Goal: Task Accomplishment & Management: Complete application form

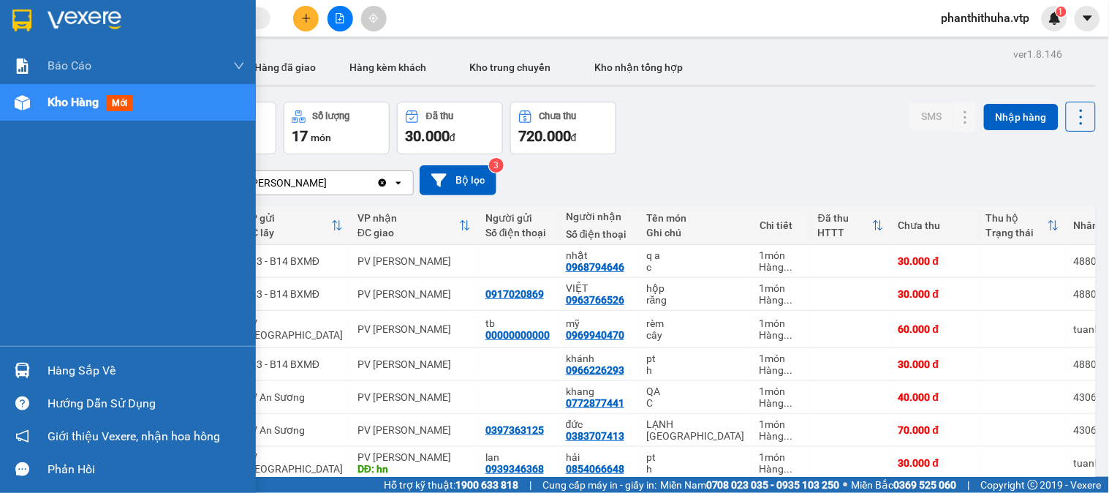
click at [33, 370] on div at bounding box center [23, 371] width 26 height 26
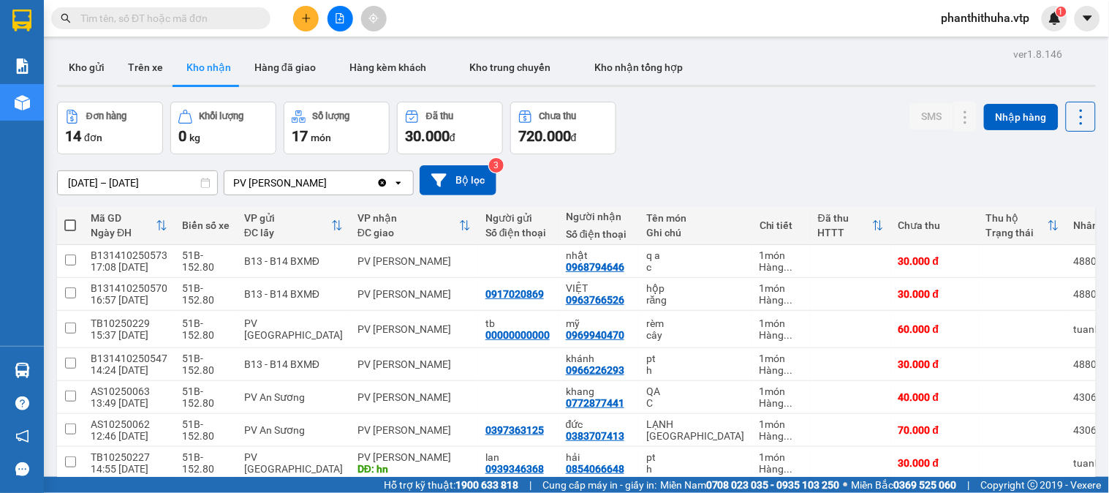
click at [785, 150] on section "Kết quả tìm kiếm ( 0 ) Bộ lọc No Data phanthithuha.vtp 1 Báo cáo BC giao hàng (…" at bounding box center [554, 246] width 1109 height 493
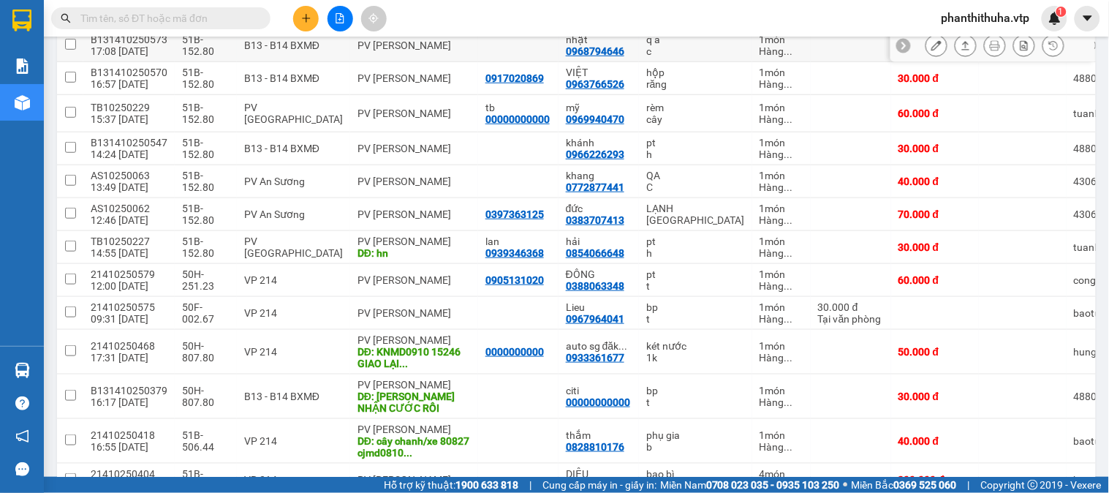
scroll to position [244, 0]
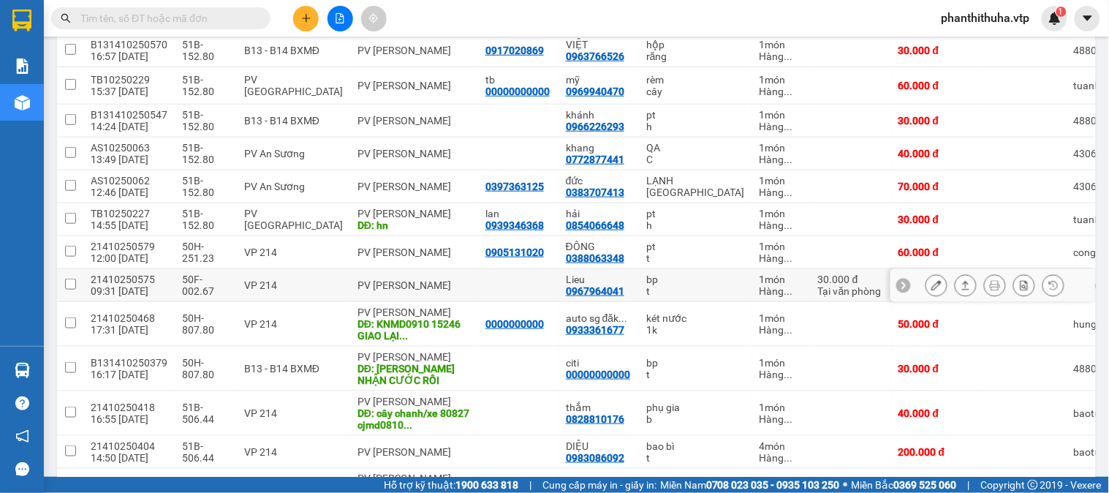
click at [961, 287] on icon at bounding box center [966, 285] width 10 height 10
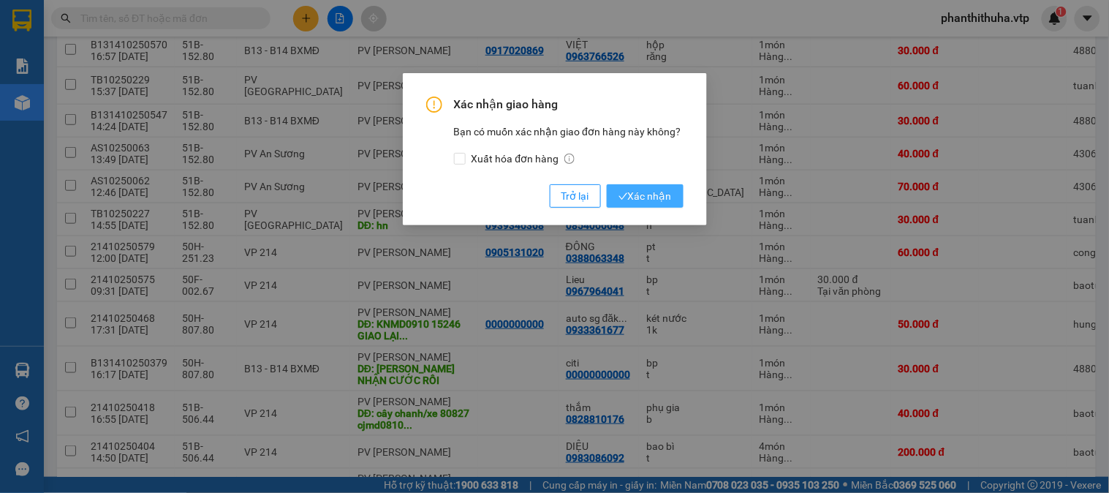
click at [635, 206] on button "Xác nhận" at bounding box center [645, 195] width 77 height 23
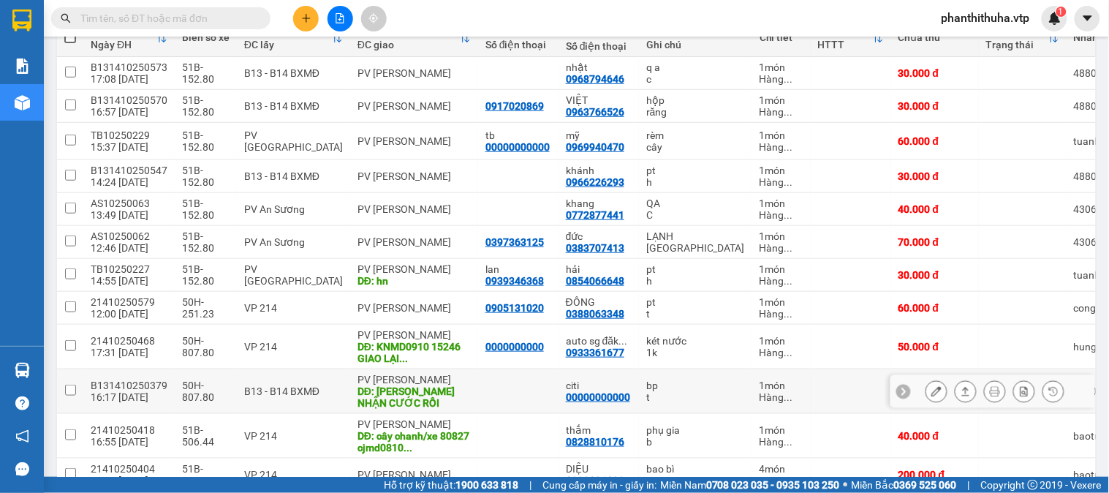
scroll to position [162, 0]
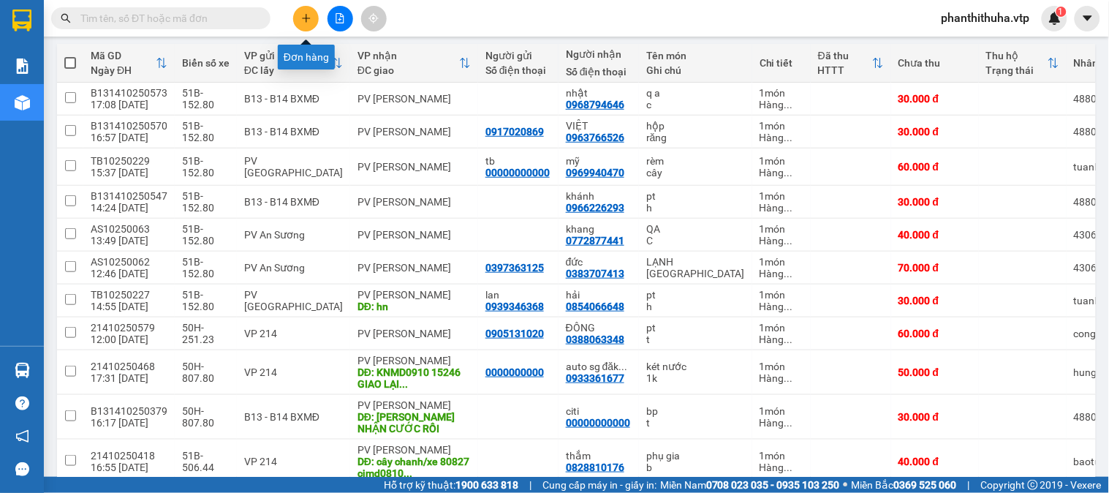
click at [312, 23] on button at bounding box center [306, 19] width 26 height 26
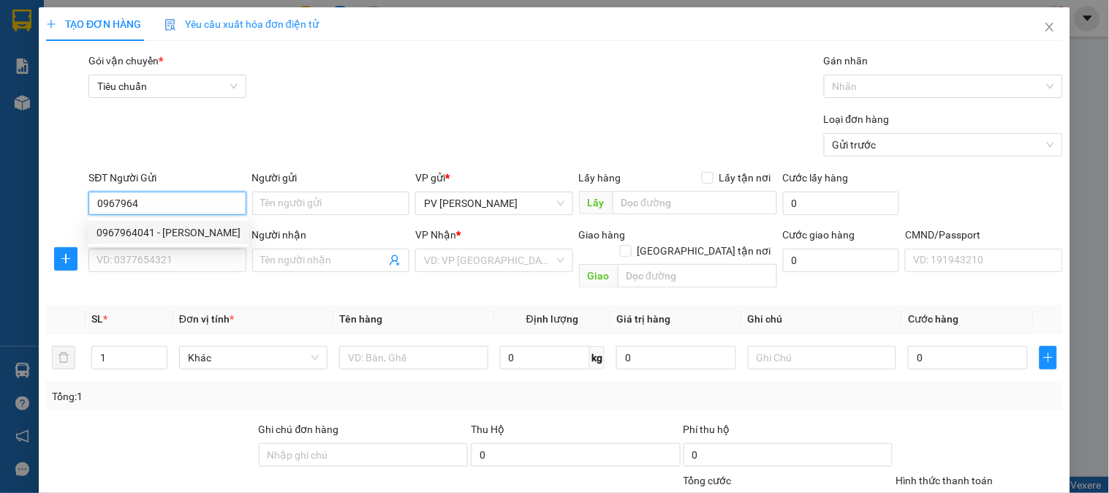
click at [205, 231] on div "0967964041 - [PERSON_NAME]" at bounding box center [169, 233] width 144 height 16
type input "0967964041"
type input "liễu"
type input "0936201768"
type input "phi"
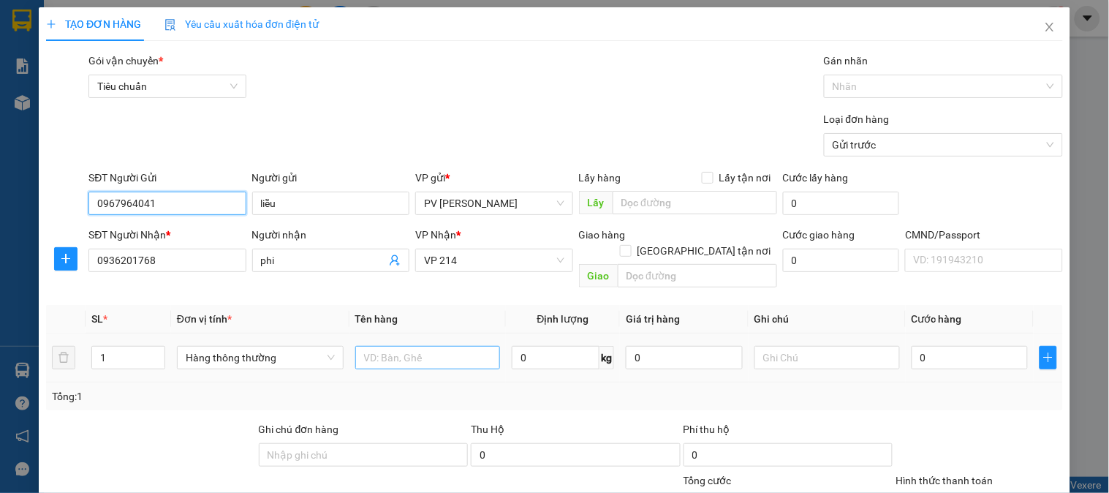
type input "0967964041"
click at [458, 346] on input "text" at bounding box center [428, 357] width 146 height 23
type input "QA"
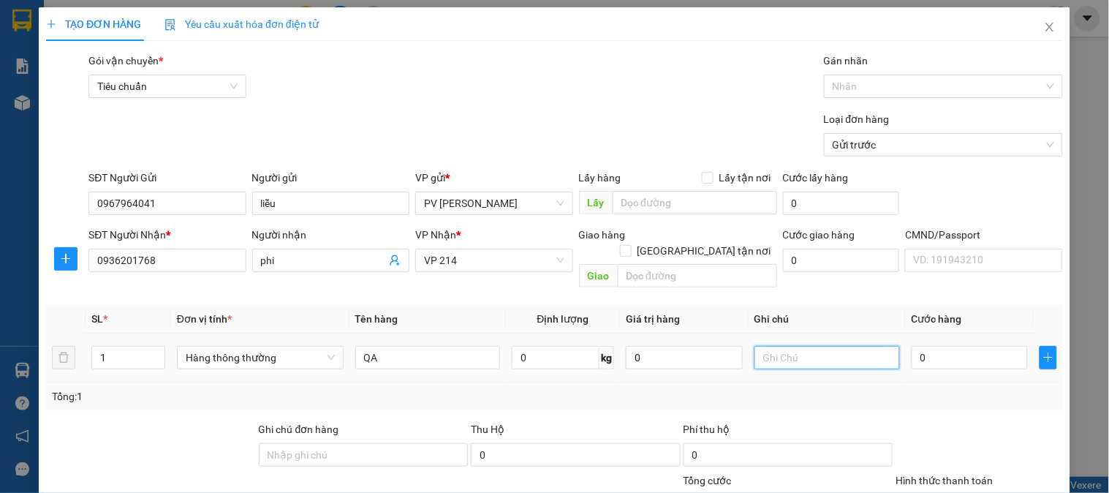
click at [790, 346] on input "text" at bounding box center [828, 357] width 146 height 23
type input "1B"
click at [921, 346] on input "0" at bounding box center [970, 357] width 117 height 23
type input "3"
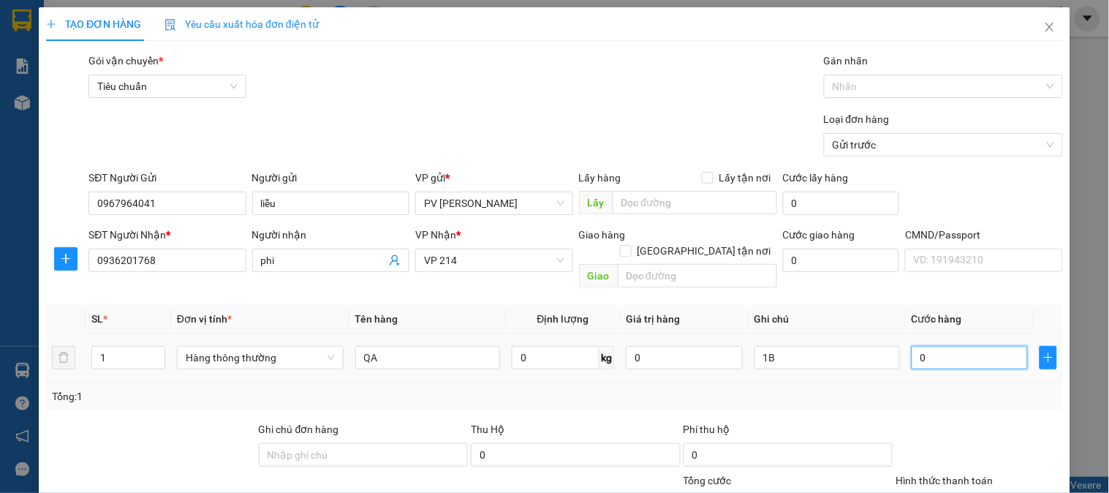
type input "3"
type input "30"
type input "300"
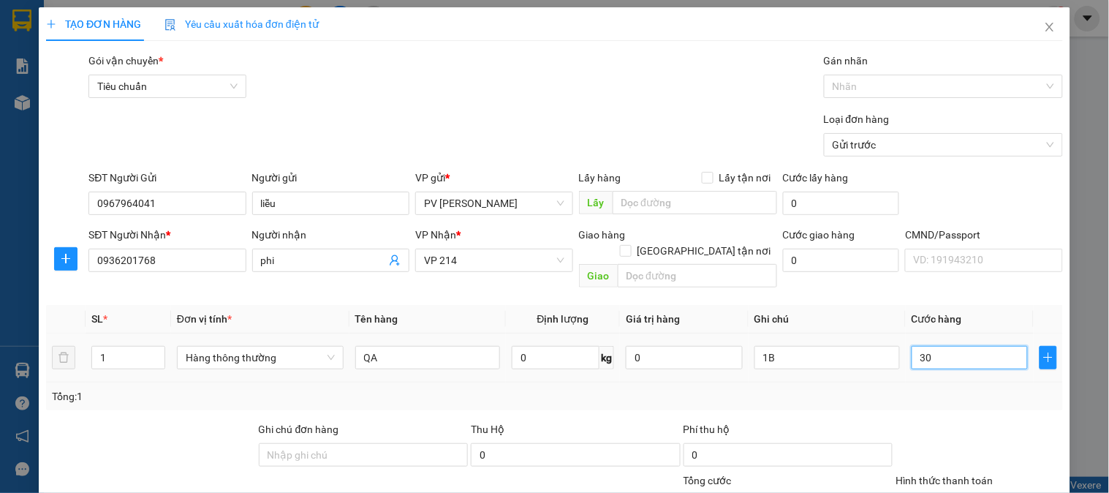
type input "300"
type input "3.000"
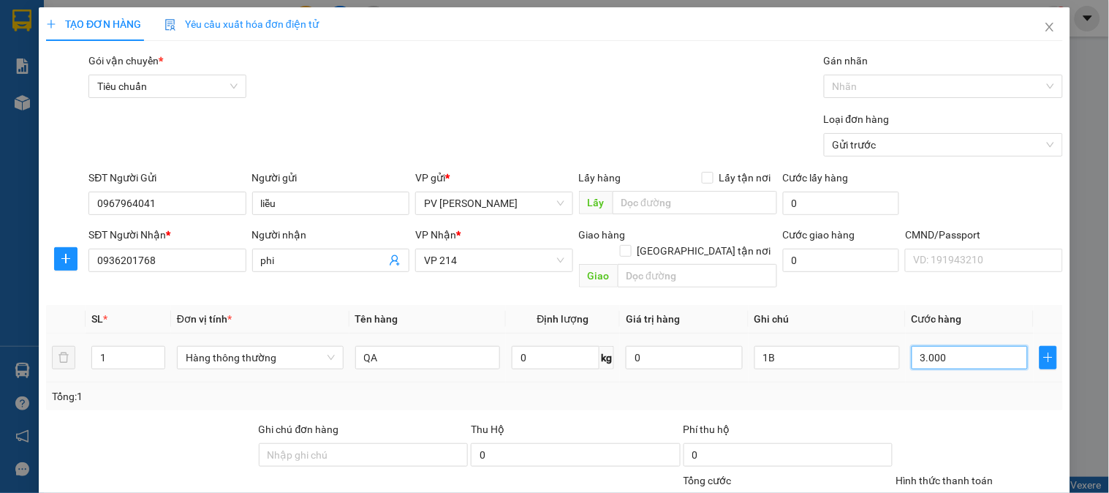
type input "30.000"
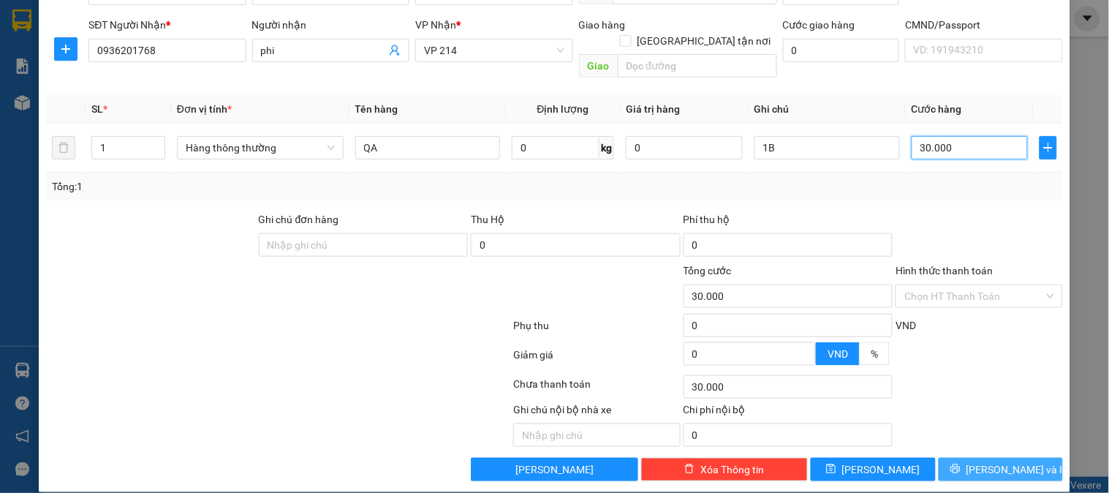
type input "30.000"
click at [990, 461] on span "[PERSON_NAME] và In" at bounding box center [1018, 469] width 102 height 16
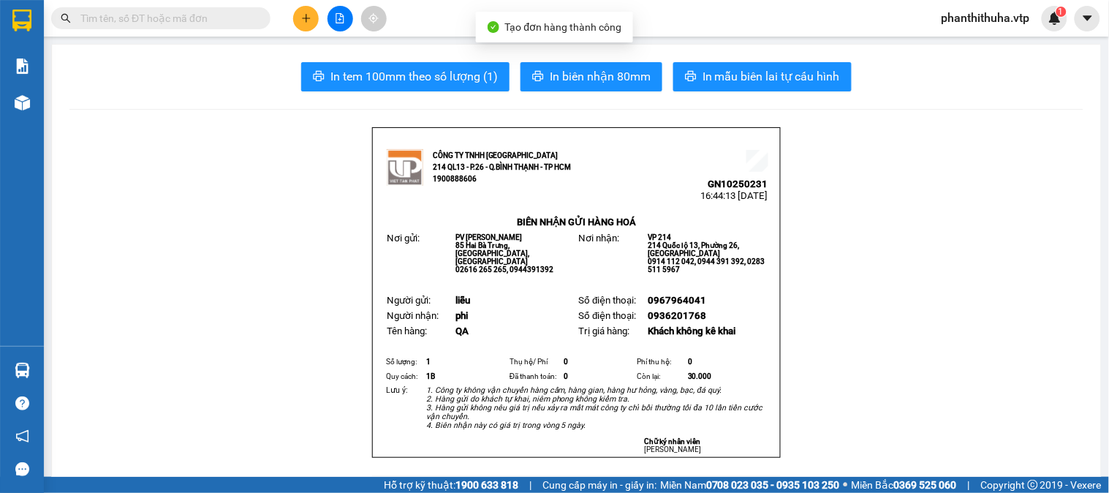
click at [725, 85] on span "In mẫu biên lai tự cấu hình" at bounding box center [771, 76] width 137 height 18
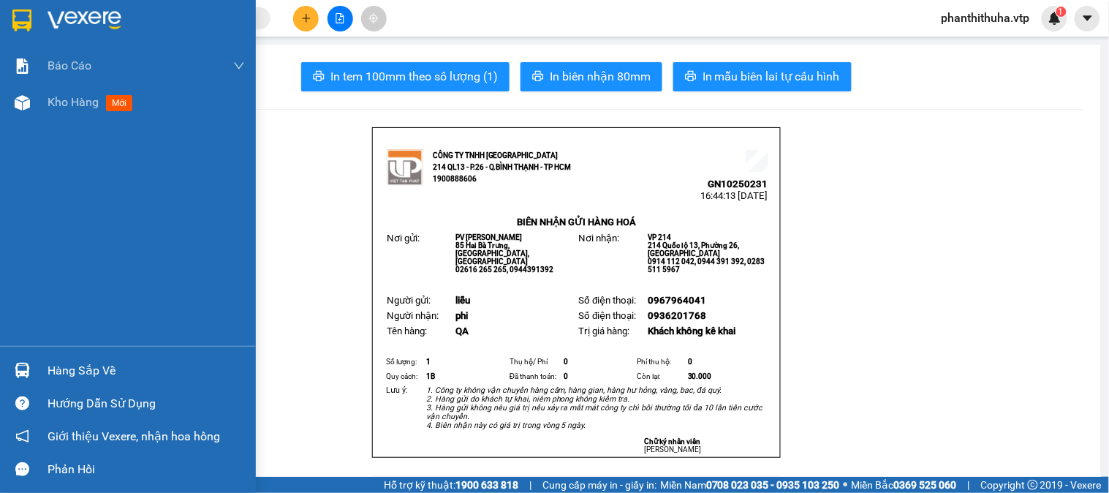
click at [80, 12] on img at bounding box center [85, 21] width 74 height 22
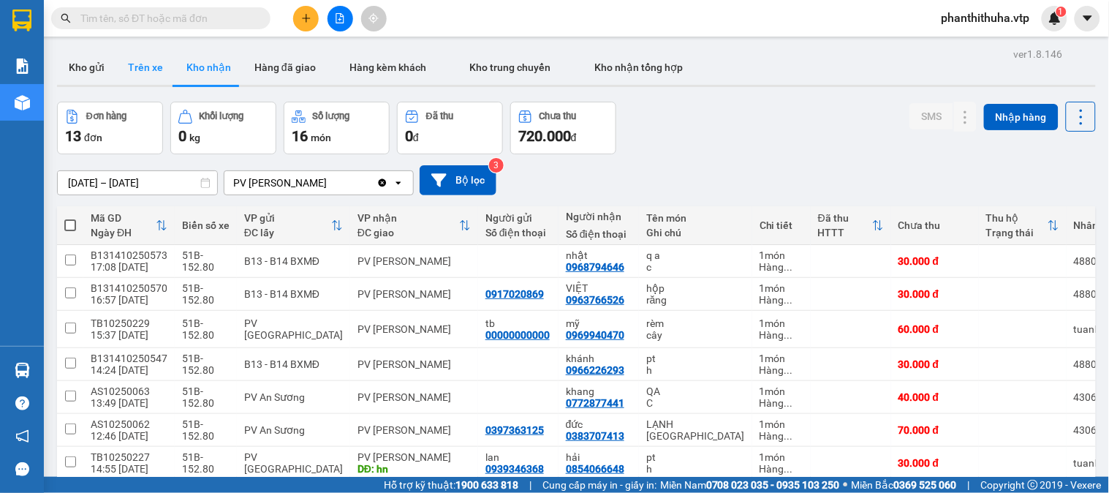
click at [137, 67] on button "Trên xe" at bounding box center [145, 67] width 59 height 35
type input "[DATE] – [DATE]"
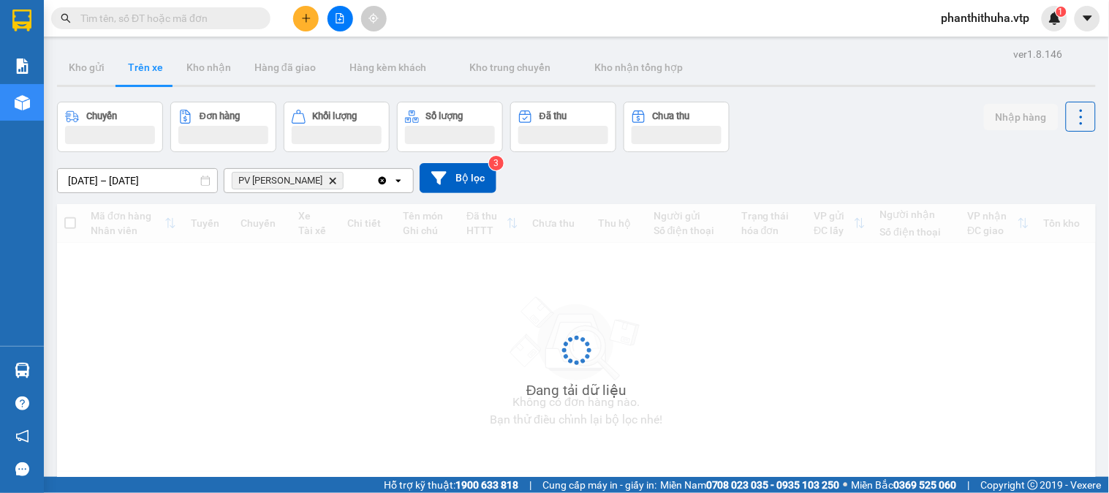
scroll to position [67, 0]
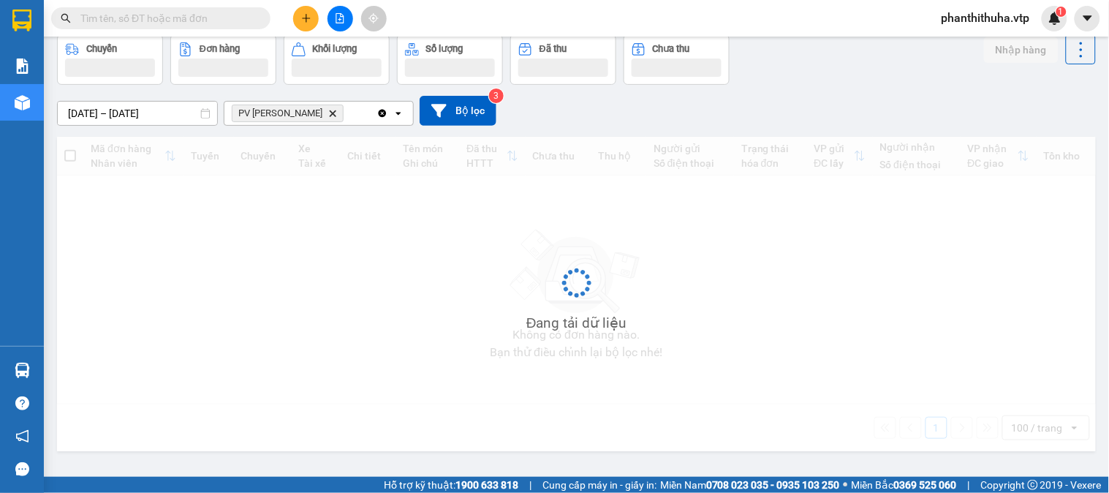
click at [225, 11] on input "text" at bounding box center [166, 18] width 173 height 16
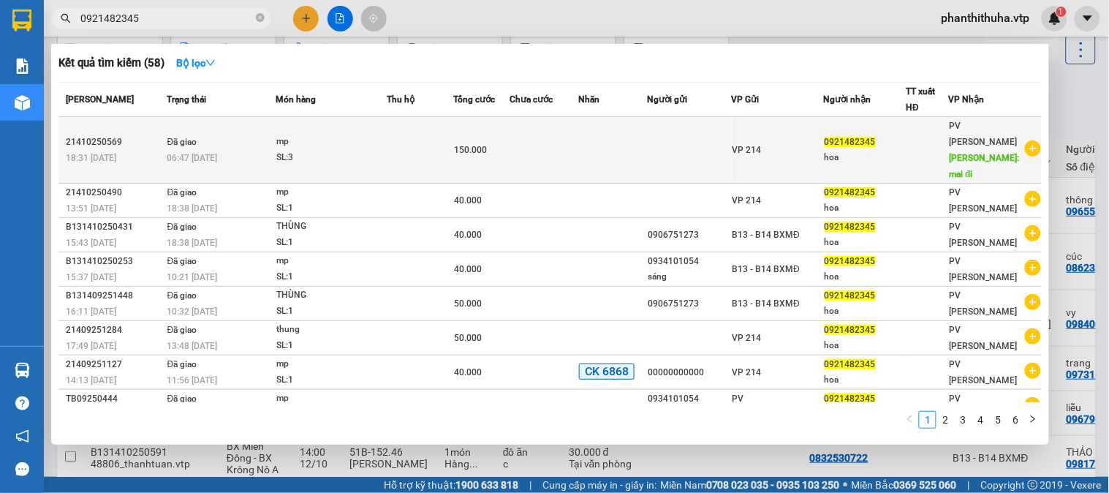
type input "0921482345"
click at [579, 135] on td at bounding box center [544, 150] width 69 height 67
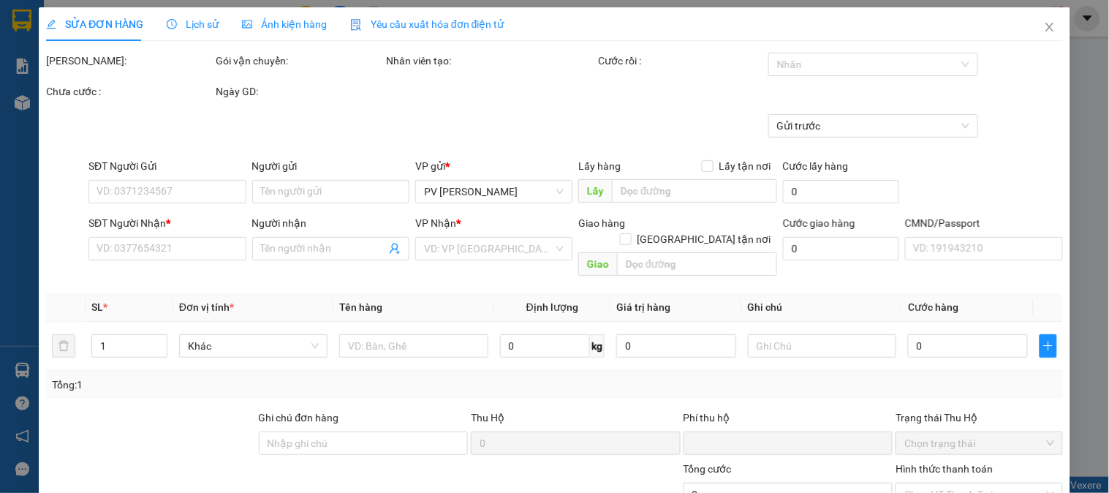
type input "0921482345"
type input "hoa"
type input "mai đi"
type input "0"
type input "150.000"
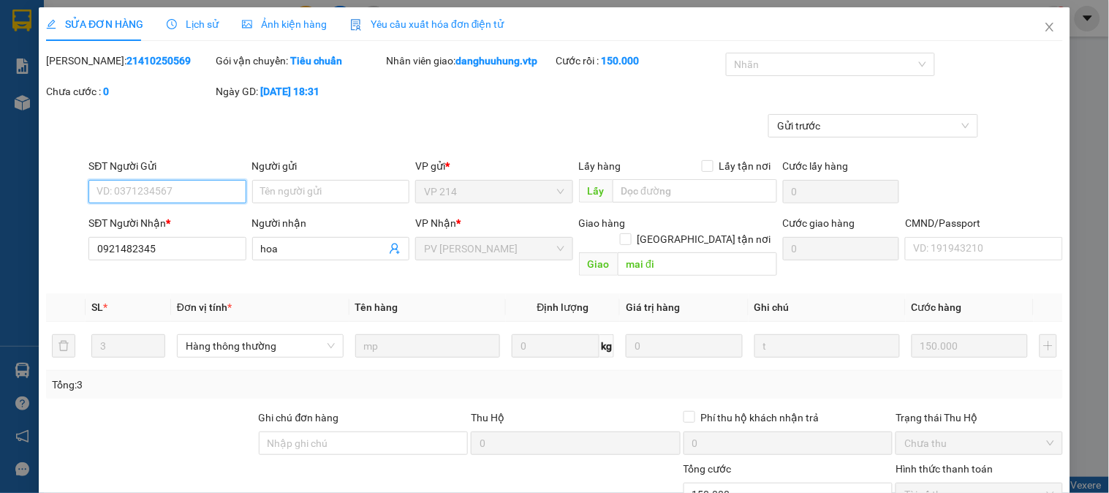
type input "7.500"
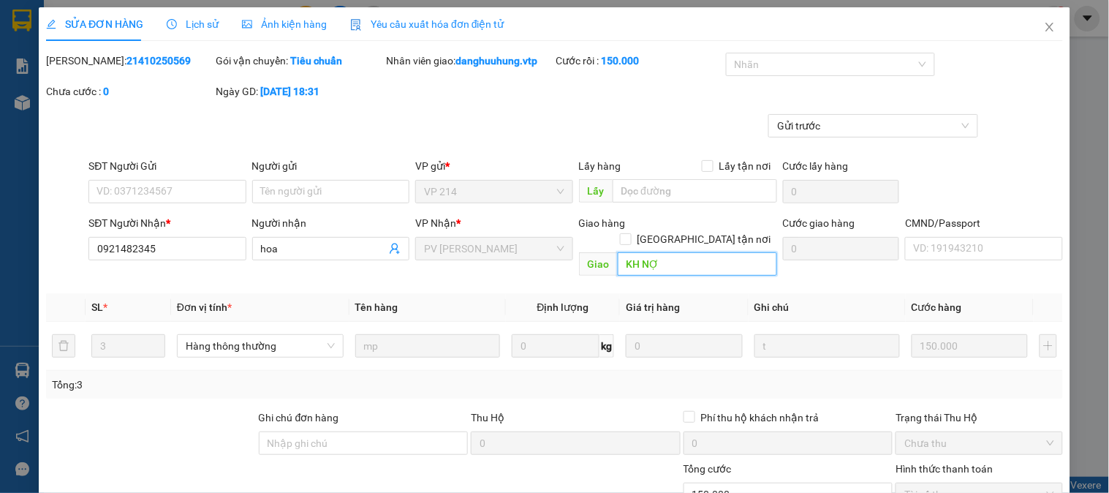
type input "KH NỢ"
click at [186, 31] on div "Lịch sử" at bounding box center [193, 24] width 52 height 16
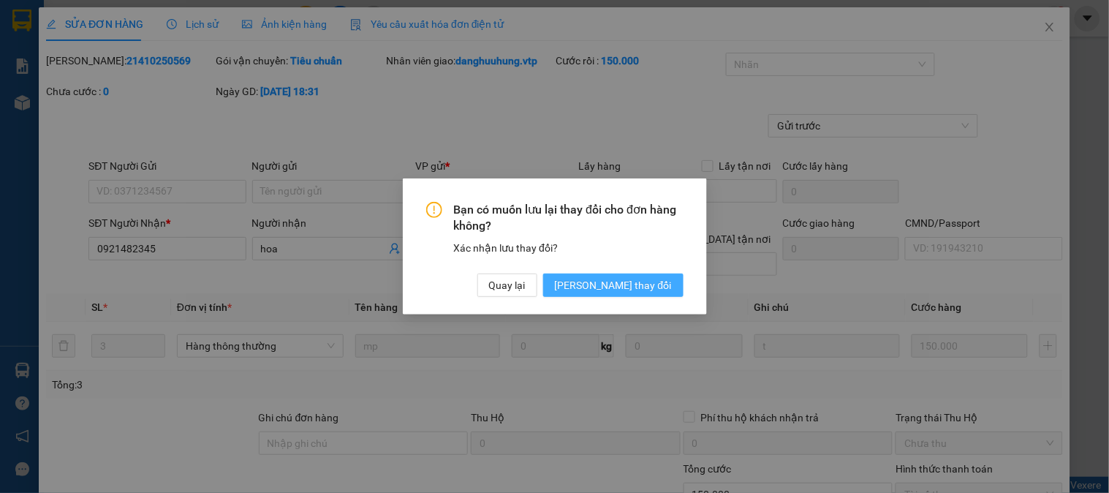
click at [627, 287] on span "[PERSON_NAME] thay đổi" at bounding box center [613, 285] width 117 height 16
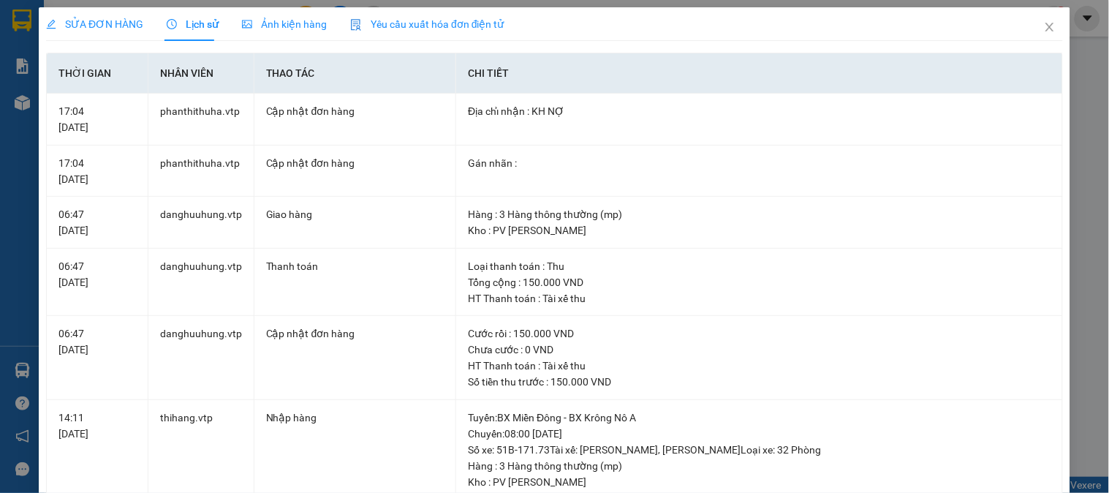
click at [105, 31] on div "SỬA ĐƠN HÀNG" at bounding box center [94, 24] width 97 height 16
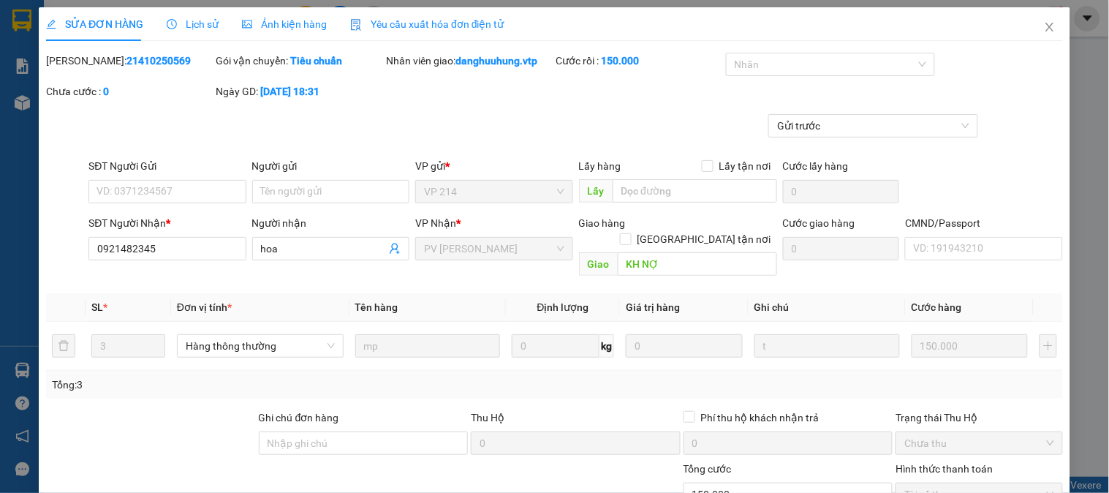
click at [197, 32] on div "Lịch sử" at bounding box center [193, 24] width 52 height 34
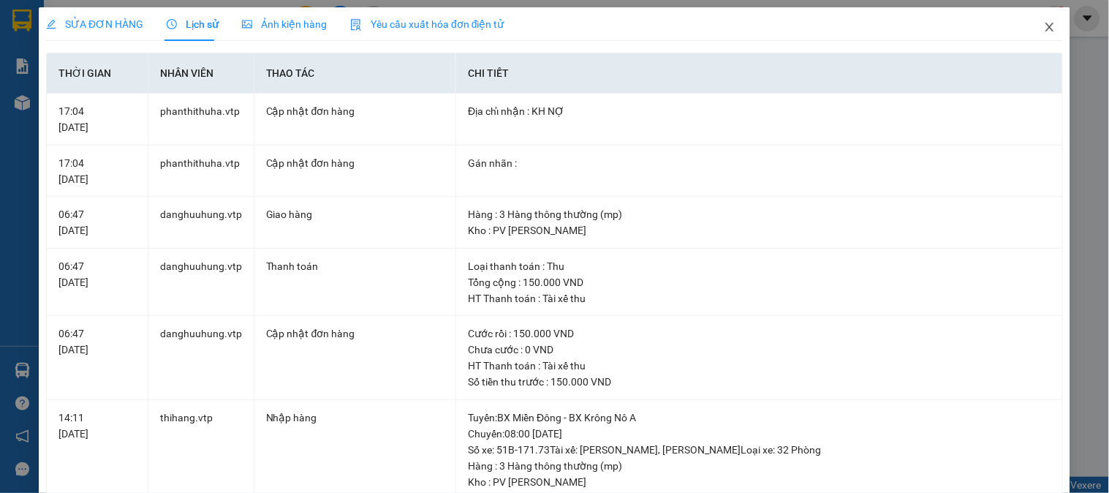
click at [1046, 29] on icon "close" at bounding box center [1050, 27] width 8 height 9
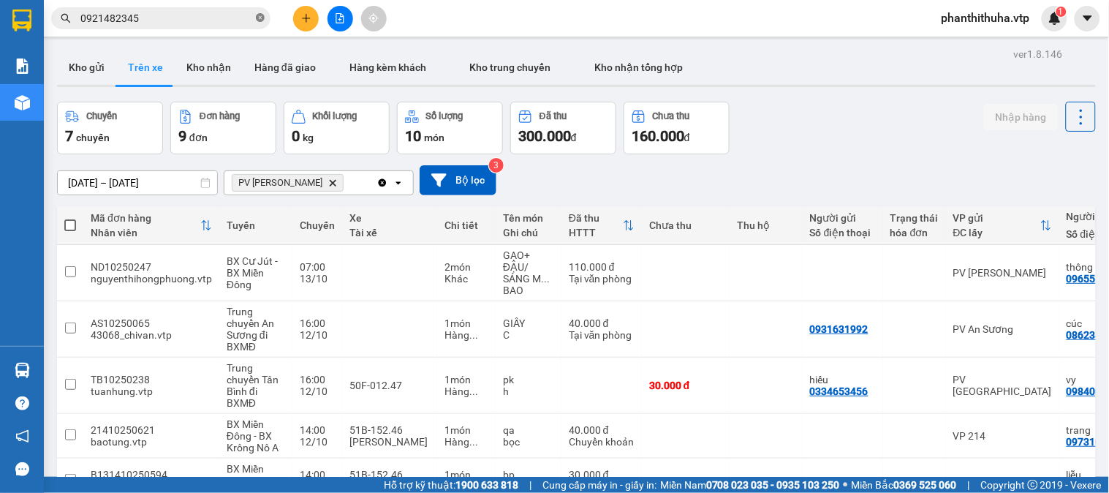
click at [260, 19] on icon "close-circle" at bounding box center [260, 17] width 9 height 9
click at [191, 69] on button "Kho nhận" at bounding box center [209, 67] width 68 height 35
type input "[DATE] – [DATE]"
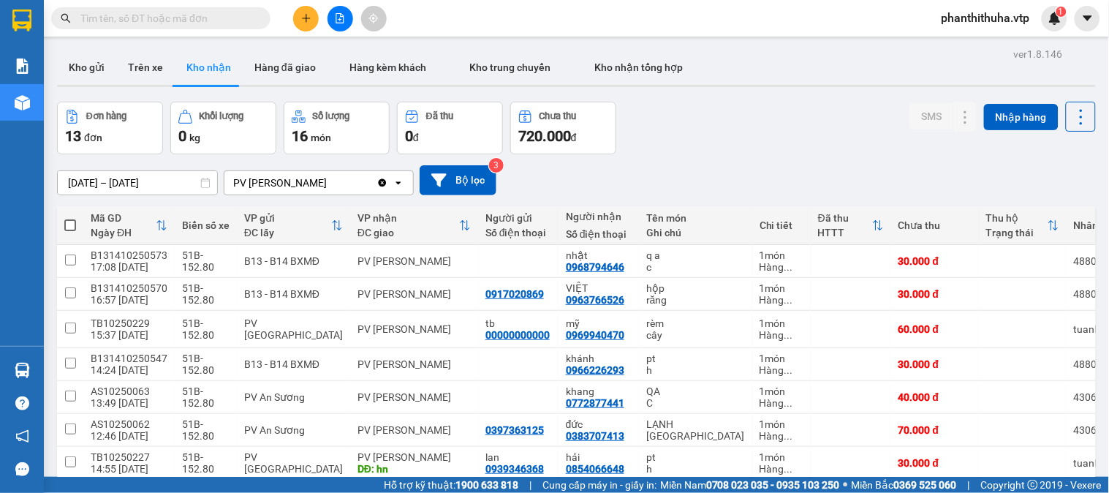
click at [748, 149] on div "Đơn hàng 13 đơn Khối lượng 0 kg Số lượng 16 món Đã thu 0 đ Chưa thu 720.000 đ S…" at bounding box center [576, 128] width 1039 height 53
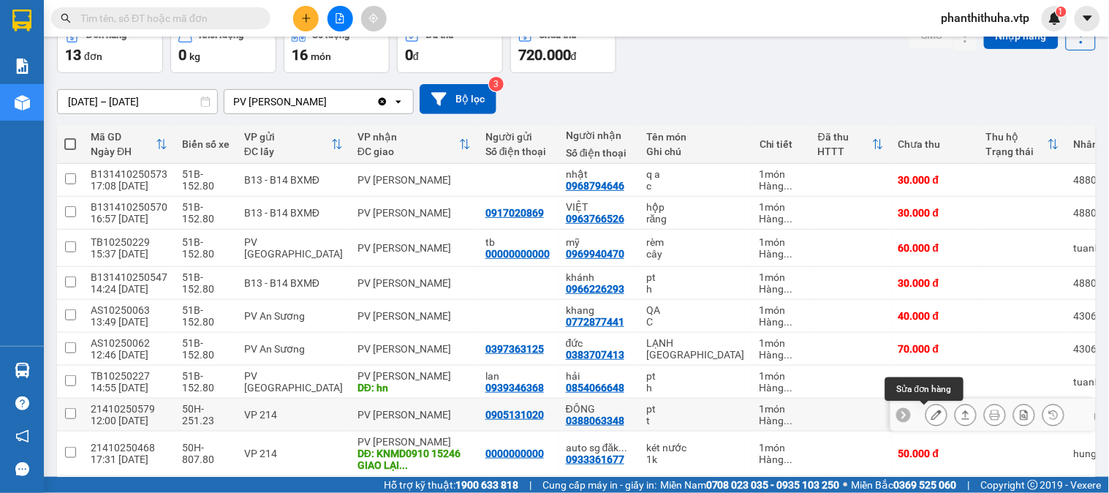
click at [932, 415] on icon at bounding box center [937, 415] width 10 height 10
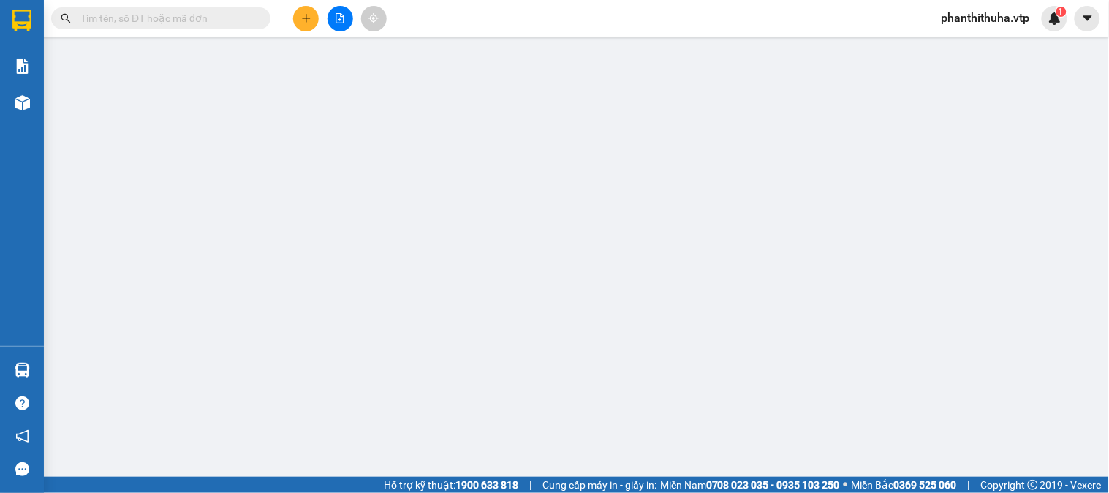
type input "3.000"
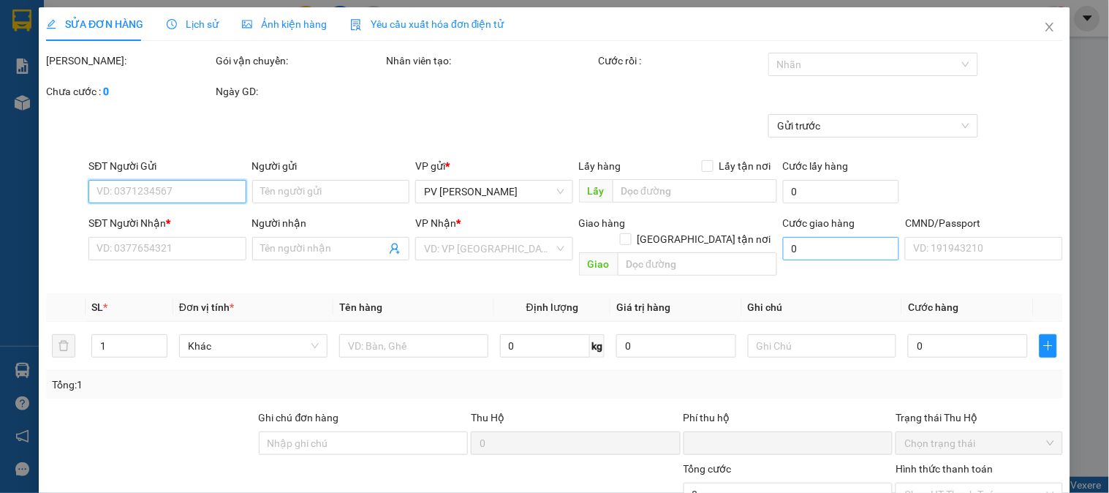
type input "0905131020"
type input "0388063348"
type input "ĐÔNG"
type input "0"
type input "60.000"
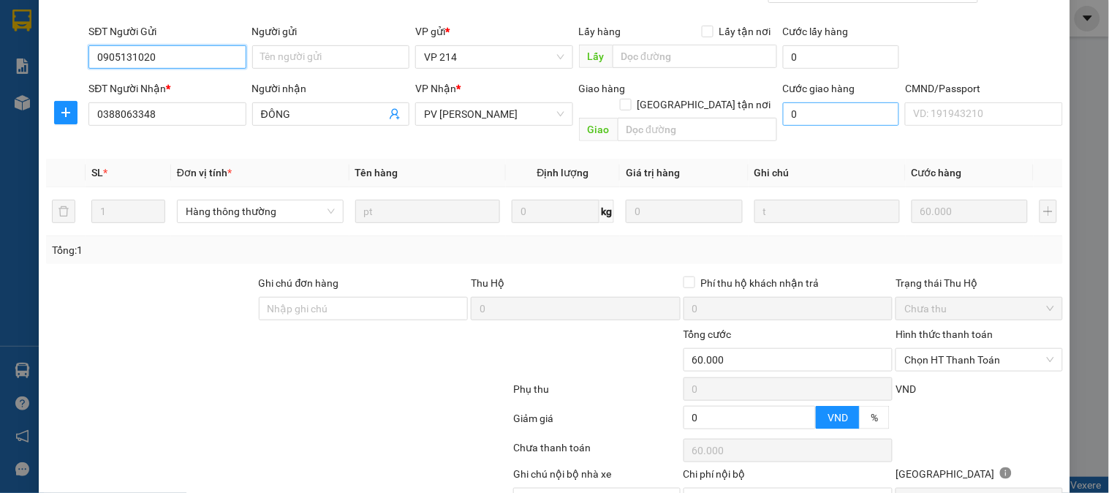
scroll to position [162, 0]
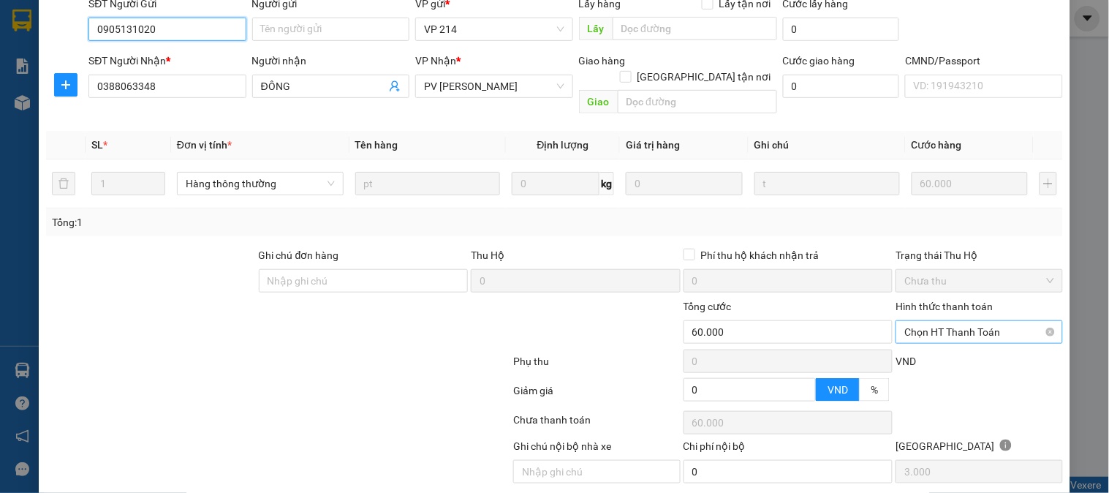
click at [905, 321] on span "Chọn HT Thanh Toán" at bounding box center [979, 332] width 149 height 22
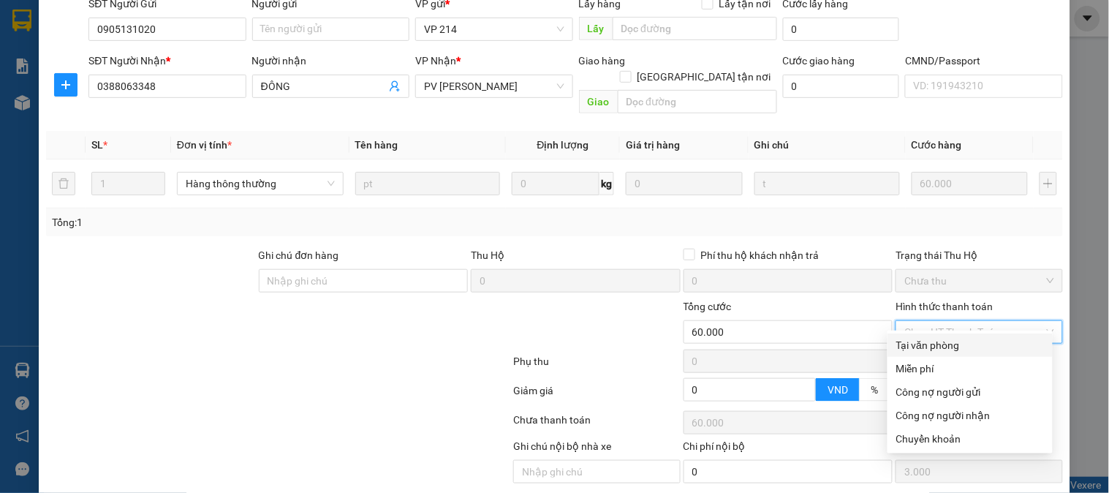
click at [949, 339] on div "Tại văn phòng" at bounding box center [971, 345] width 148 height 16
type input "0"
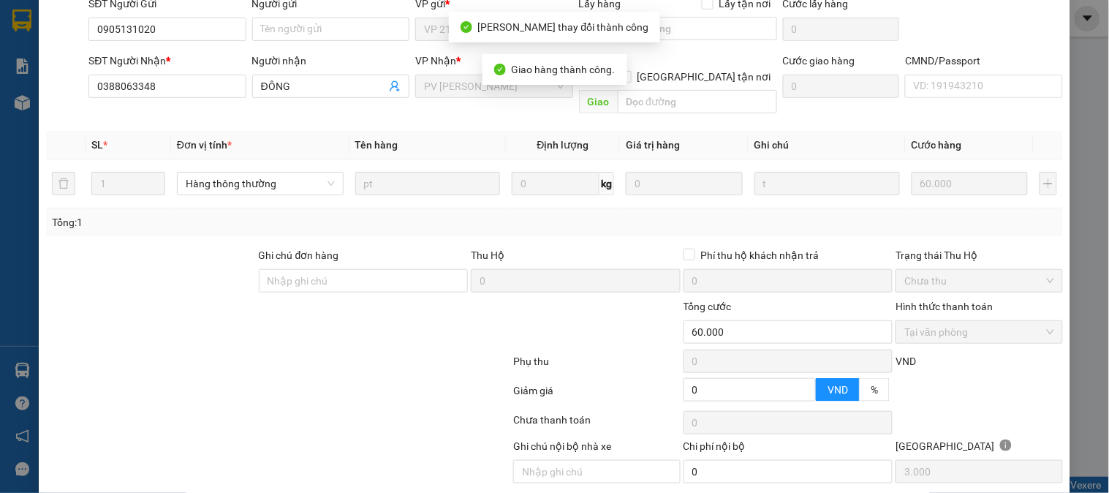
scroll to position [0, 0]
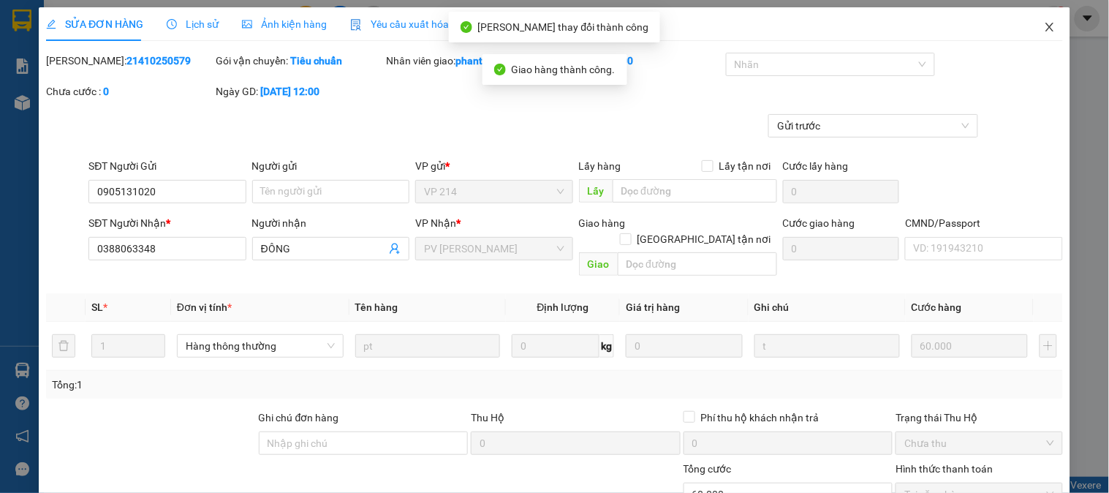
click at [1044, 26] on icon "close" at bounding box center [1050, 27] width 12 height 12
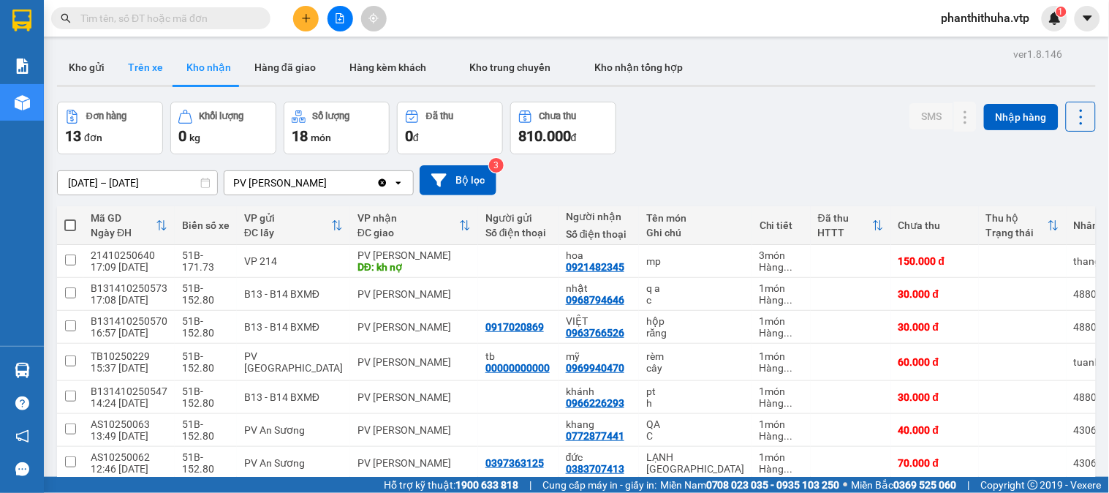
click at [137, 51] on button "Trên xe" at bounding box center [145, 67] width 59 height 35
type input "[DATE] – [DATE]"
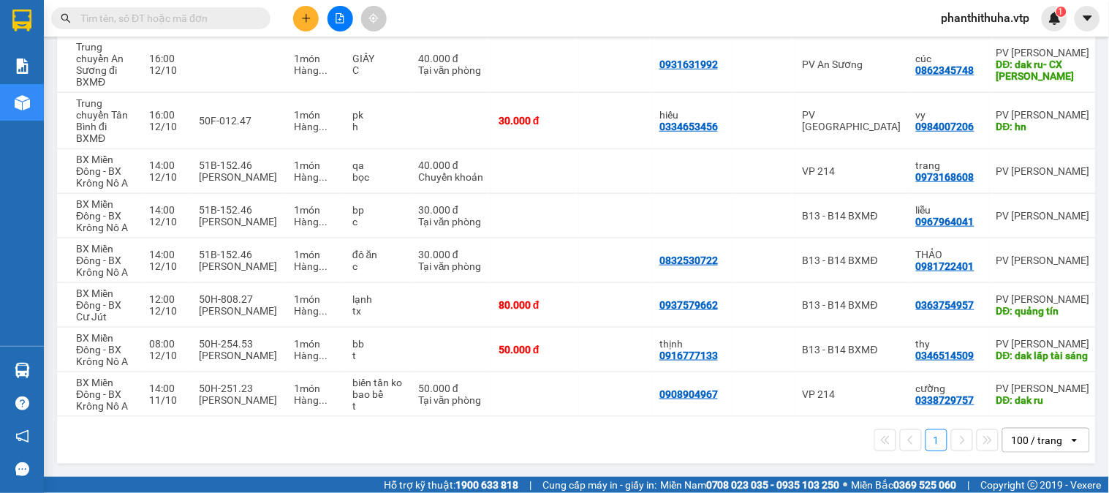
scroll to position [0, 213]
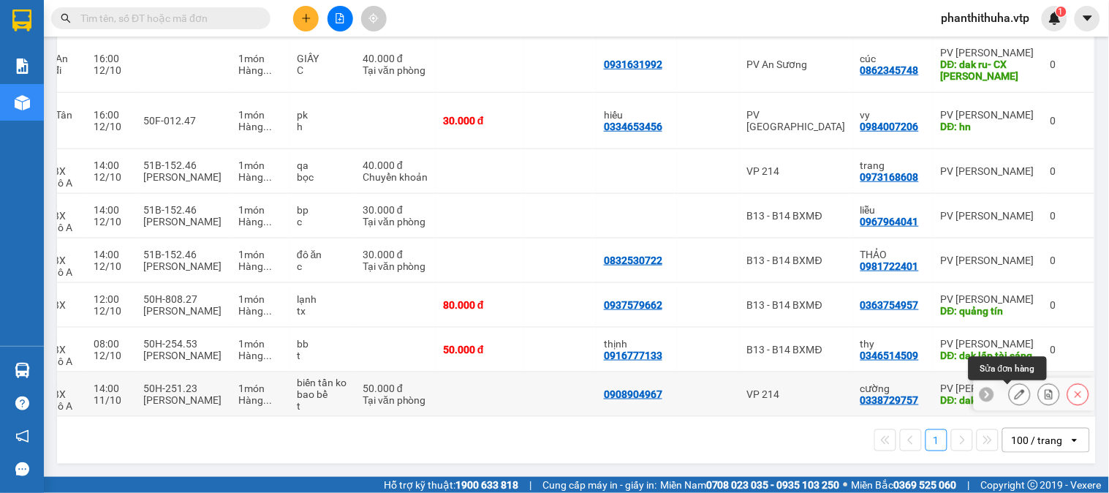
click at [1015, 389] on icon at bounding box center [1020, 394] width 10 height 10
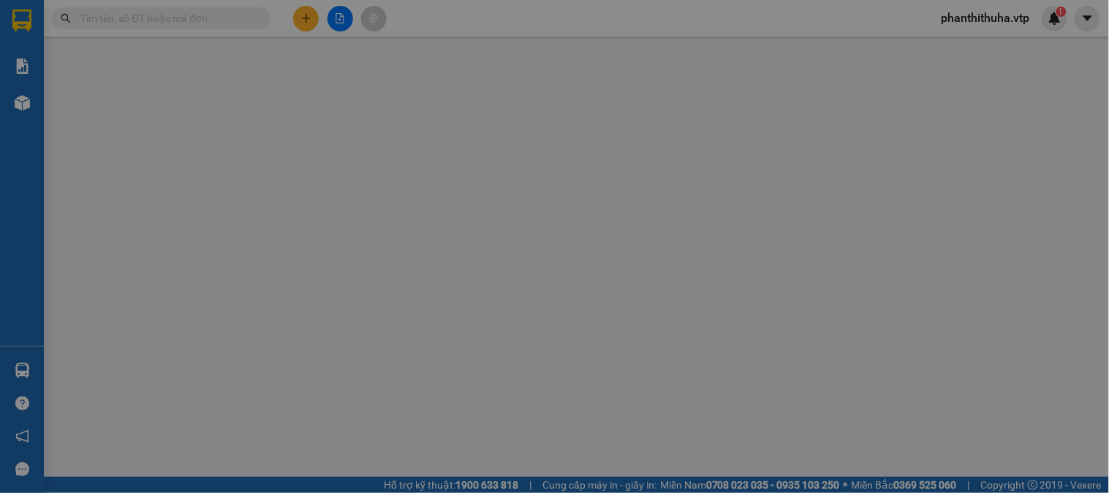
type input "0908904967"
type input "0338729757"
type input "cường"
type input "dak ru"
type input "0"
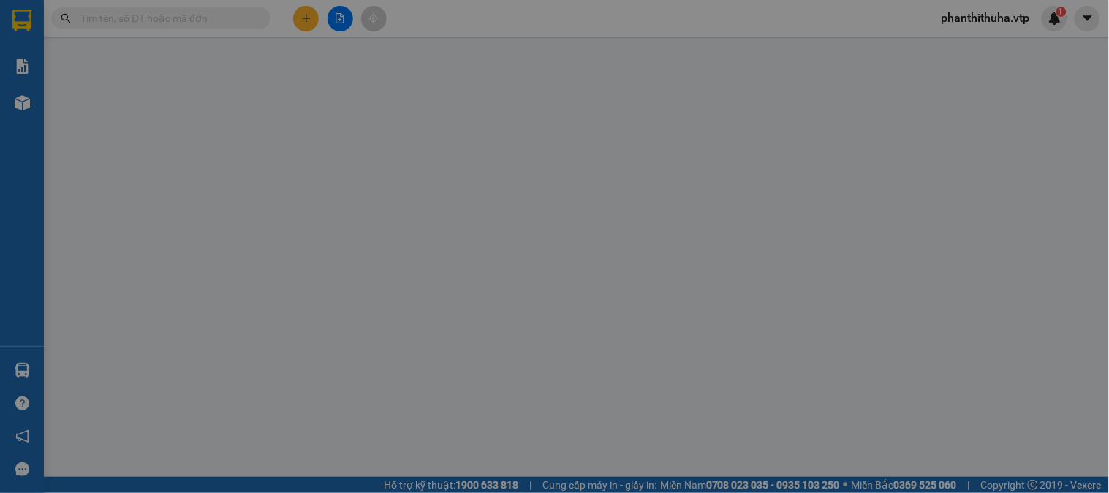
type input "50.000"
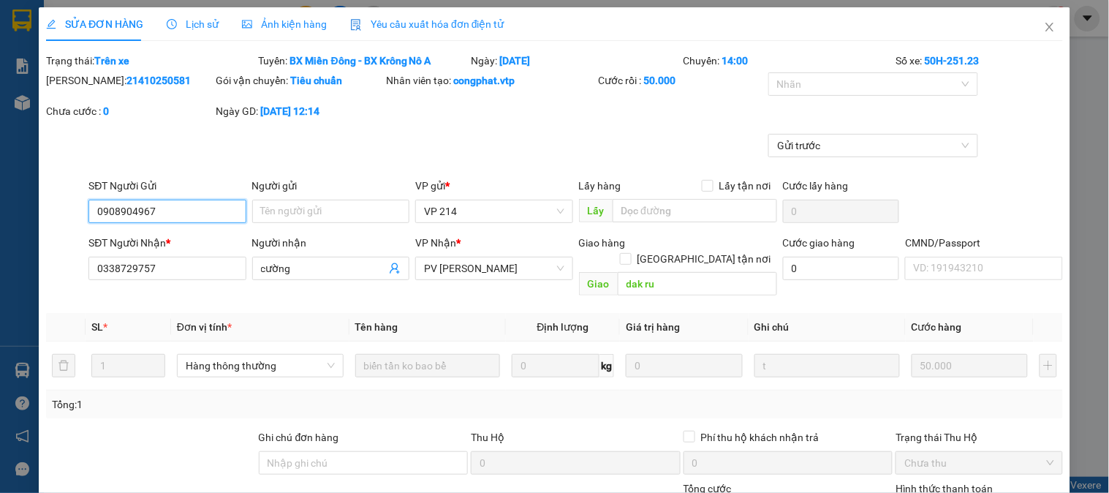
type input "2.500"
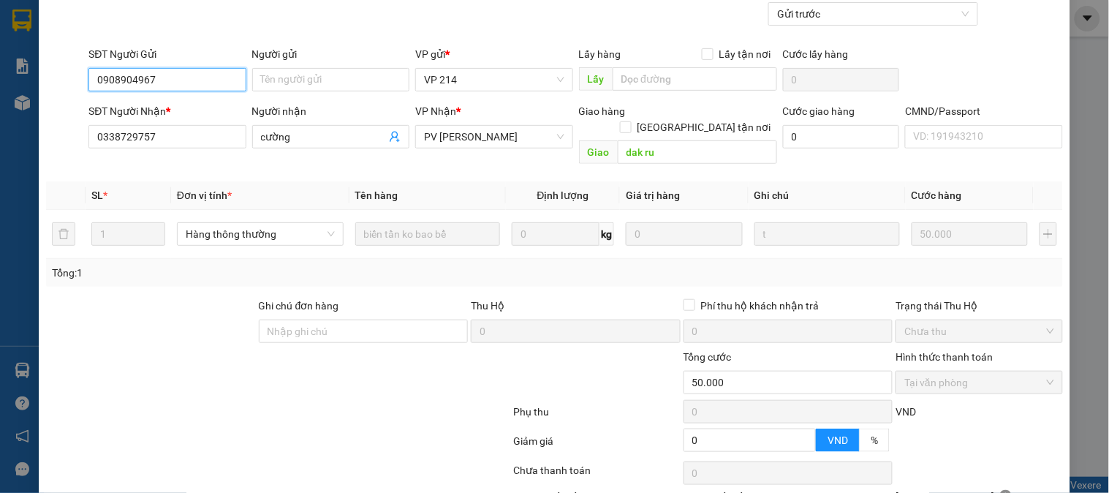
scroll to position [219, 0]
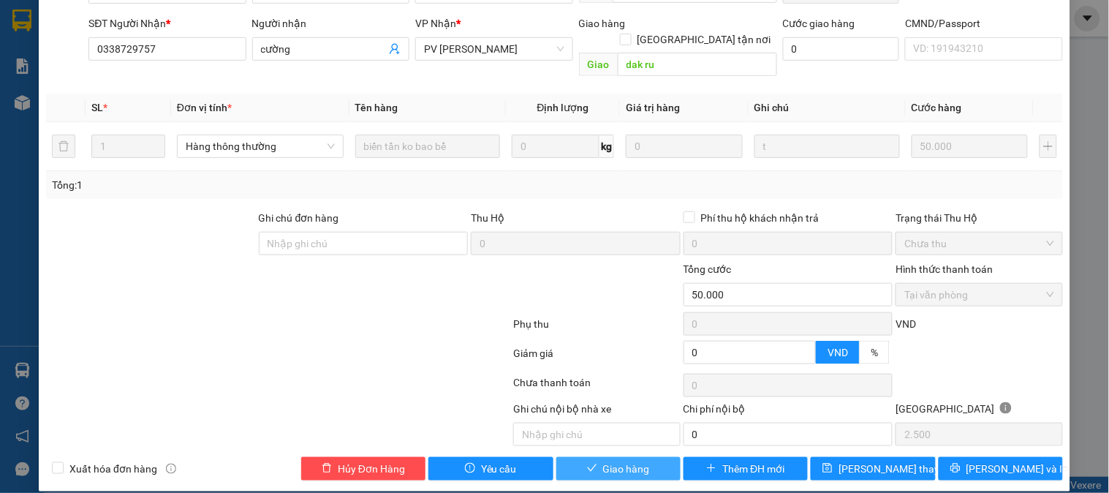
click at [605, 461] on span "Giao hàng" at bounding box center [626, 469] width 47 height 16
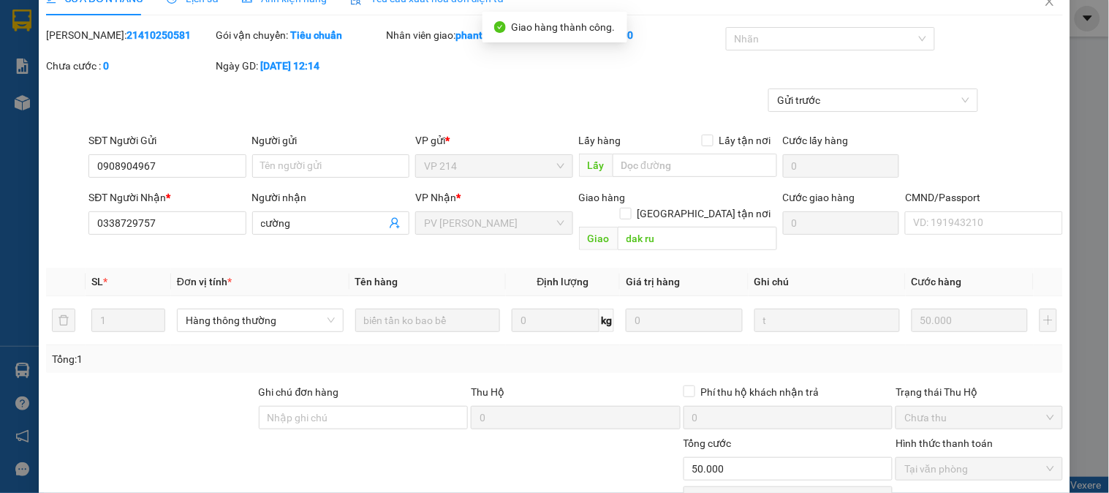
scroll to position [0, 0]
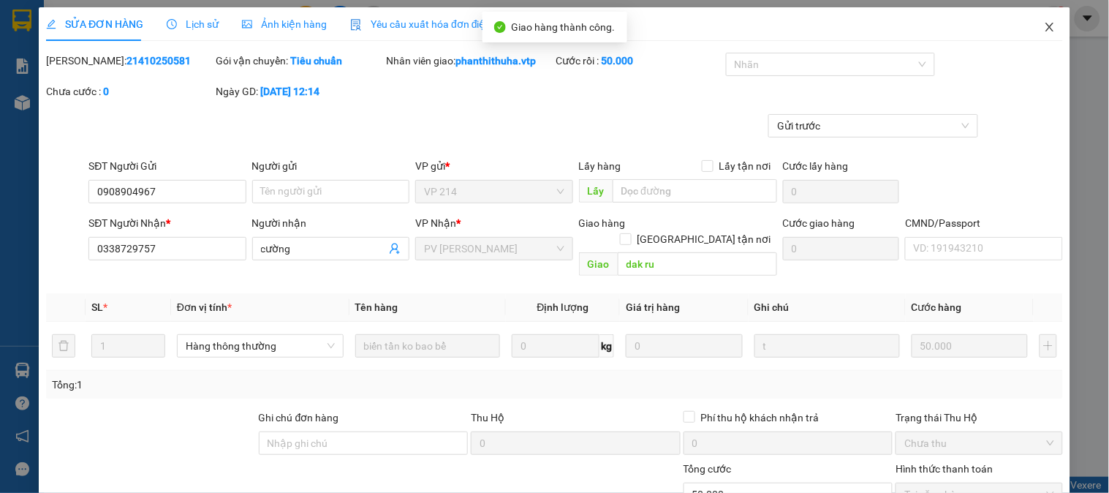
click at [1044, 27] on icon "close" at bounding box center [1050, 27] width 12 height 12
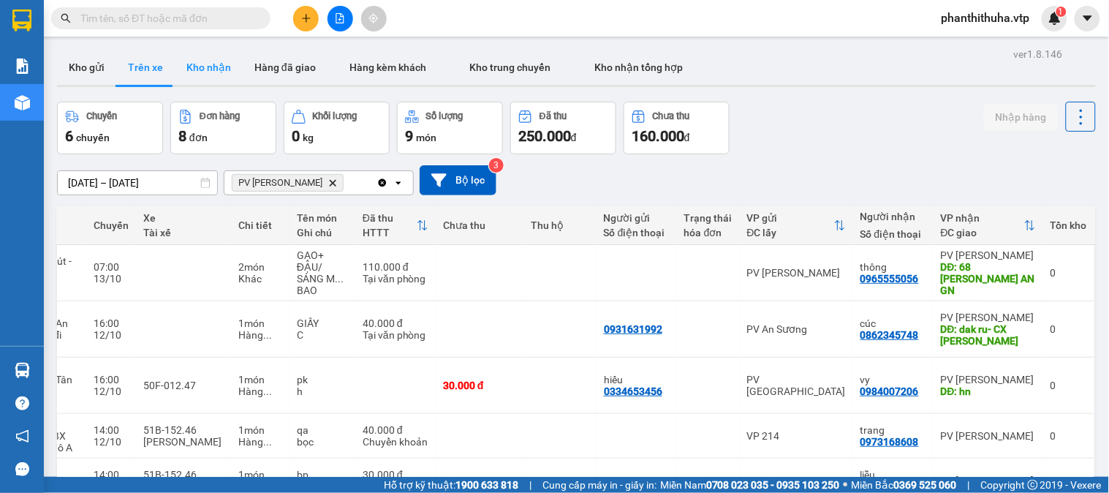
click at [206, 64] on button "Kho nhận" at bounding box center [209, 67] width 68 height 35
type input "[DATE] – [DATE]"
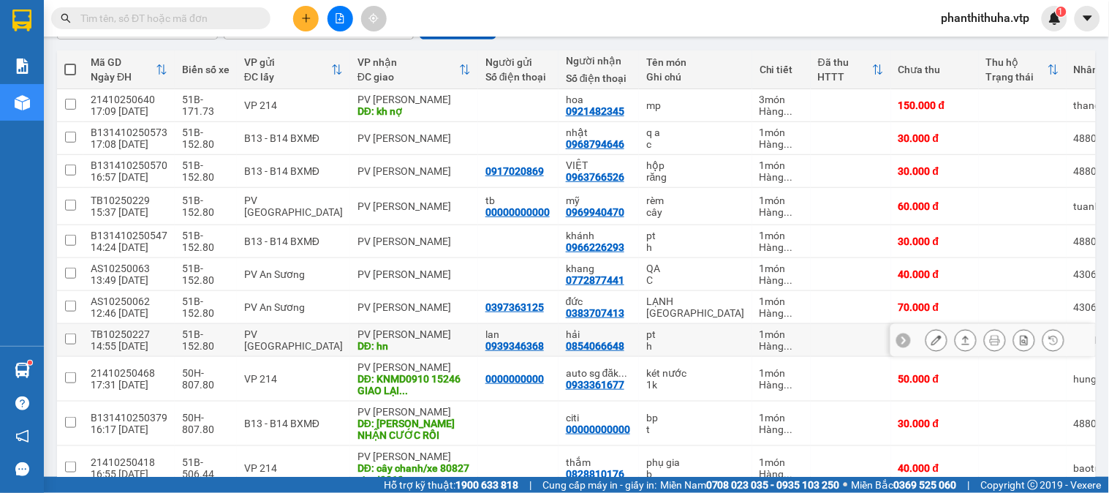
scroll to position [162, 0]
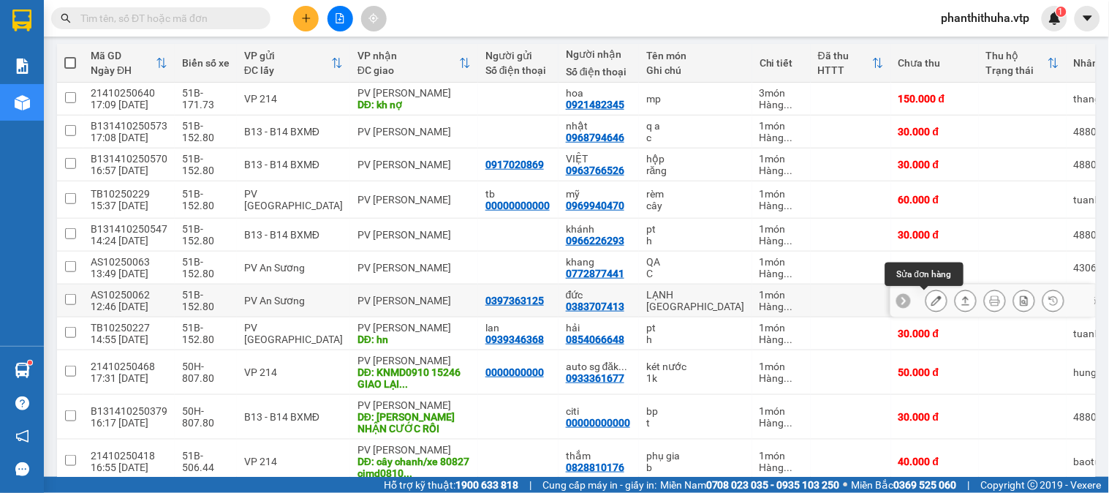
click at [932, 301] on icon at bounding box center [937, 300] width 10 height 10
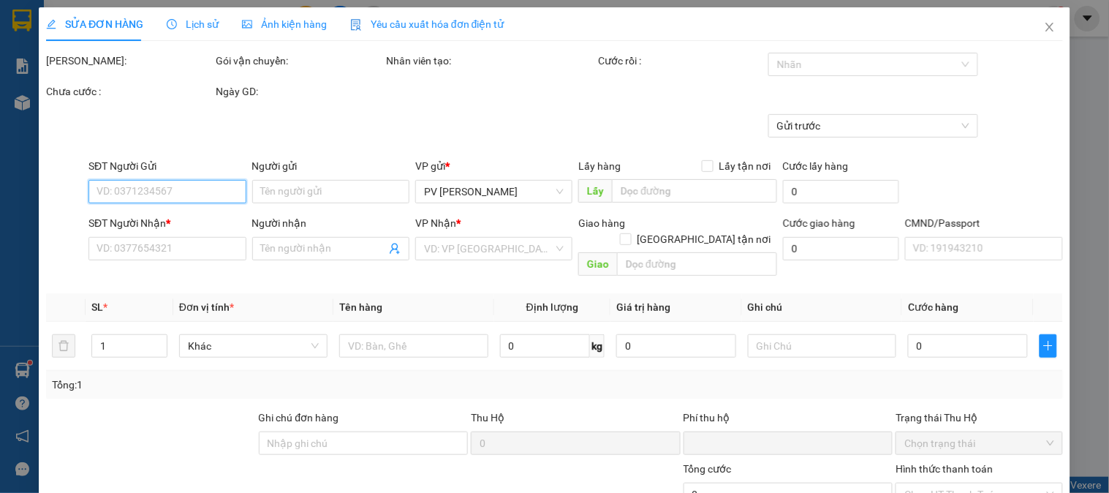
type input "3.500"
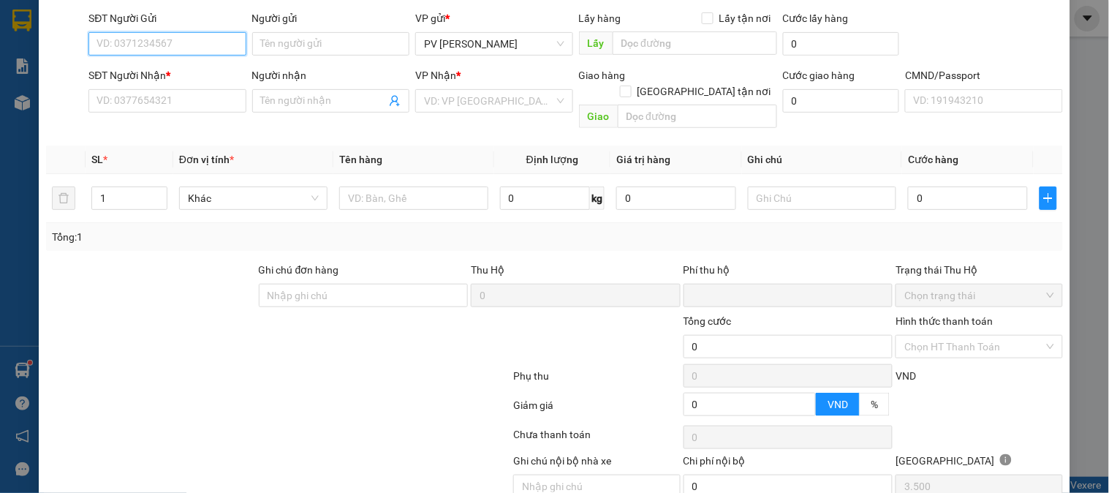
type input "0397363125"
type input "0383707413"
type input "đức"
type input "0"
type input "70.000"
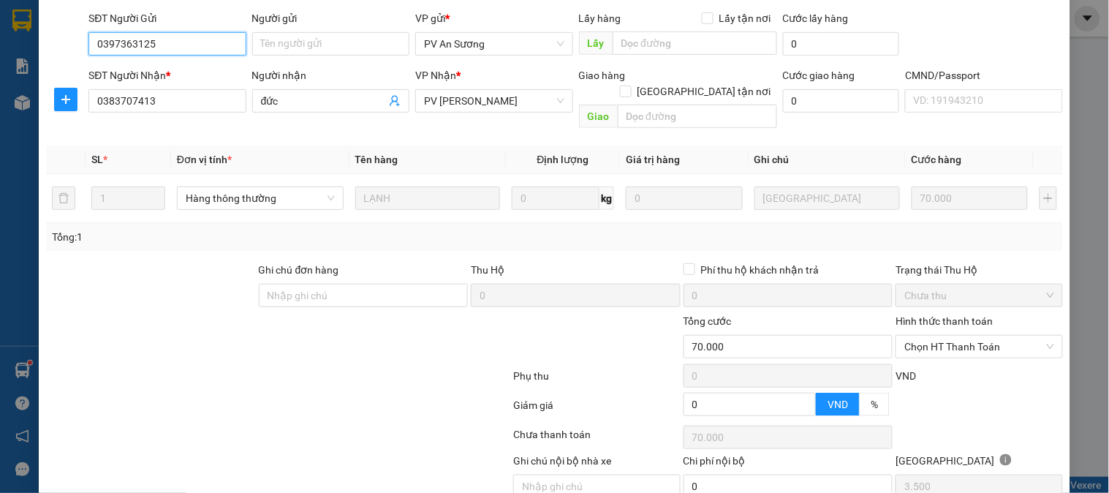
scroll to position [200, 0]
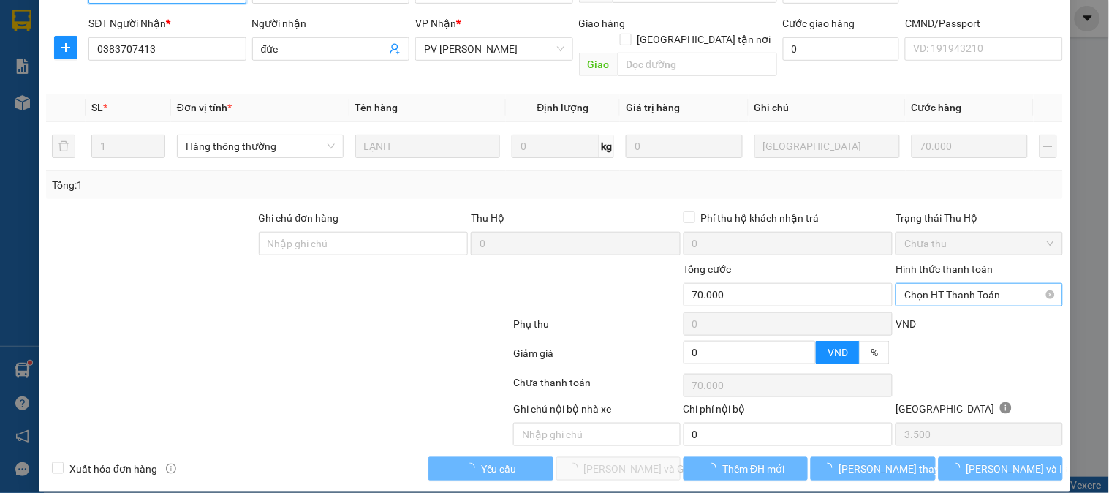
click at [966, 284] on span "Chọn HT Thanh Toán" at bounding box center [979, 295] width 149 height 22
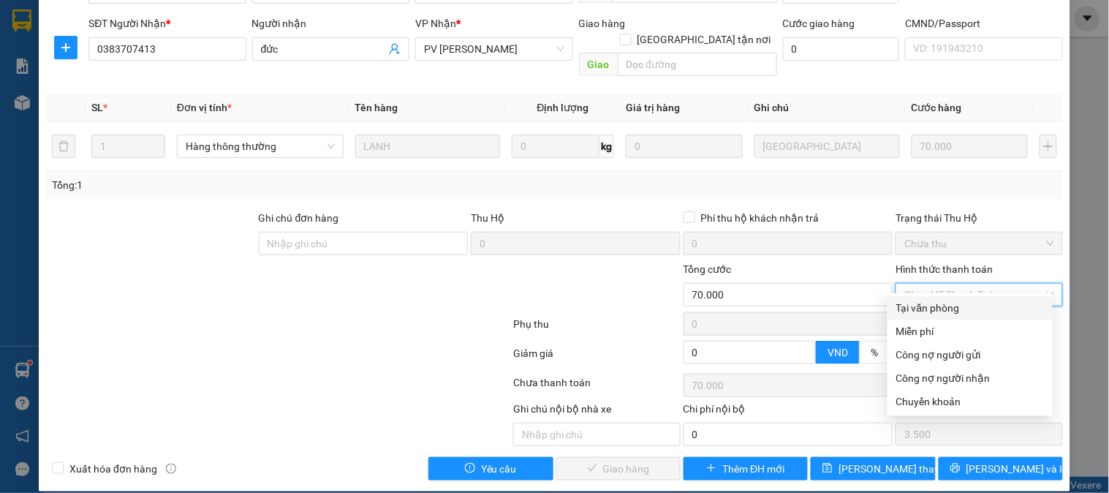
click at [916, 296] on div "Tại văn phòng" at bounding box center [970, 307] width 165 height 23
type input "0"
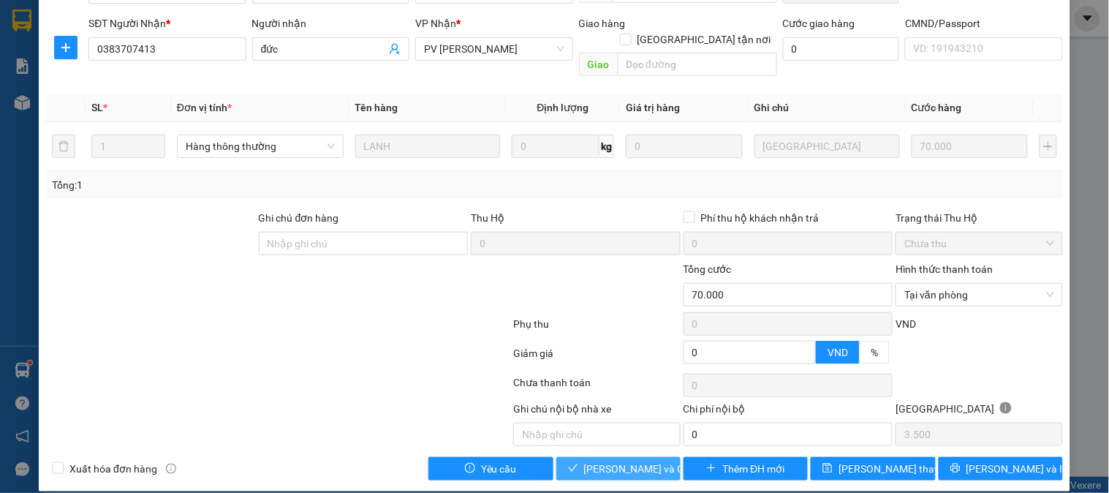
click at [598, 461] on span "[PERSON_NAME] và Giao hàng" at bounding box center [654, 469] width 140 height 16
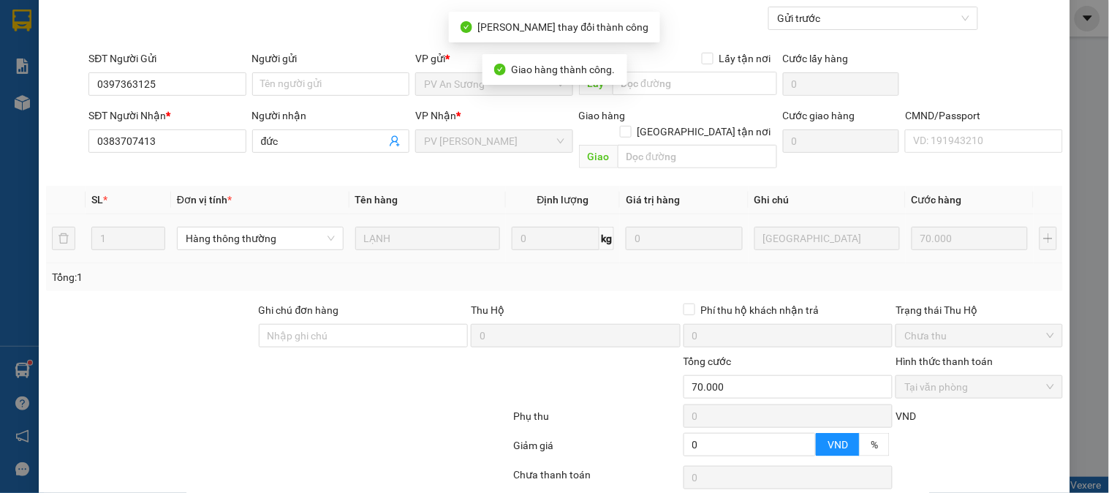
scroll to position [0, 0]
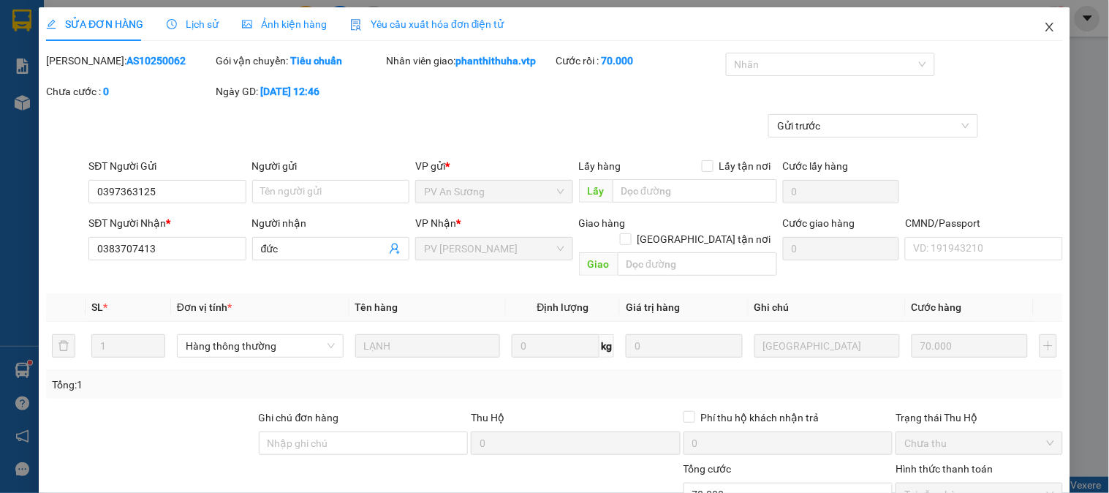
click at [1046, 24] on icon "close" at bounding box center [1050, 27] width 8 height 9
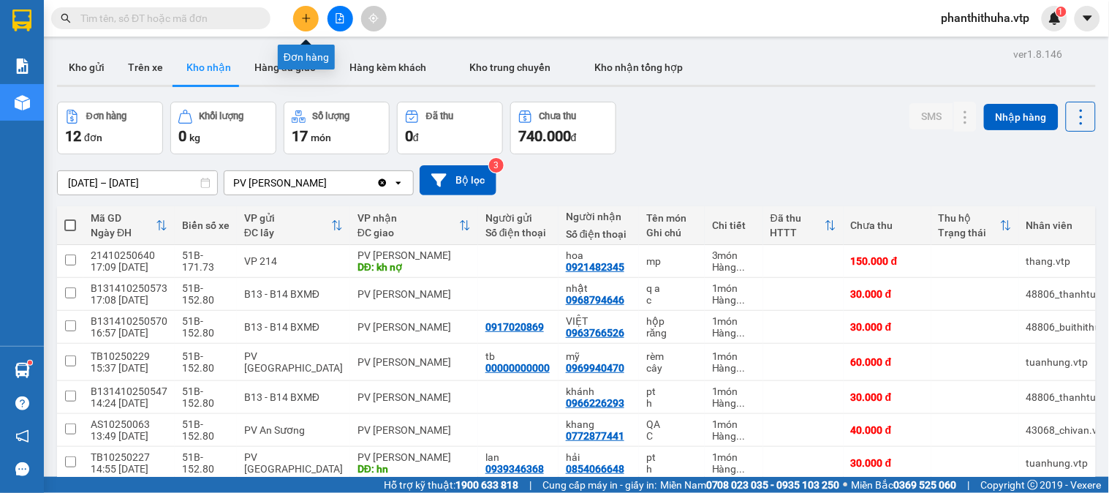
click at [295, 24] on button at bounding box center [306, 19] width 26 height 26
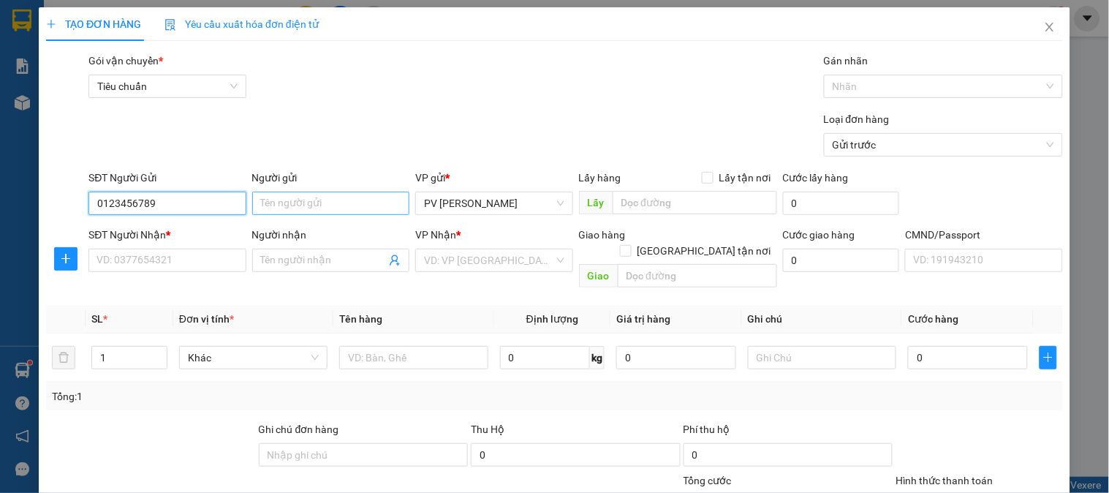
type input "0123456789"
click at [282, 207] on input "Người gửi" at bounding box center [330, 203] width 157 height 23
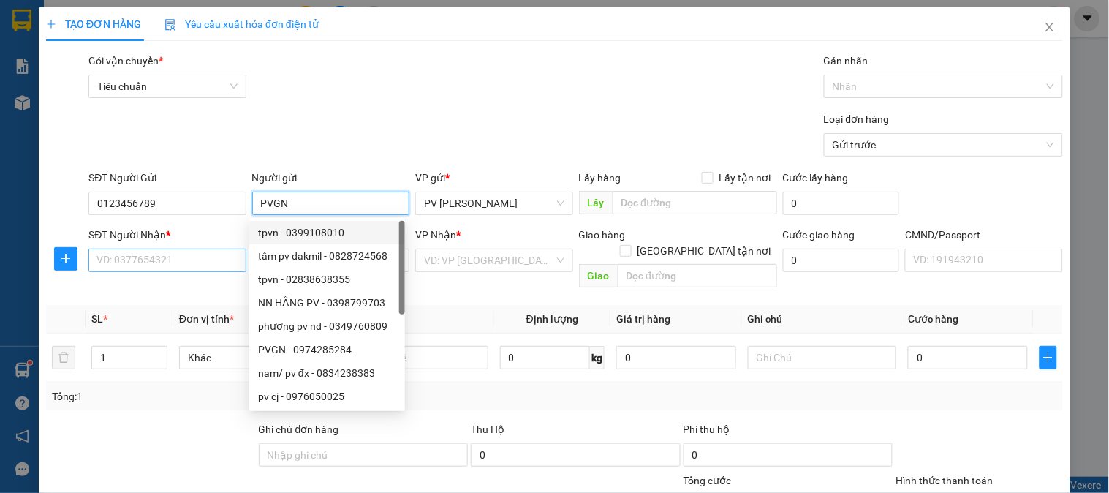
type input "PVGN"
click at [161, 252] on input "SĐT Người Nhận *" at bounding box center [166, 260] width 157 height 23
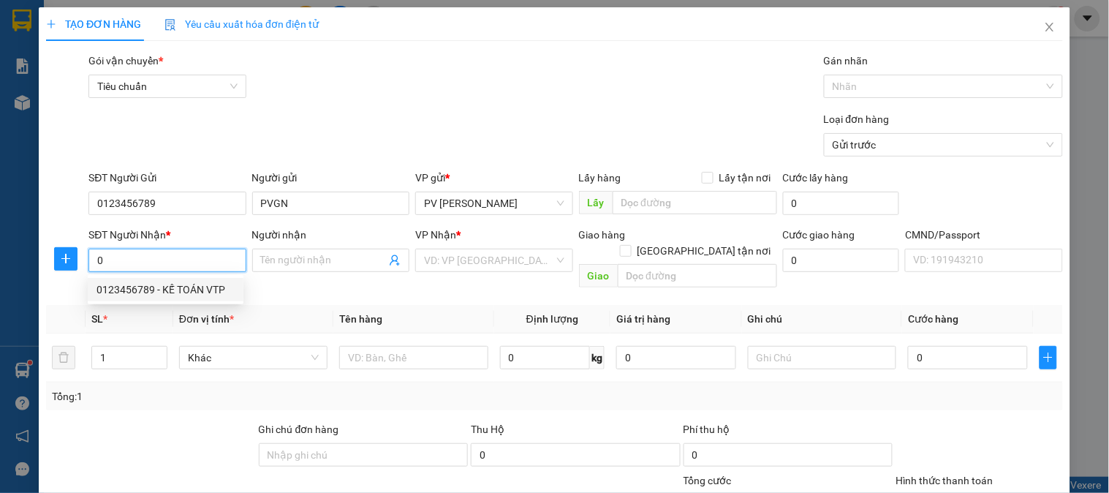
drag, startPoint x: 214, startPoint y: 280, endPoint x: 404, endPoint y: 327, distance: 196.5
click at [214, 281] on div "0123456789 - KẾ TOÁN VTP" at bounding box center [166, 289] width 156 height 23
type input "0123456789"
type input "KẾ TOÁN VTP"
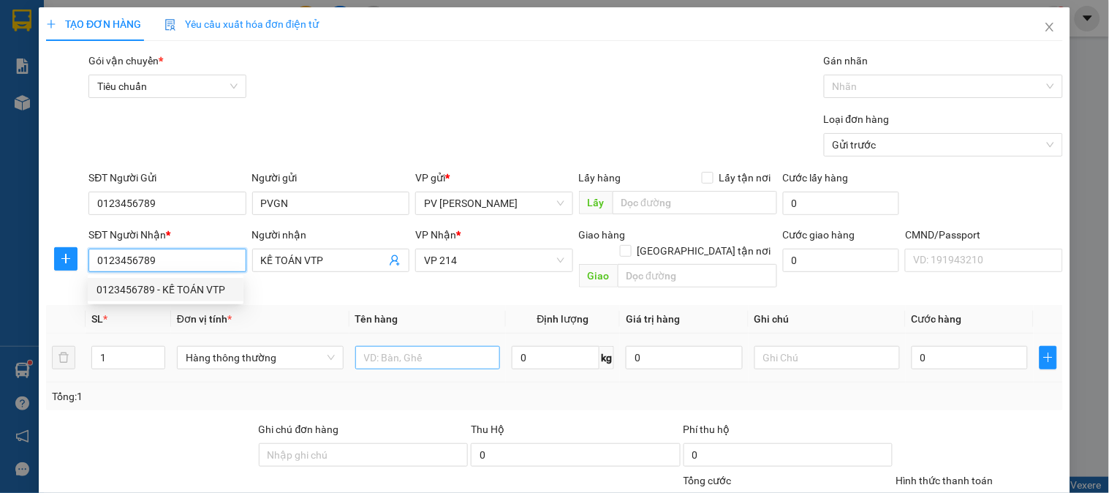
type input "0123456789"
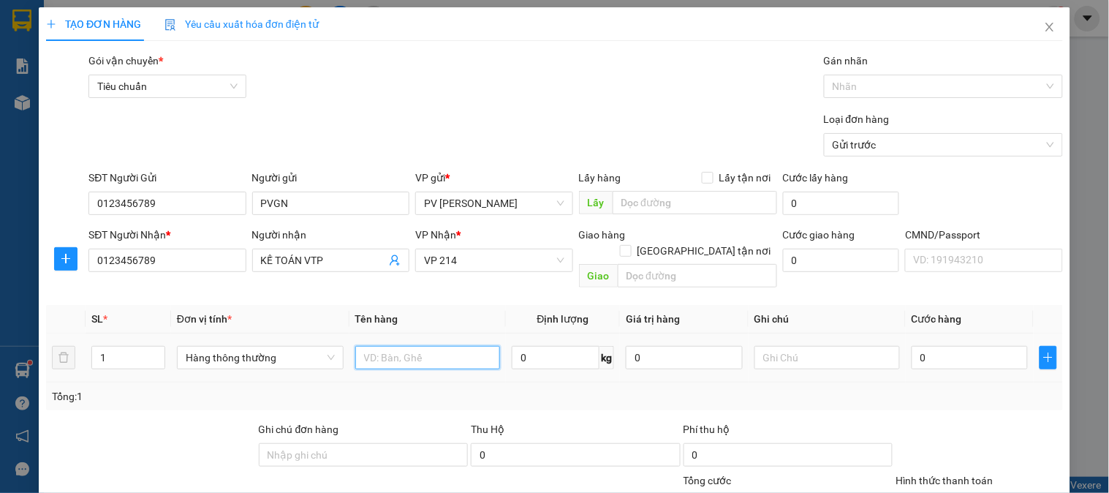
click at [390, 346] on input "text" at bounding box center [428, 357] width 146 height 23
type input "BAOCAO 12/10"
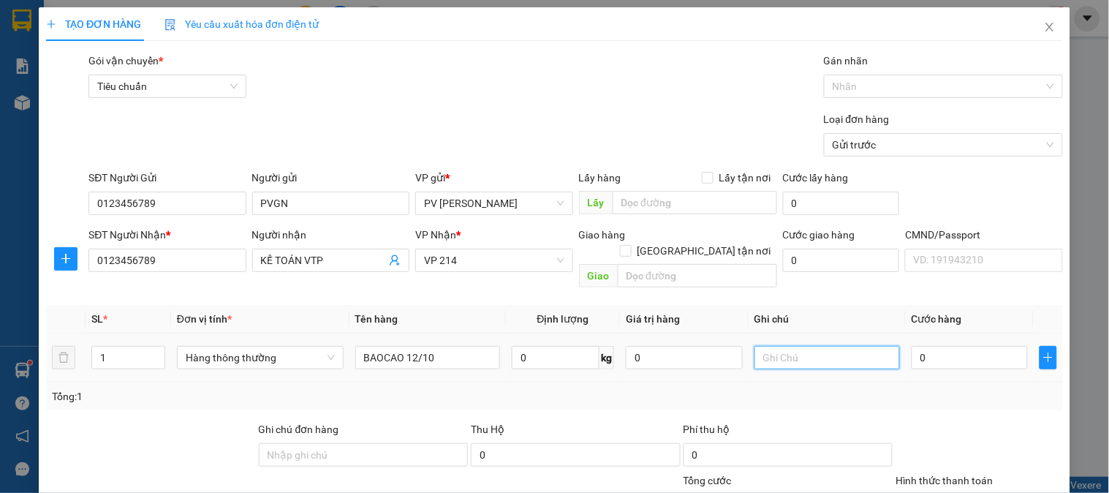
click at [755, 346] on input "text" at bounding box center [828, 357] width 146 height 23
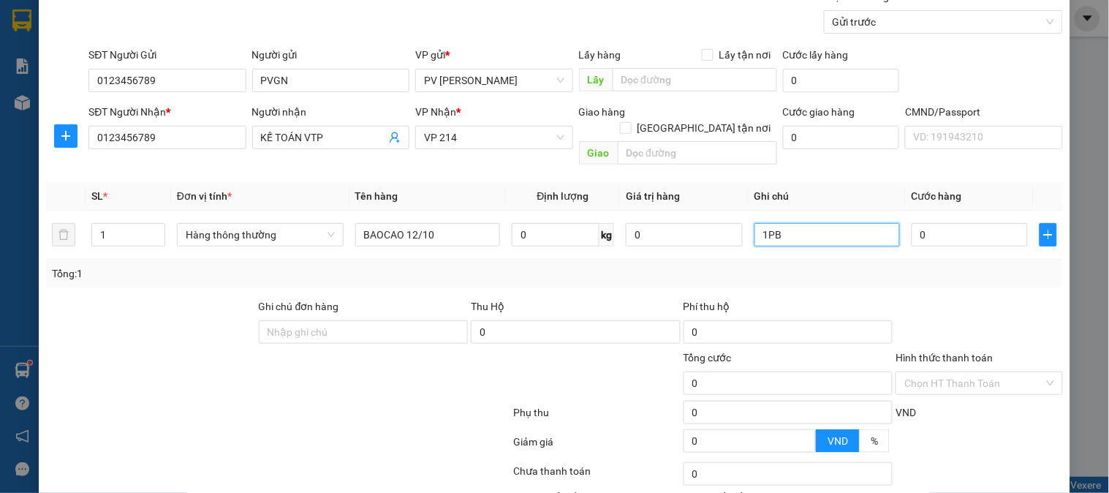
scroll to position [210, 0]
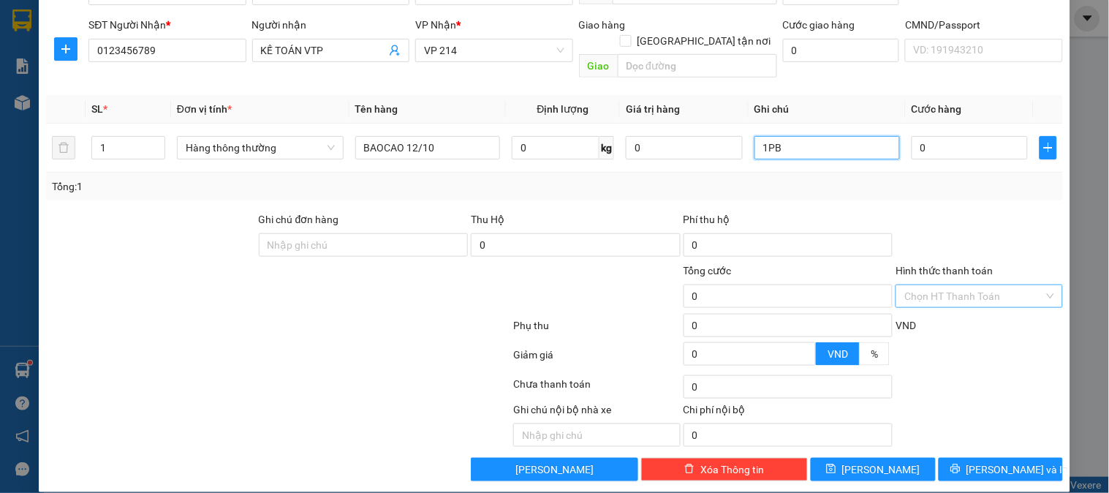
type input "1PB"
click at [933, 285] on input "Hình thức thanh toán" at bounding box center [974, 296] width 139 height 22
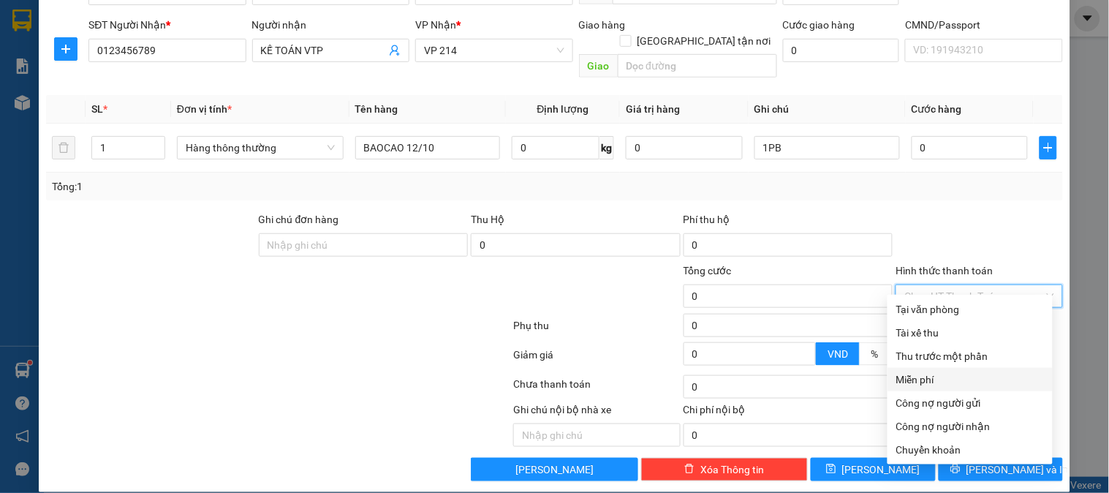
click at [910, 388] on div "Miễn phí" at bounding box center [970, 379] width 165 height 23
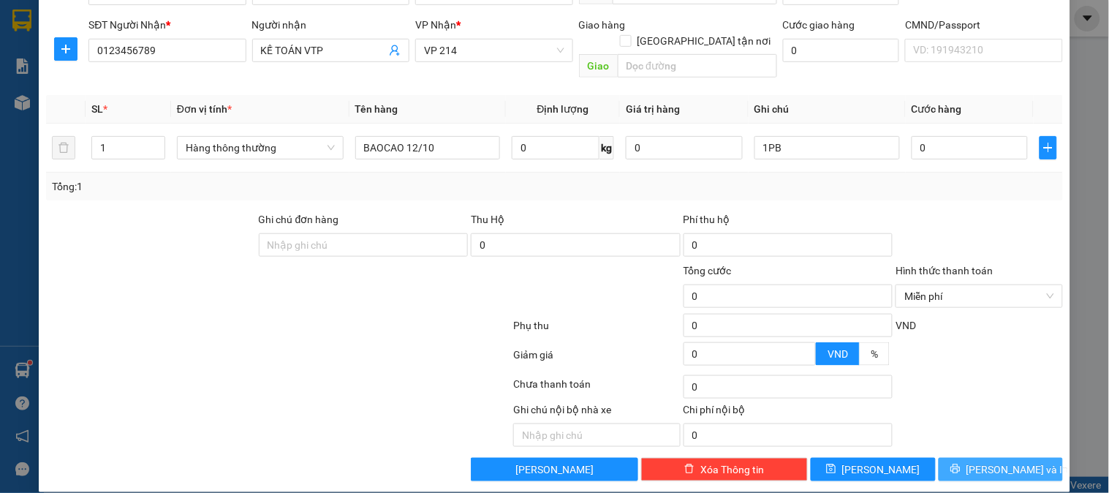
click at [1021, 464] on button "[PERSON_NAME] và In" at bounding box center [1001, 469] width 124 height 23
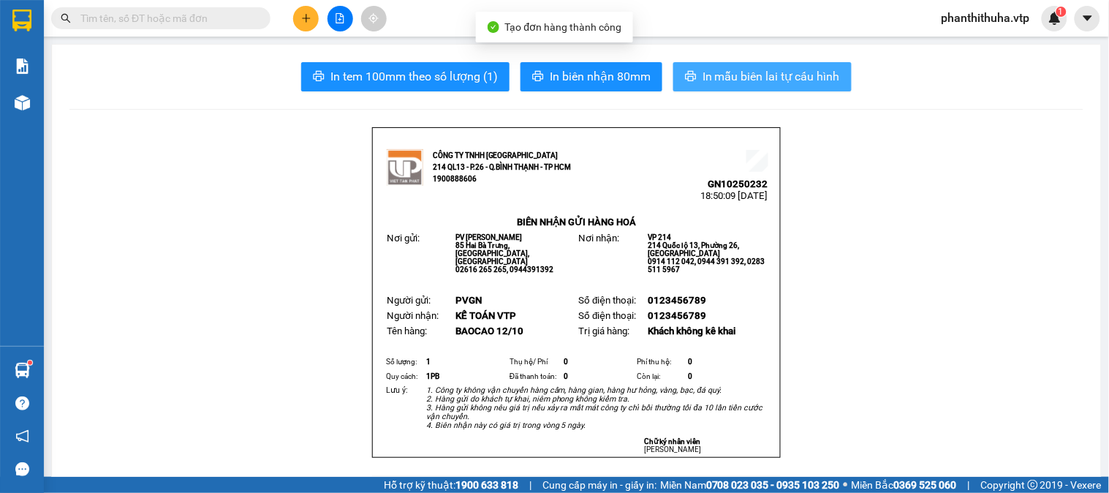
click at [795, 76] on span "In mẫu biên lai tự cấu hình" at bounding box center [771, 76] width 137 height 18
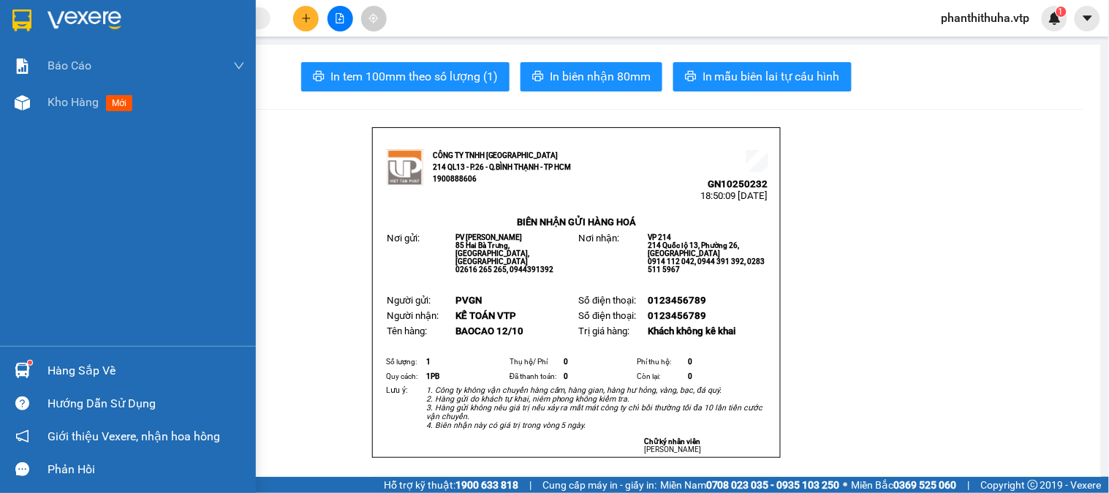
click at [63, 18] on img at bounding box center [85, 21] width 74 height 22
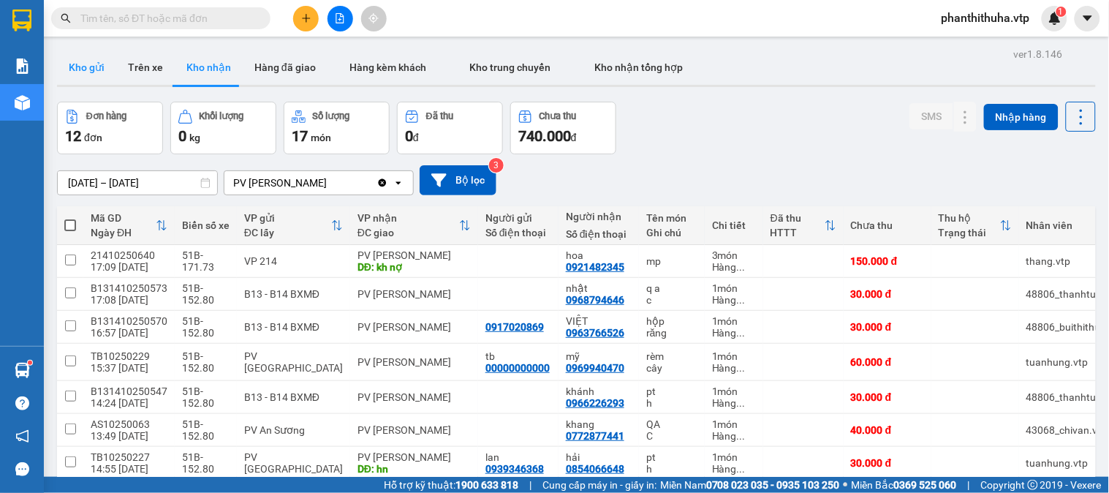
click at [98, 78] on button "Kho gửi" at bounding box center [86, 67] width 59 height 35
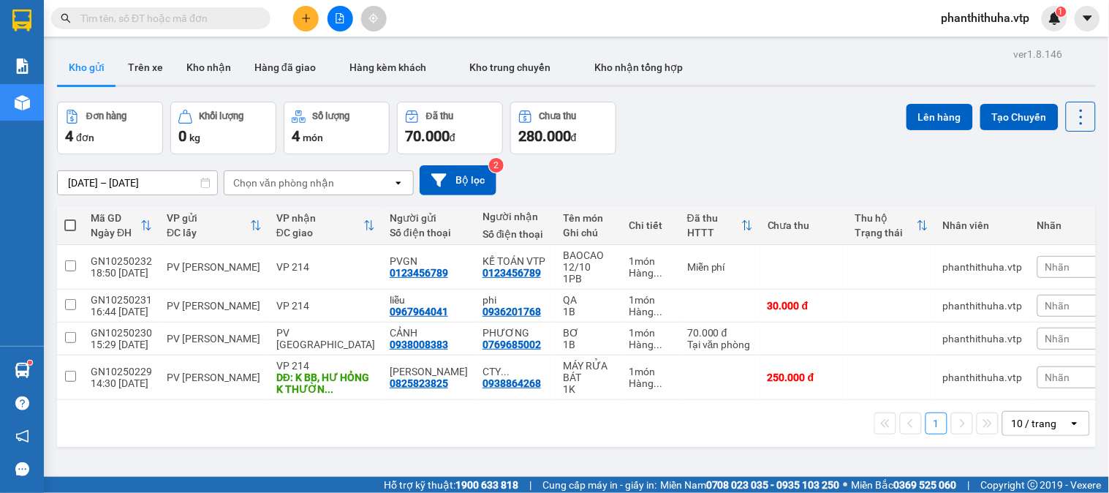
click at [78, 223] on th at bounding box center [70, 225] width 26 height 39
click at [69, 222] on span at bounding box center [70, 225] width 12 height 12
click at [70, 218] on input "checkbox" at bounding box center [70, 218] width 0 height 0
checkbox input "true"
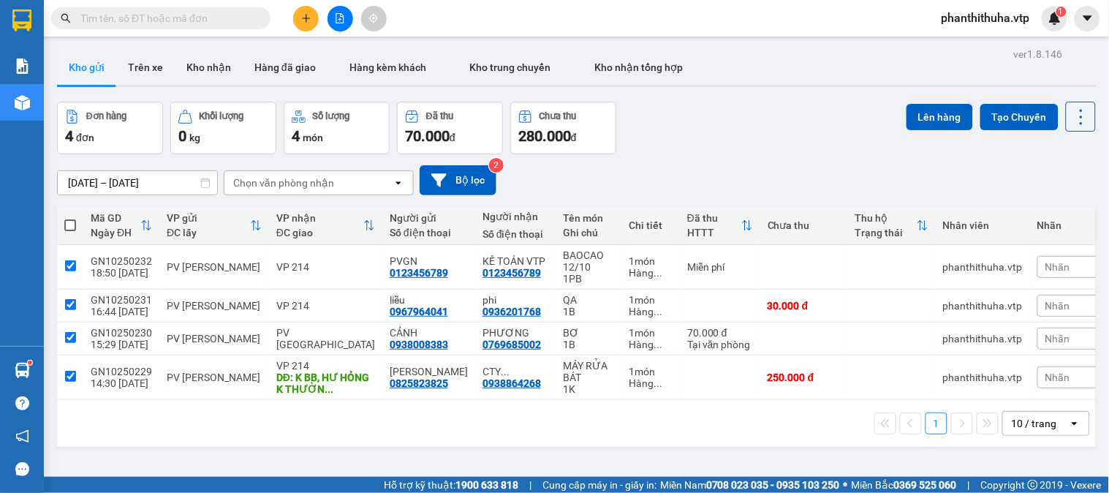
checkbox input "true"
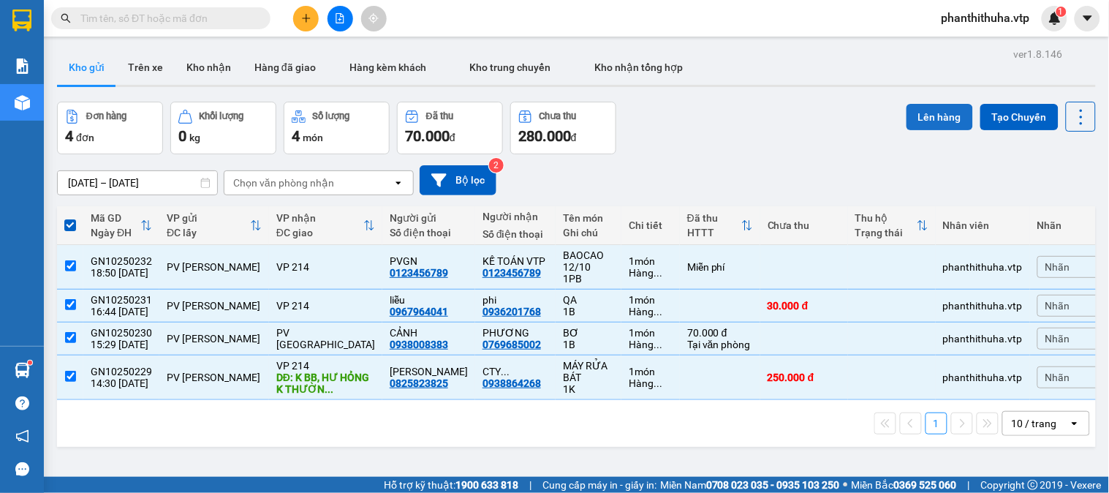
click at [919, 114] on button "Lên hàng" at bounding box center [940, 117] width 67 height 26
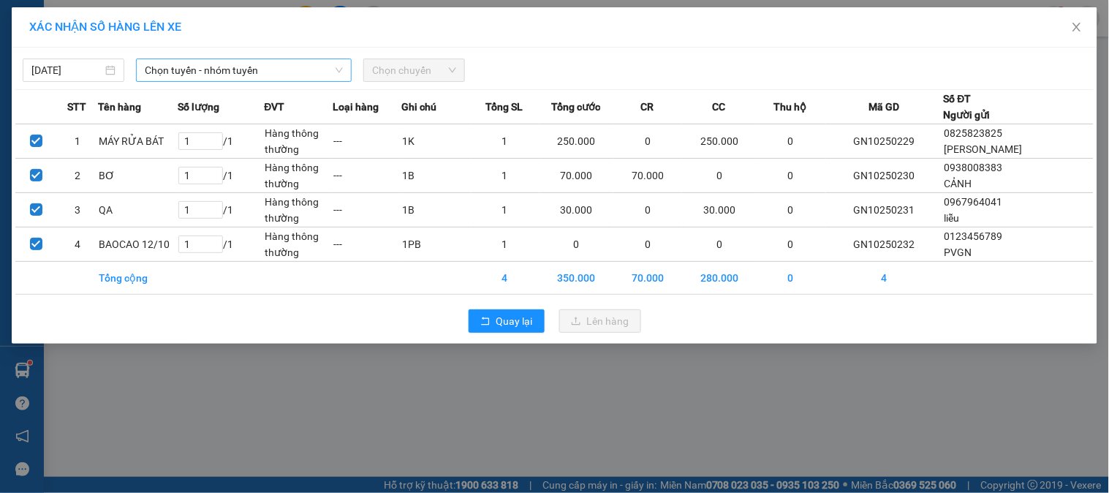
click at [266, 70] on span "Chọn tuyến - nhóm tuyến" at bounding box center [244, 70] width 198 height 22
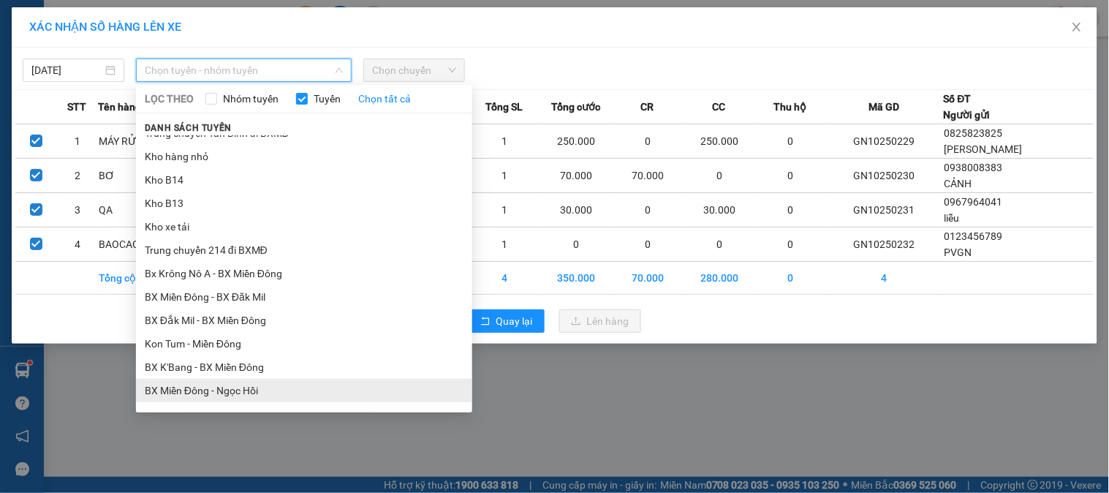
scroll to position [325, 0]
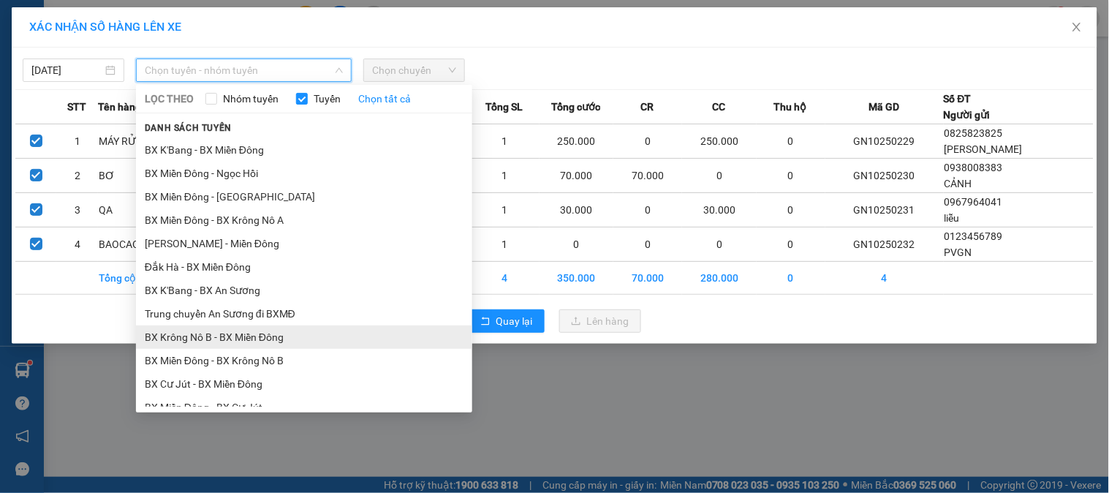
click at [240, 337] on li "BX Krông Nô B - BX Miền Đông" at bounding box center [304, 336] width 336 height 23
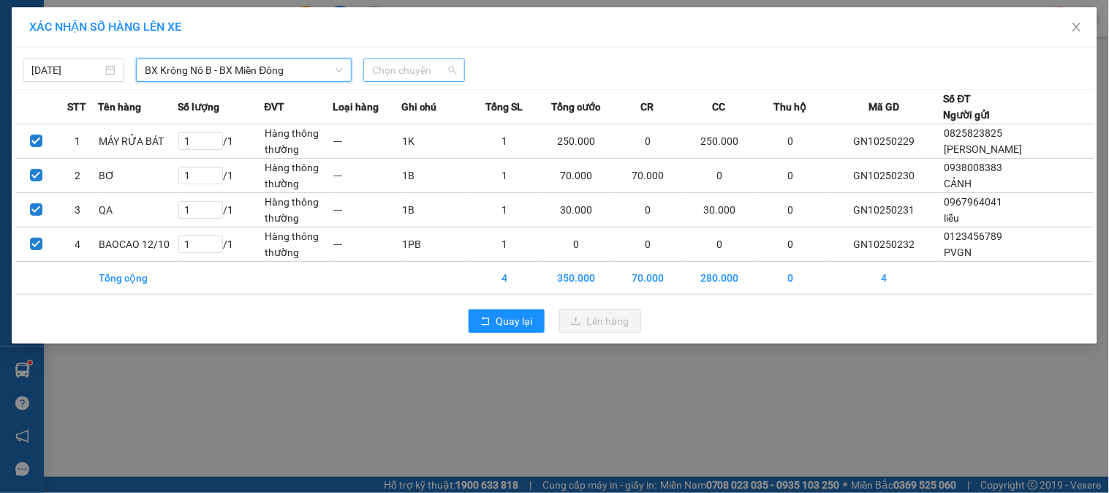
drag, startPoint x: 399, startPoint y: 71, endPoint x: 415, endPoint y: 79, distance: 18.0
click at [400, 71] on span "Chọn chuyến" at bounding box center [414, 70] width 84 height 22
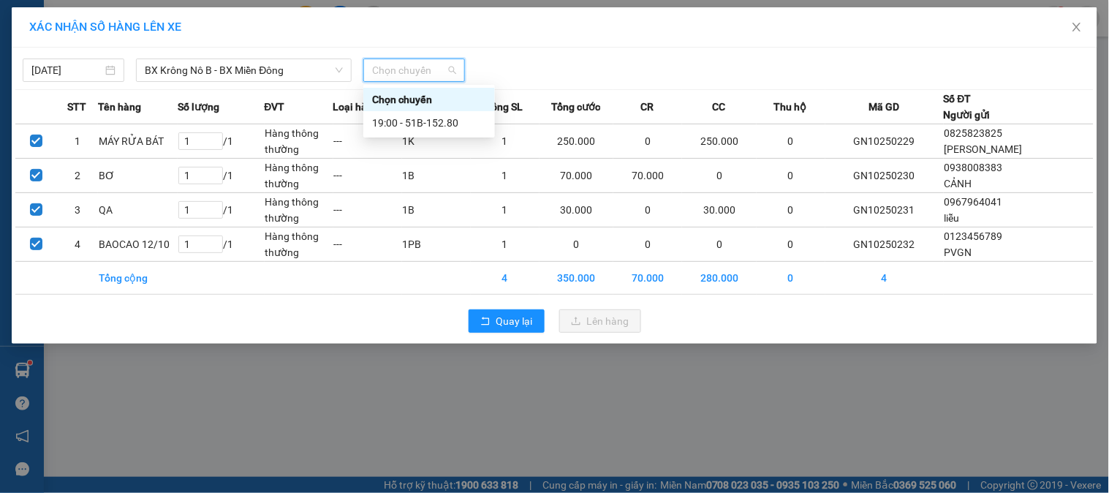
click at [449, 110] on div "Chọn chuyến" at bounding box center [429, 99] width 132 height 23
click at [425, 69] on span "Chọn chuyến" at bounding box center [414, 70] width 84 height 22
click at [440, 122] on div "19:00 - 51B-152.80" at bounding box center [429, 123] width 114 height 16
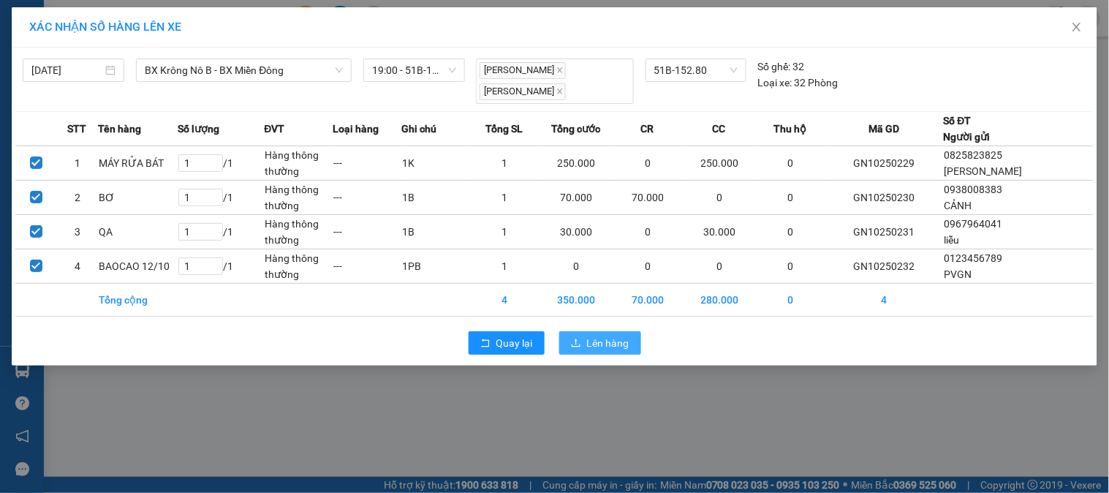
click at [594, 340] on span "Lên hàng" at bounding box center [608, 343] width 42 height 16
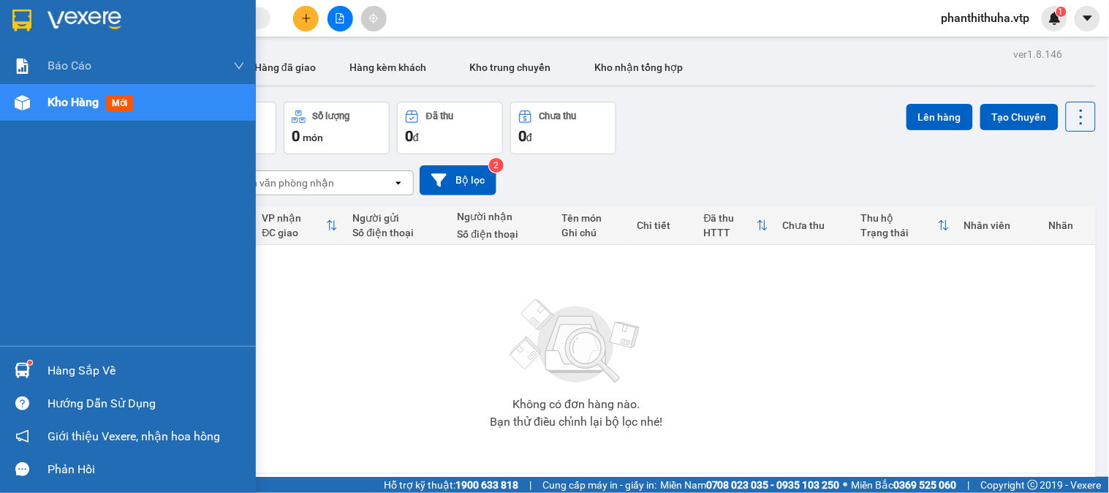
click at [29, 377] on img at bounding box center [22, 370] width 15 height 15
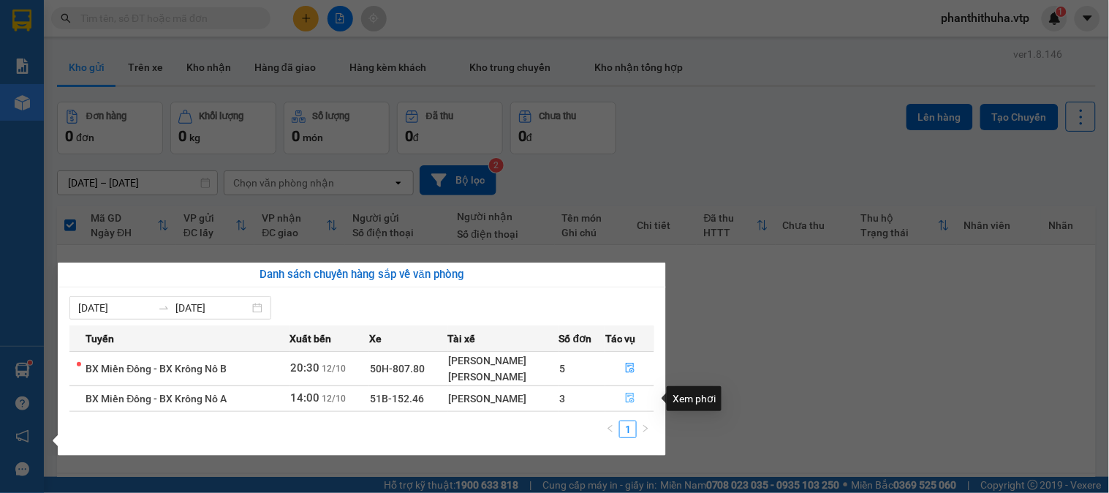
click at [631, 397] on icon "file-done" at bounding box center [630, 398] width 10 height 10
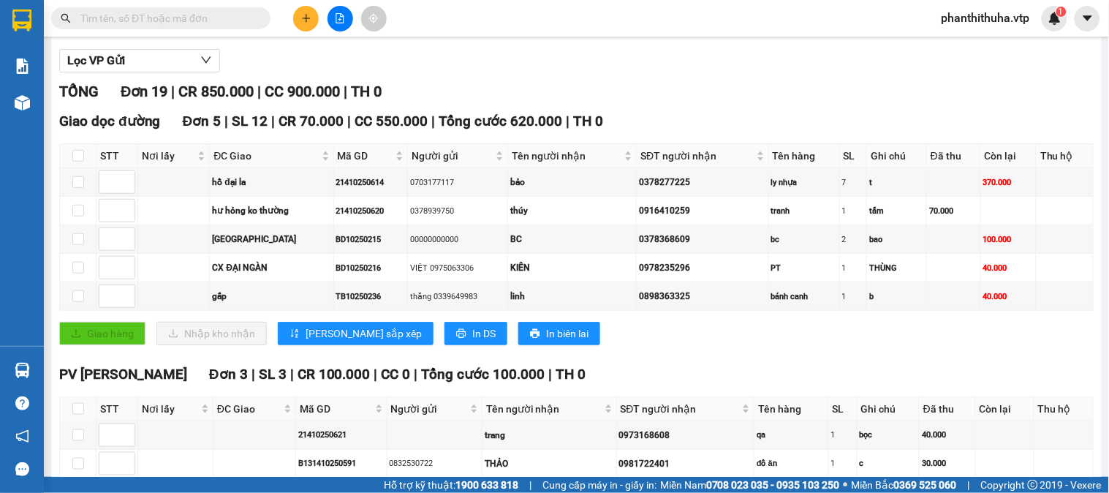
scroll to position [244, 0]
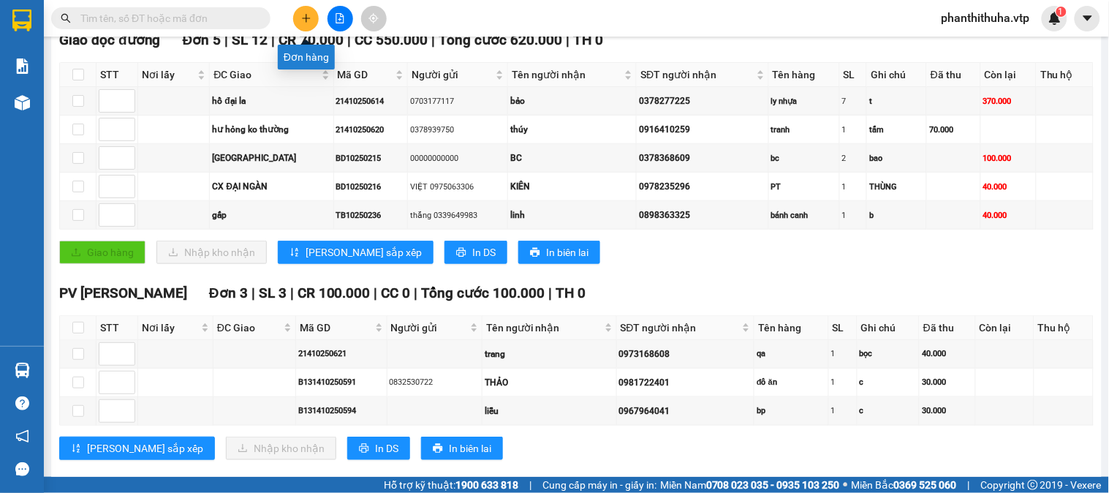
click at [306, 29] on button at bounding box center [306, 19] width 26 height 26
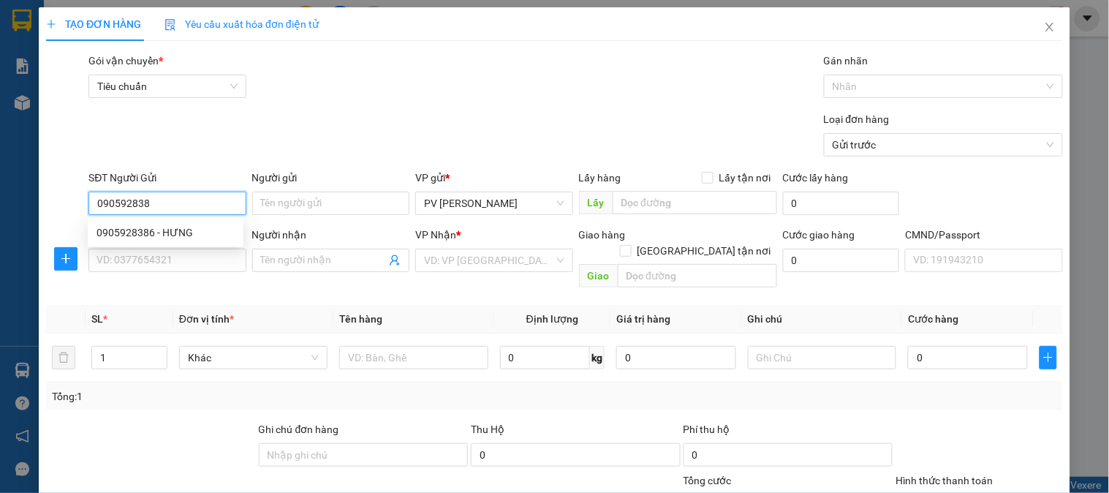
type input "0905928386"
click at [216, 228] on div "0905928386 - HƯNG" at bounding box center [166, 233] width 138 height 16
type input "HƯNG"
type input "0905928386"
type input "HƯNG"
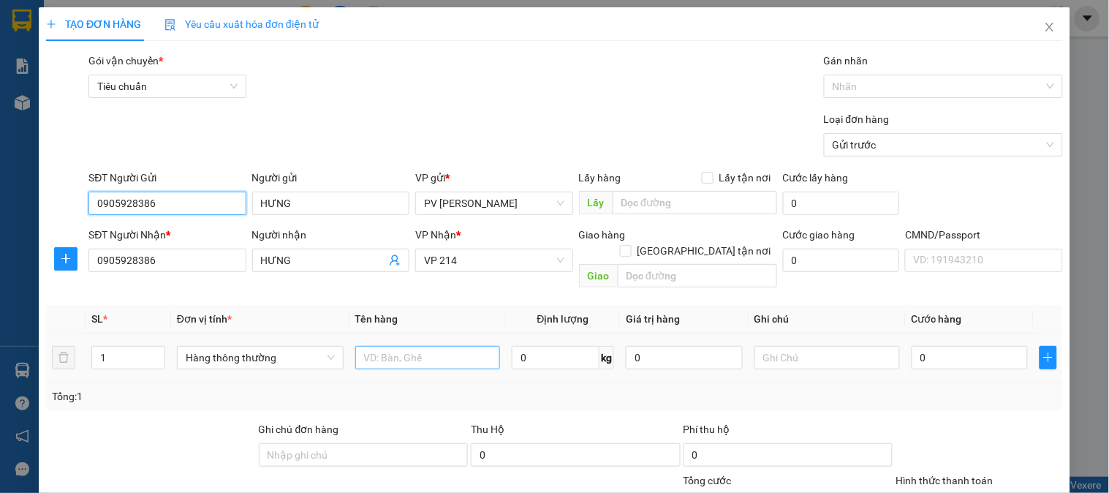
type input "0905928386"
click at [411, 346] on input "text" at bounding box center [428, 357] width 146 height 23
type input "GT"
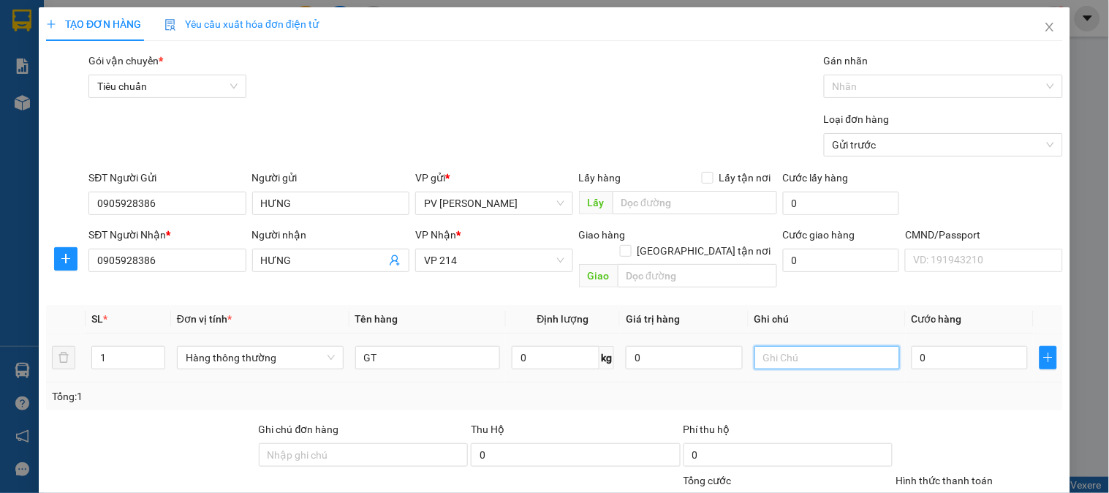
click at [777, 346] on input "text" at bounding box center [828, 357] width 146 height 23
type input "1B"
click at [924, 346] on input "0" at bounding box center [970, 357] width 117 height 23
type input "3"
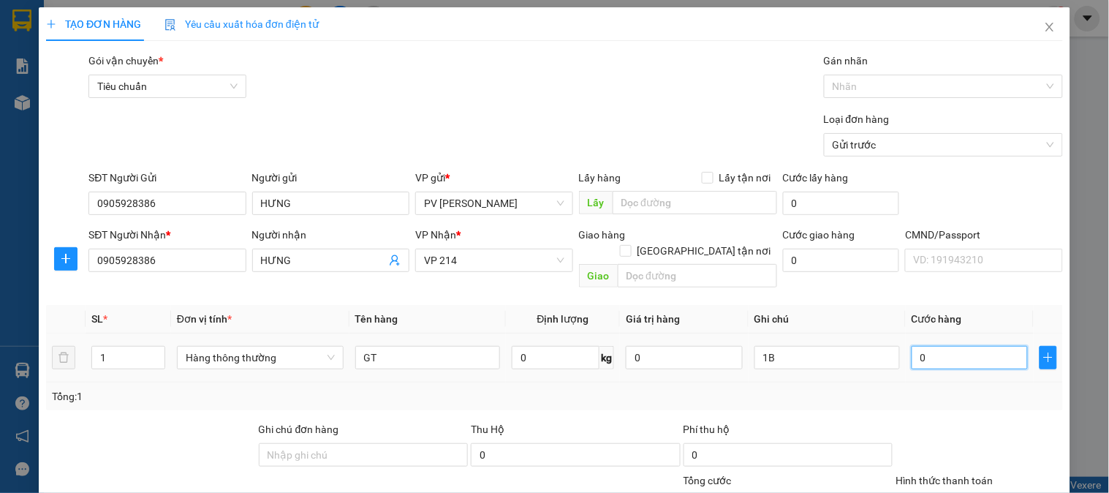
type input "3"
type input "30"
type input "300"
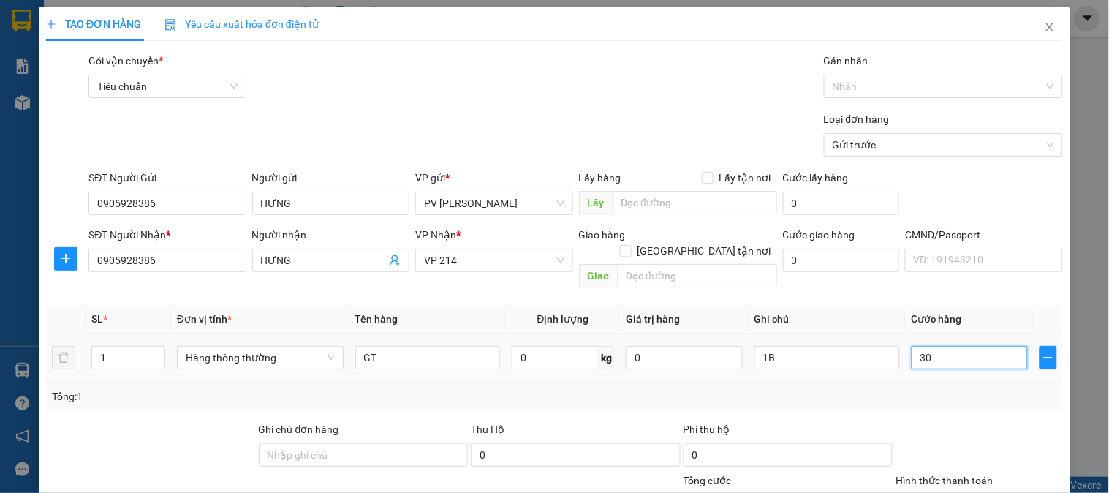
type input "300"
type input "3.000"
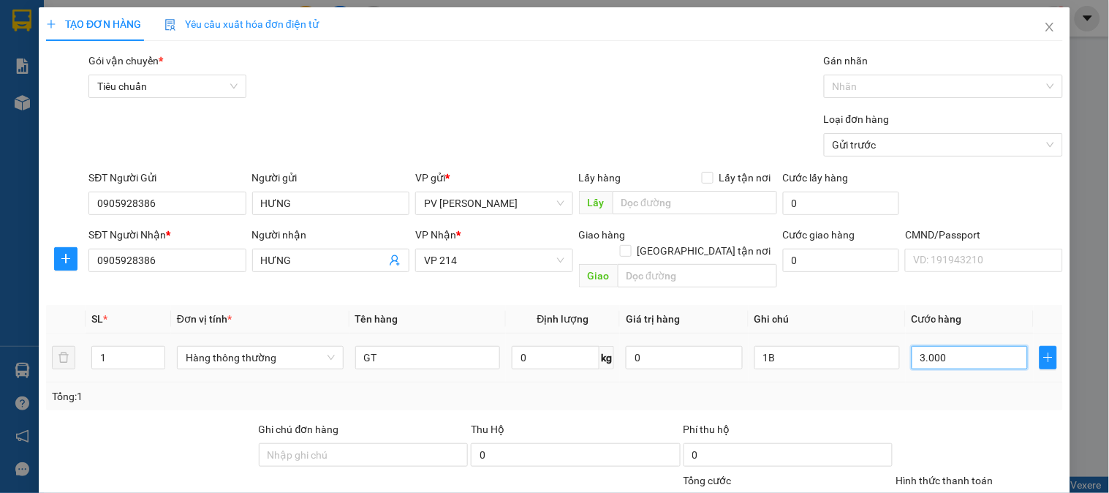
type input "30.000"
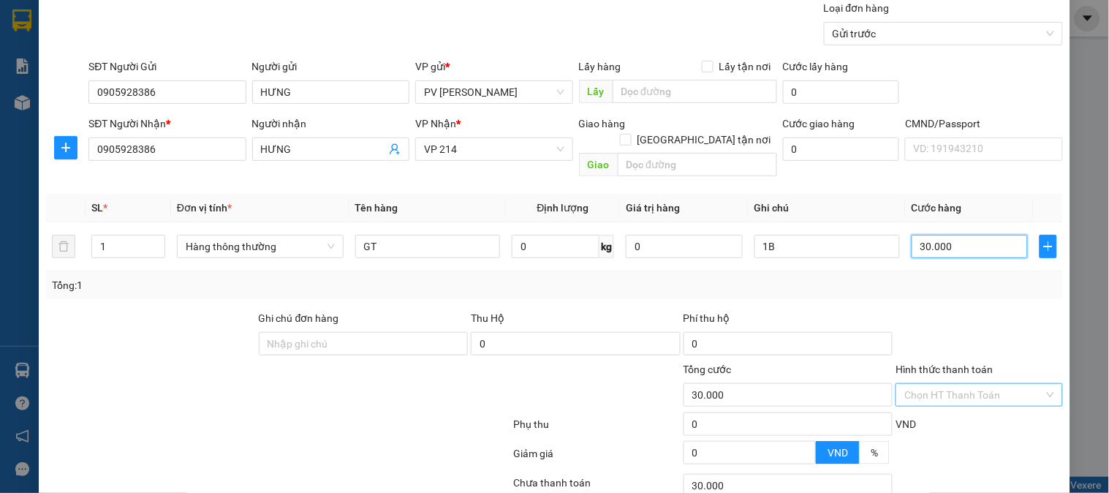
scroll to position [210, 0]
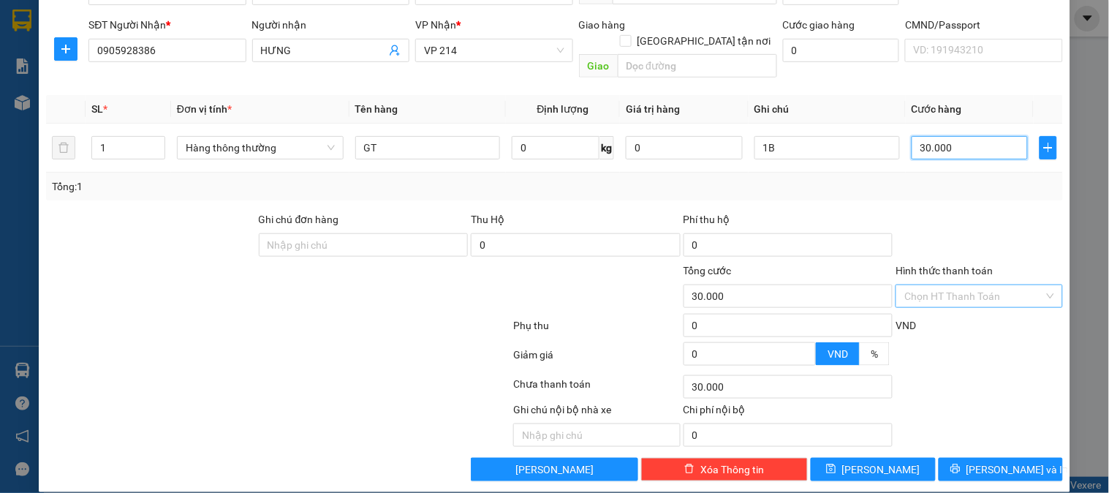
type input "30.000"
click at [960, 285] on input "Hình thức thanh toán" at bounding box center [974, 296] width 139 height 22
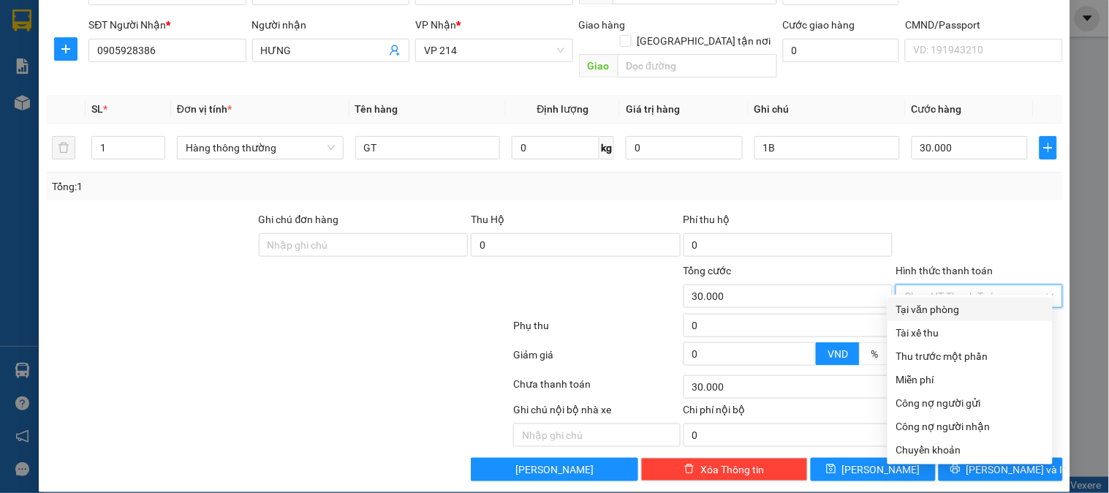
click at [932, 303] on div "Tại văn phòng" at bounding box center [971, 309] width 148 height 16
type input "0"
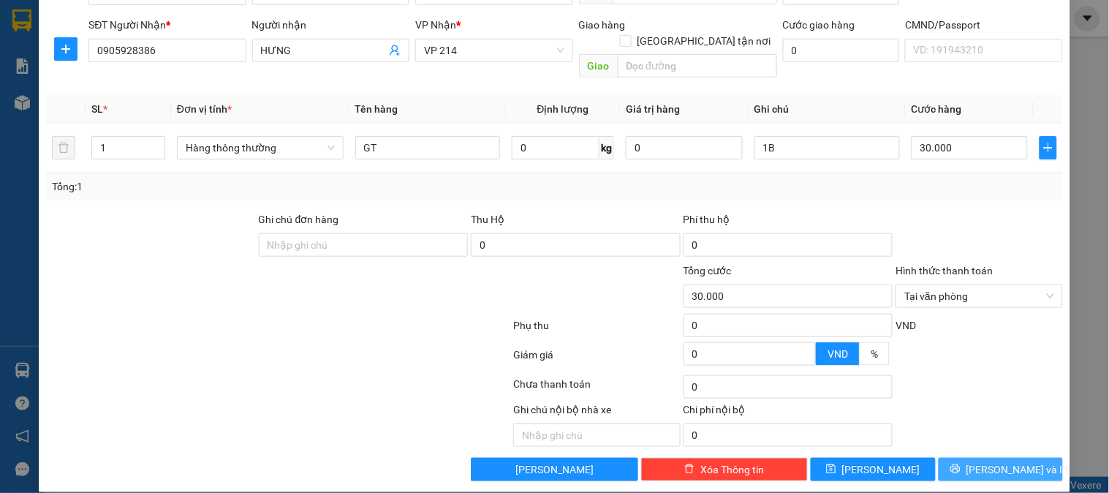
click at [991, 461] on span "[PERSON_NAME] và In" at bounding box center [1018, 469] width 102 height 16
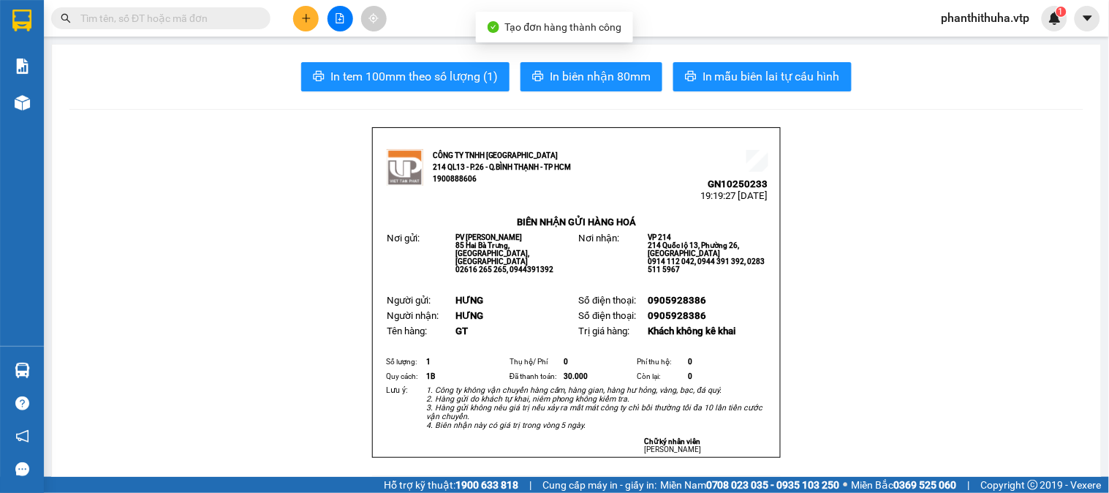
click at [725, 69] on span "In mẫu biên lai tự cấu hình" at bounding box center [771, 76] width 137 height 18
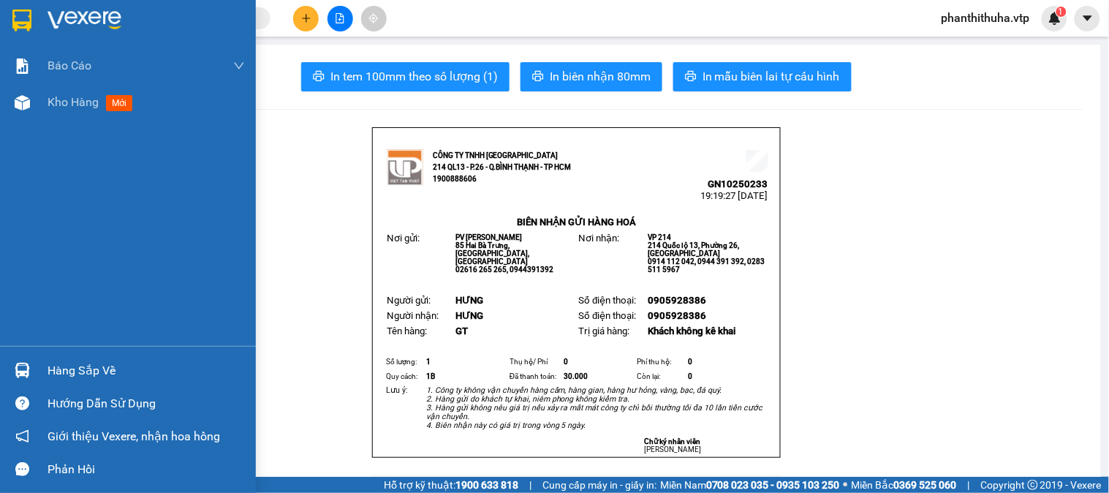
click at [66, 10] on img at bounding box center [85, 21] width 74 height 22
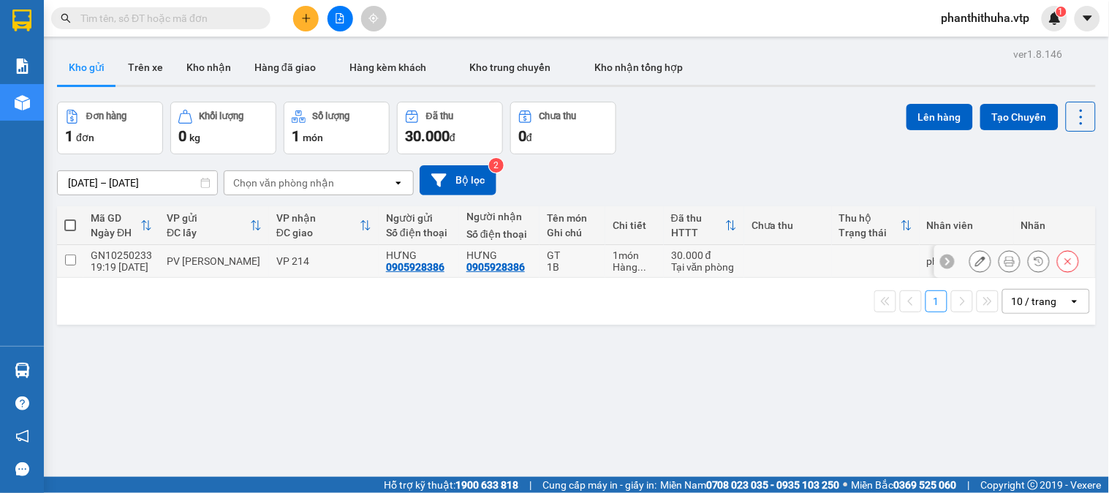
click at [72, 266] on td at bounding box center [70, 261] width 26 height 33
checkbox input "true"
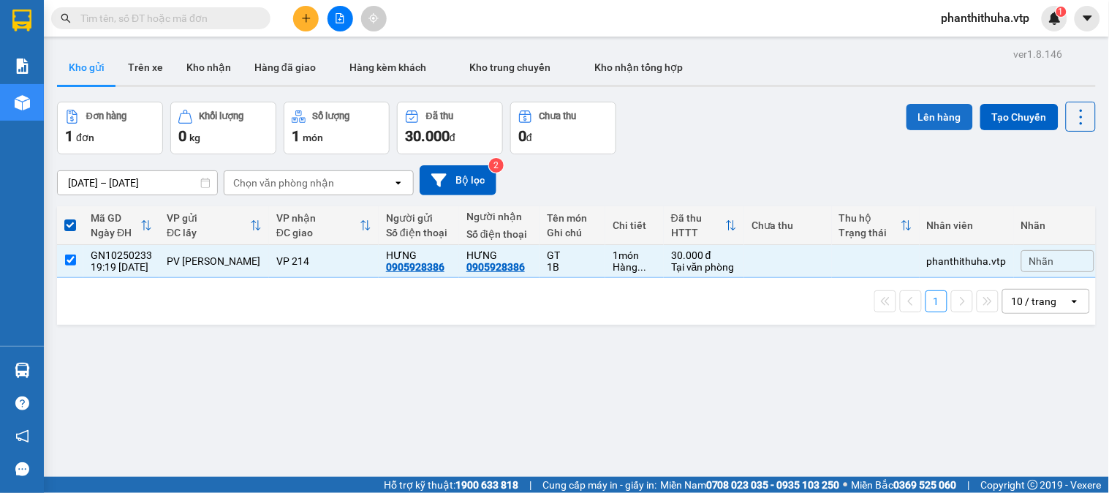
click at [927, 126] on button "Lên hàng" at bounding box center [940, 117] width 67 height 26
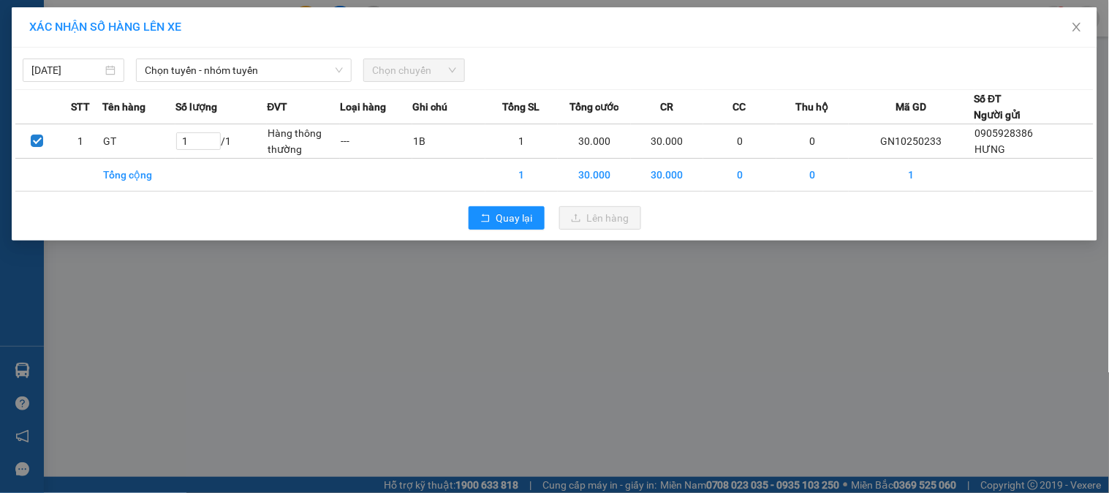
click at [244, 82] on div "Chọn tuyến - nhóm tuyến" at bounding box center [243, 70] width 227 height 23
click at [245, 75] on span "Chọn tuyến - nhóm tuyến" at bounding box center [244, 70] width 198 height 22
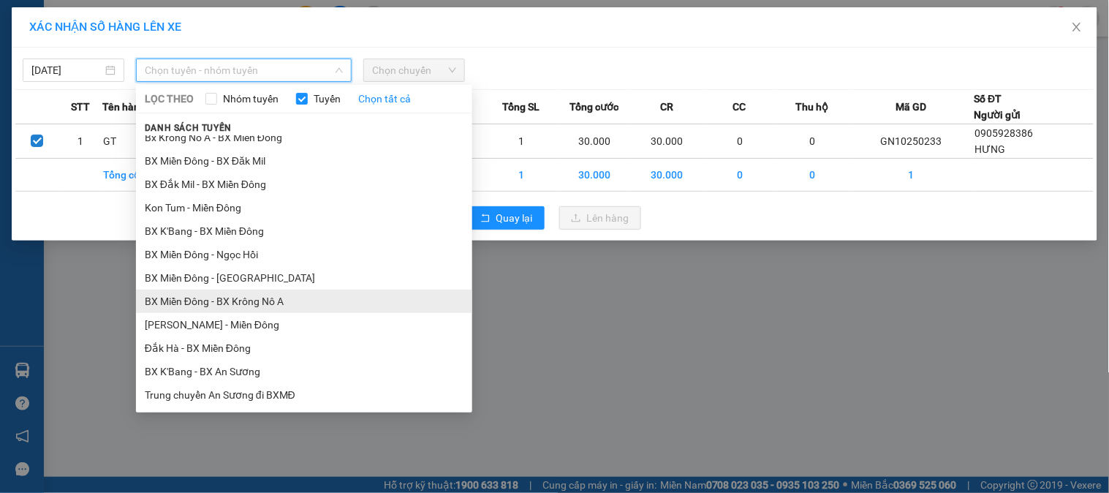
scroll to position [325, 0]
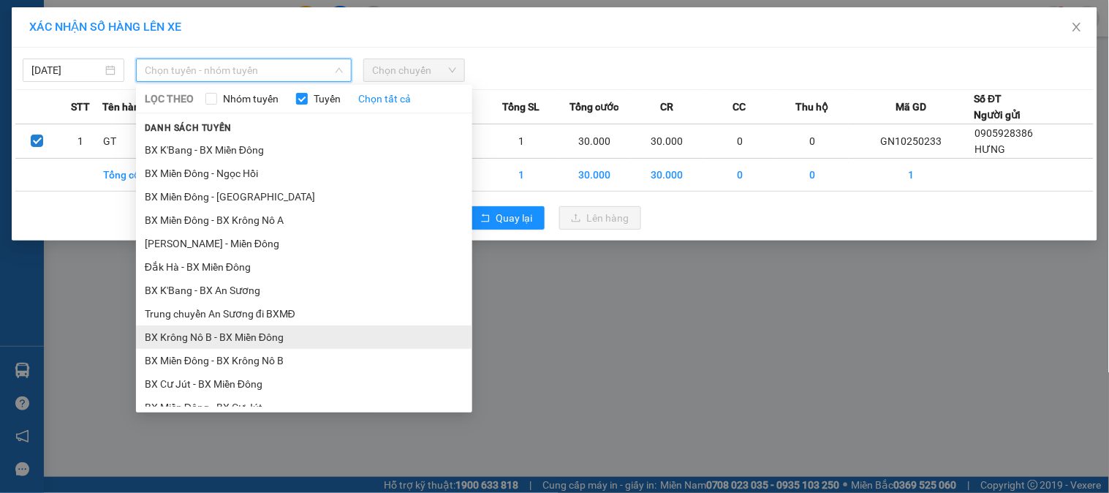
click at [215, 329] on li "BX Krông Nô B - BX Miền Đông" at bounding box center [304, 336] width 336 height 23
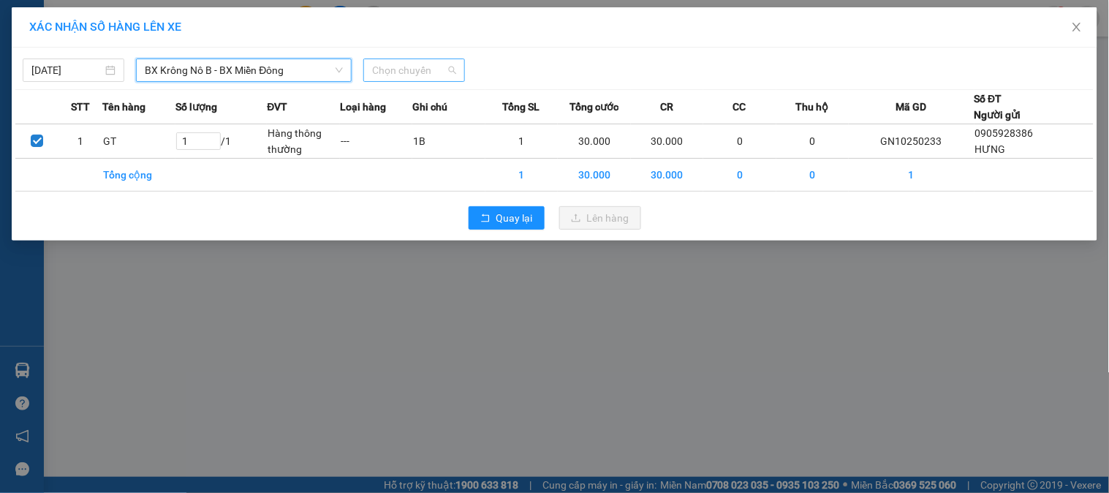
click at [396, 77] on span "Chọn chuyến" at bounding box center [414, 70] width 84 height 22
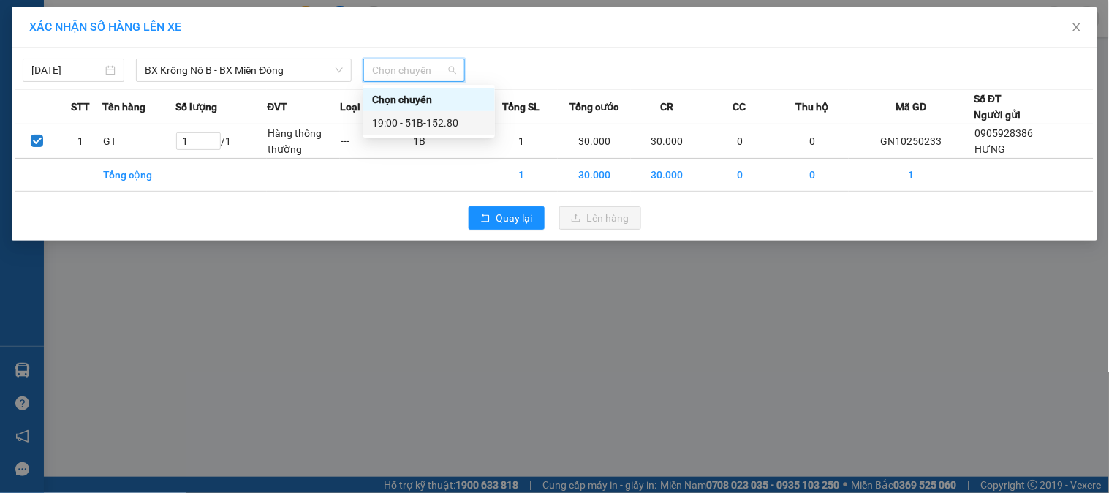
click at [382, 113] on div "19:00 - 51B-152.80" at bounding box center [429, 122] width 132 height 23
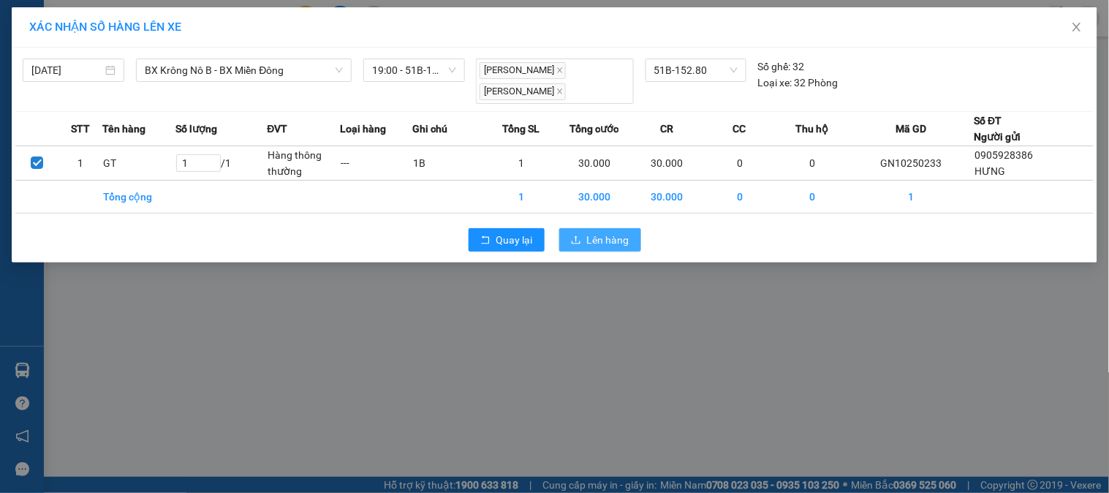
click at [578, 235] on icon "upload" at bounding box center [576, 240] width 10 height 10
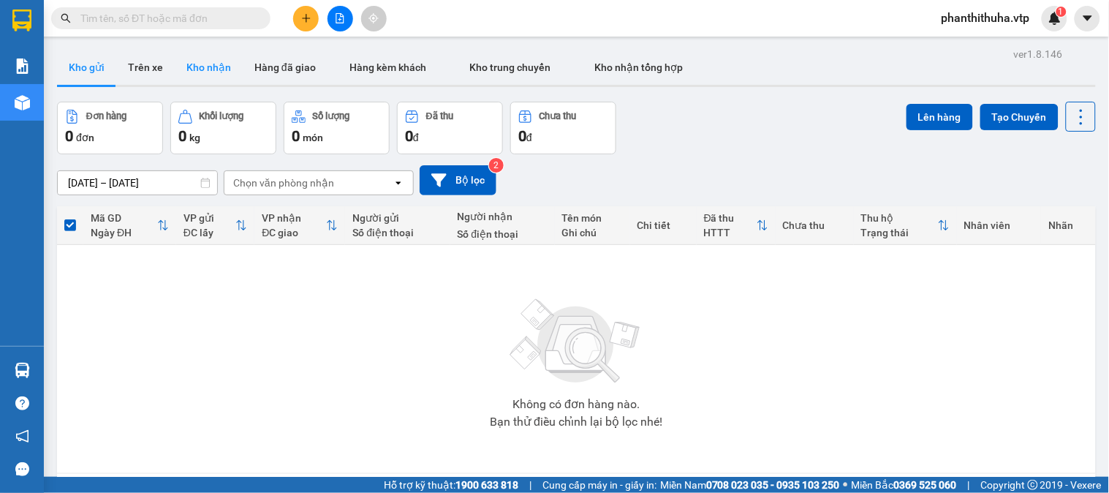
click at [222, 67] on button "Kho nhận" at bounding box center [209, 67] width 68 height 35
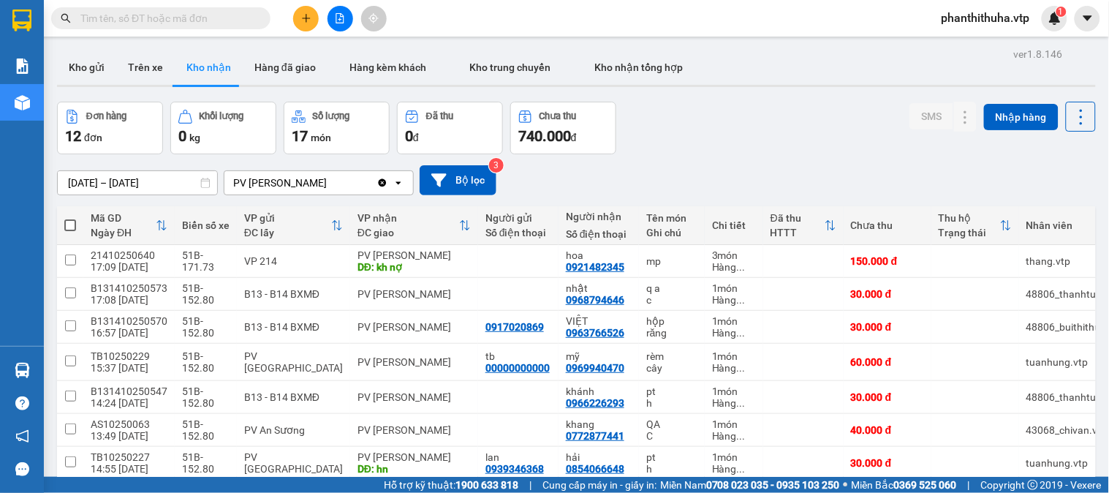
click at [136, 48] on div "ver 1.8.146 Kho gửi Trên xe Kho nhận Hàng đã giao Hàng kèm khách Kho trung chuy…" at bounding box center [576, 400] width 1051 height 712
click at [146, 59] on button "Trên xe" at bounding box center [145, 67] width 59 height 35
type input "[DATE] – [DATE]"
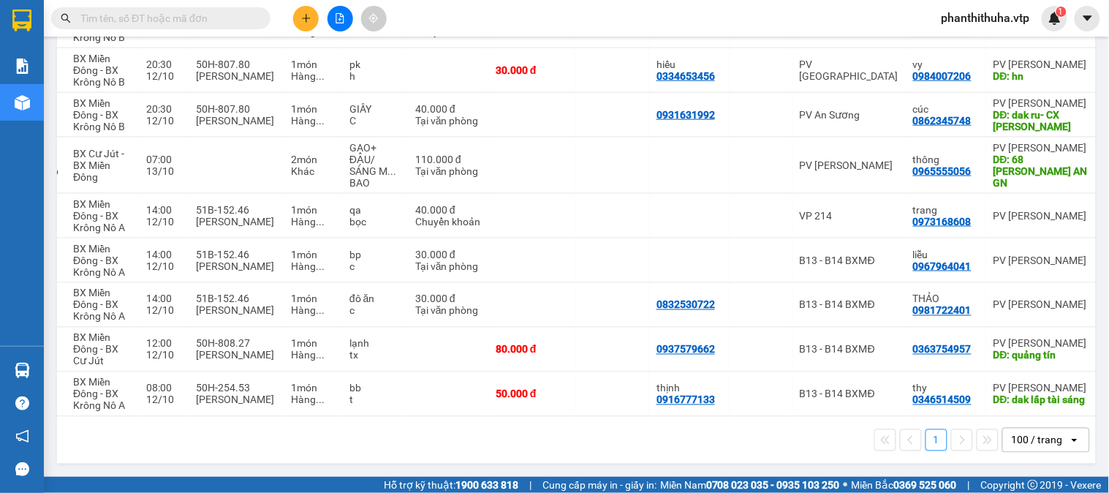
scroll to position [0, 213]
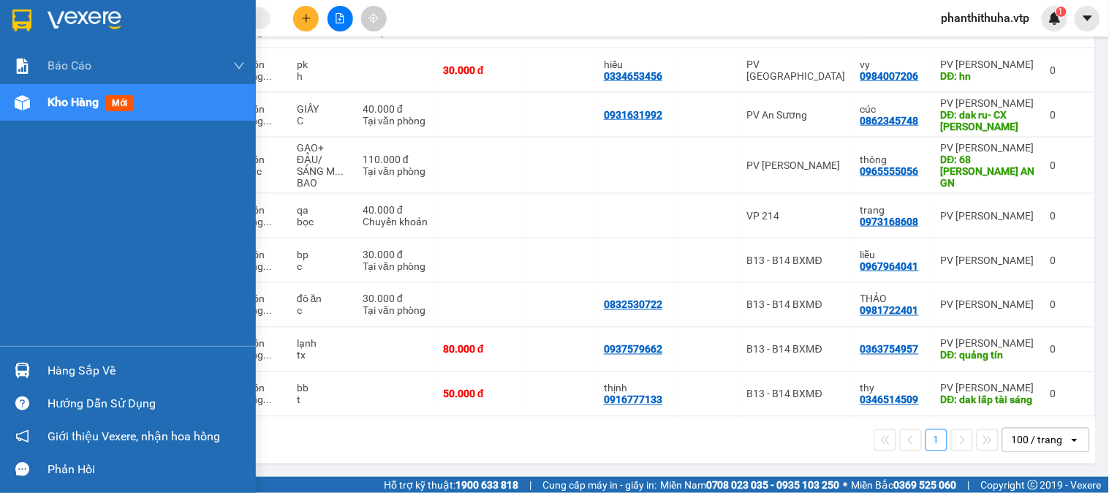
click at [90, 368] on div "Hàng sắp về" at bounding box center [146, 371] width 197 height 22
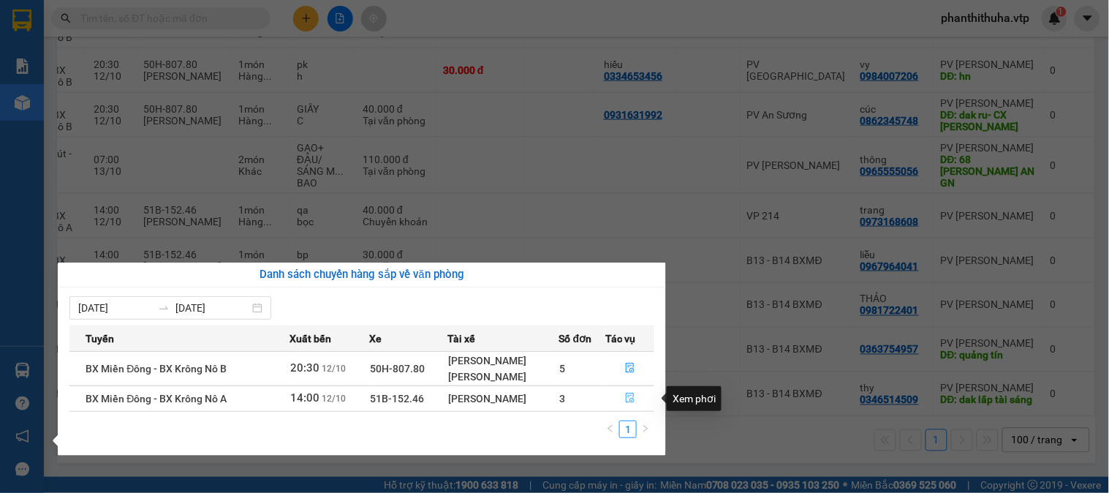
click at [632, 401] on icon "file-done" at bounding box center [630, 398] width 9 height 10
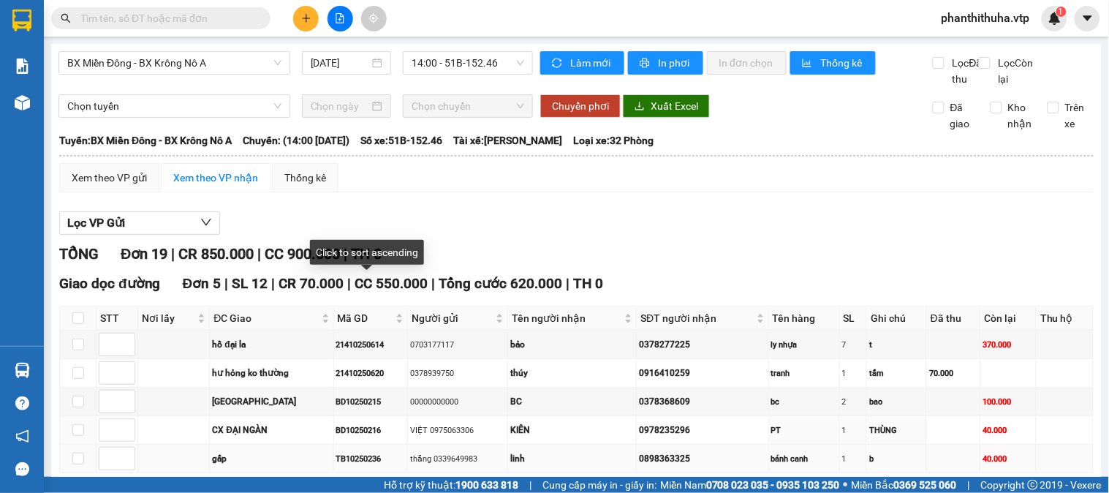
scroll to position [162, 0]
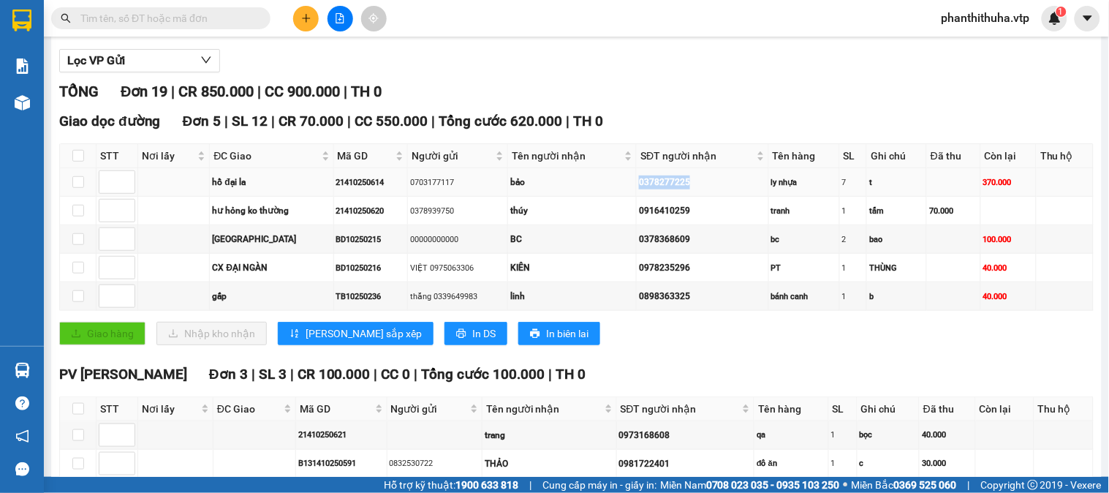
drag, startPoint x: 624, startPoint y: 198, endPoint x: 697, endPoint y: 200, distance: 73.2
click at [697, 197] on tr "hồ đại la 21410250614 0703177117 bảo 0378277225 ly nhựa 7 t 370.000" at bounding box center [577, 182] width 1034 height 29
copy tr "bảo 0378277225"
click at [230, 24] on input "text" at bounding box center [166, 18] width 173 height 16
paste input "0378277225"
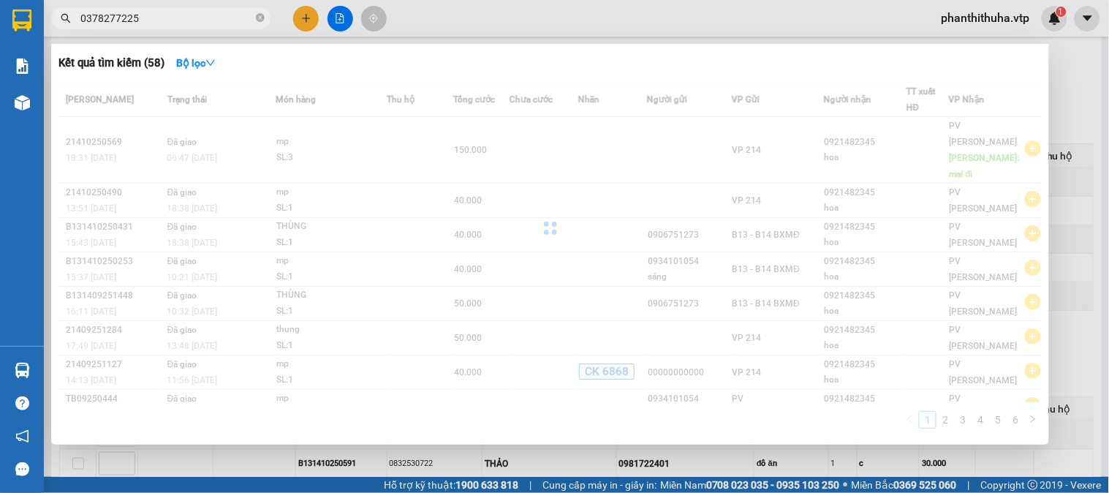
click at [103, 23] on input "0378277225" at bounding box center [166, 18] width 173 height 16
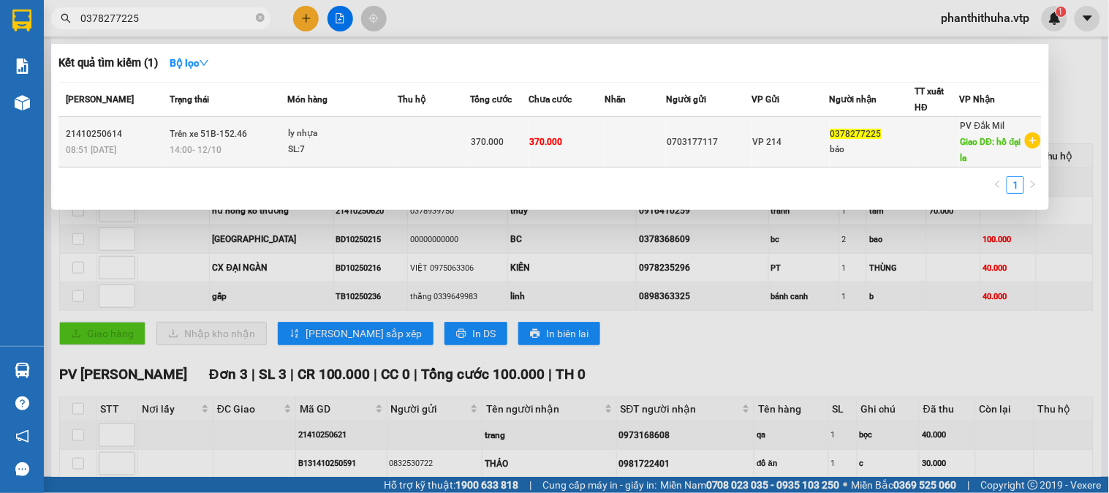
type input "0378277225"
click at [578, 129] on td "370.000" at bounding box center [567, 142] width 76 height 50
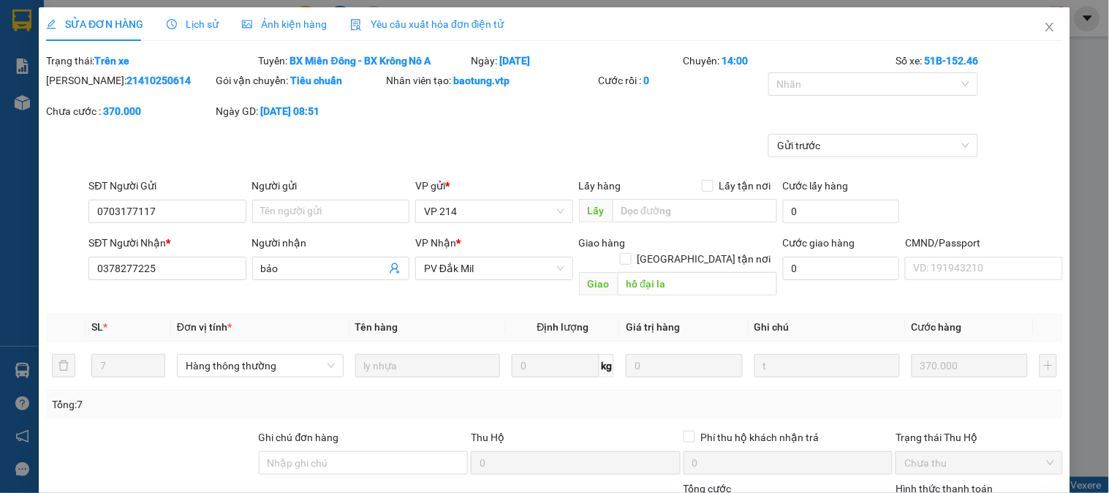
type input "0703177117"
type input "0378277225"
type input "bảo"
type input "hồ đại la"
type input "0"
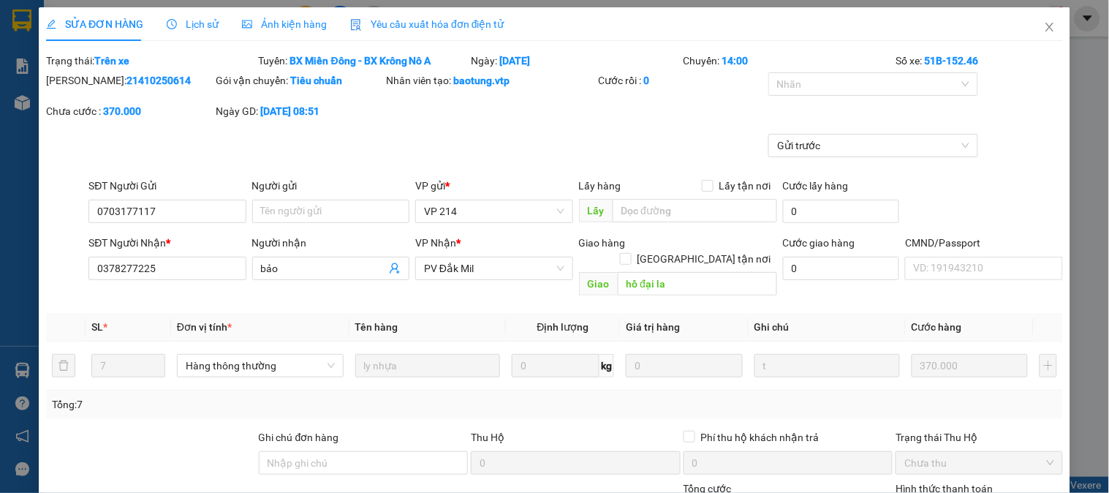
type input "370.000"
type input "18.500"
click at [1044, 26] on icon "close" at bounding box center [1050, 27] width 12 height 12
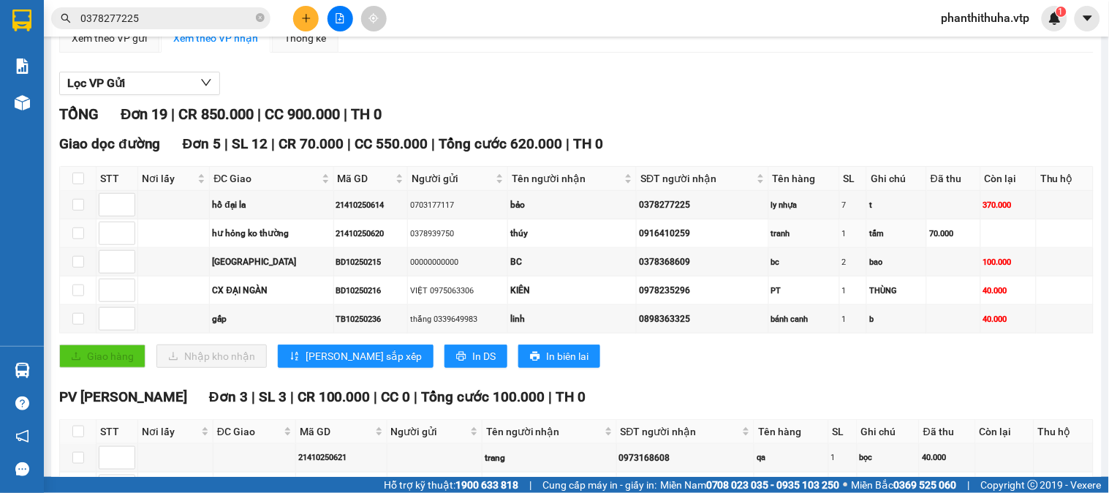
scroll to position [162, 0]
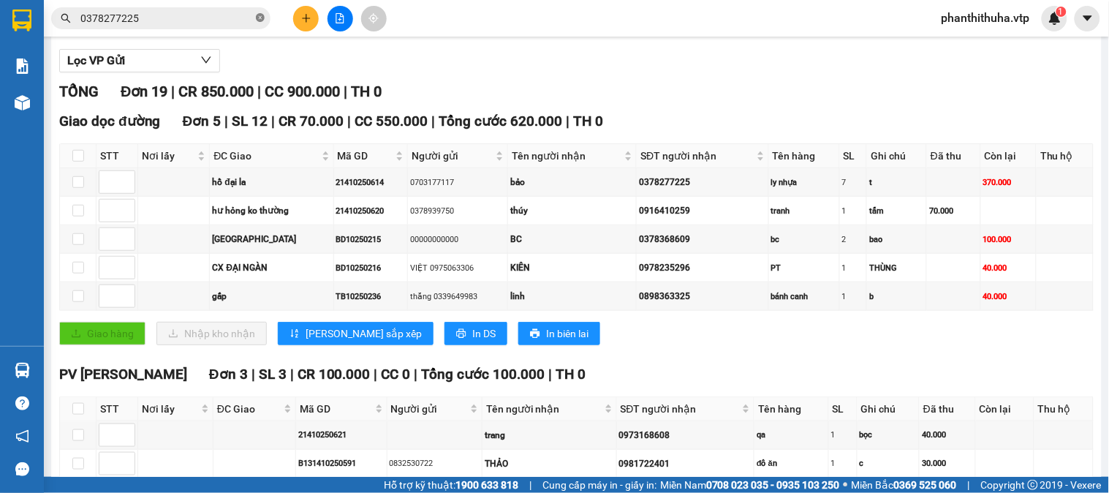
click at [258, 18] on icon "close-circle" at bounding box center [260, 17] width 9 height 9
click at [712, 103] on div "TỔNG Đơn 19 | CR 850.000 | CC 900.000 | TH 0" at bounding box center [576, 91] width 1035 height 23
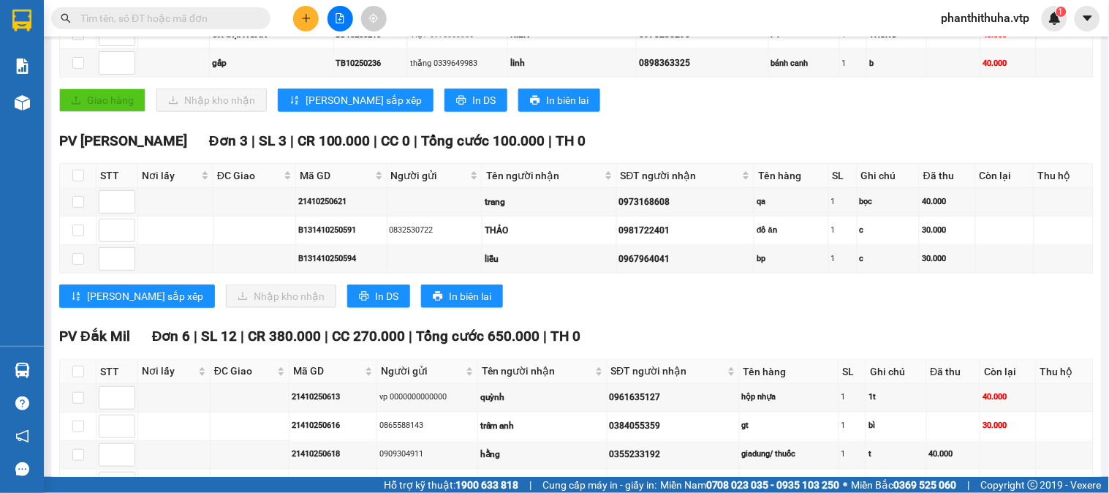
scroll to position [406, 0]
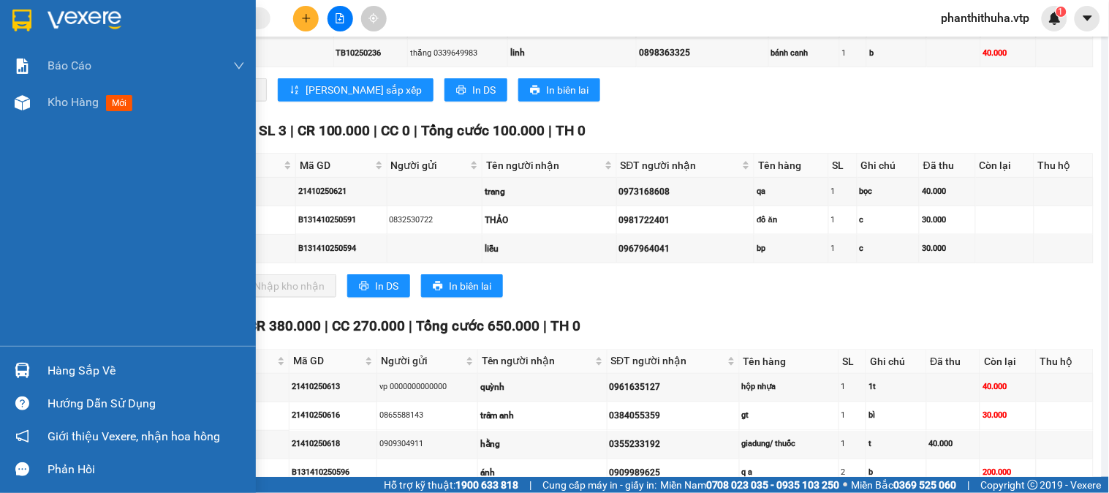
click at [89, 8] on div at bounding box center [128, 24] width 256 height 48
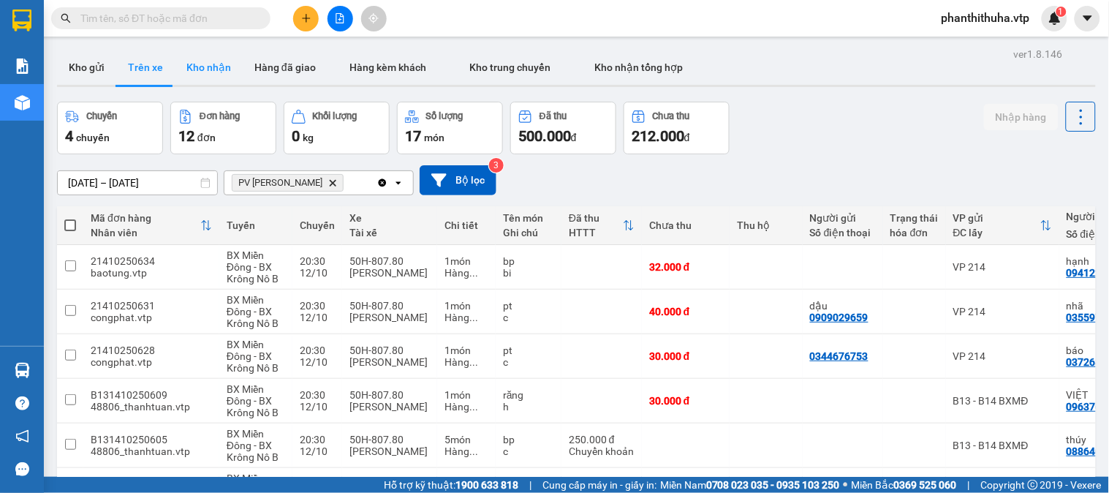
click at [222, 74] on button "Kho nhận" at bounding box center [209, 67] width 68 height 35
type input "[DATE] – [DATE]"
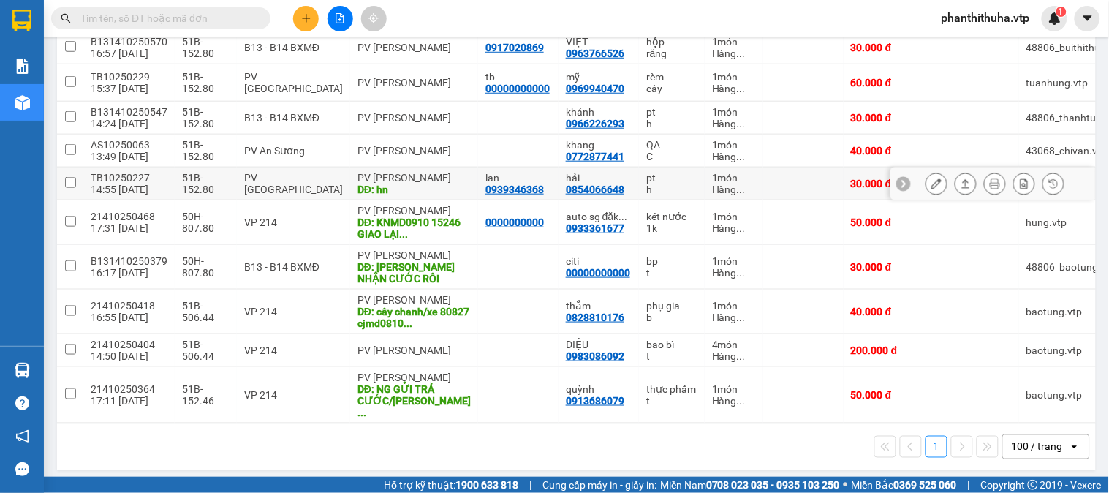
scroll to position [281, 0]
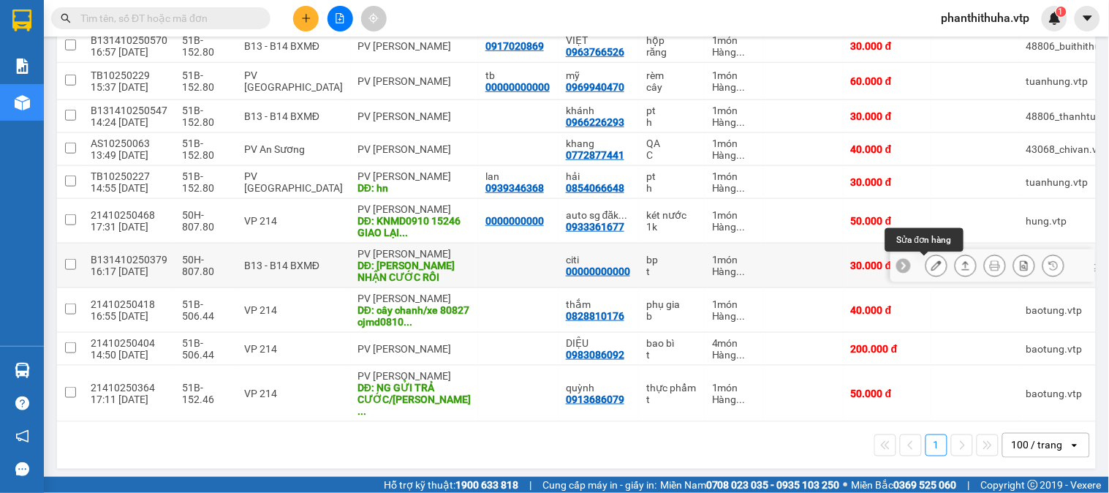
click at [932, 266] on icon at bounding box center [937, 265] width 10 height 10
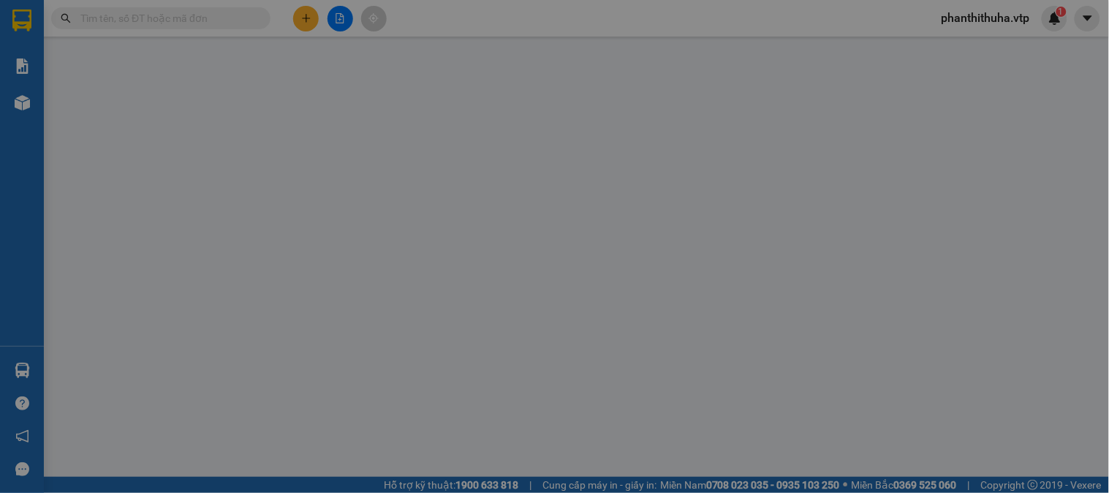
type input "00000000000"
type input "citi"
type input "[PERSON_NAME] NHẬN CƯỚC RỒI"
type input "0"
type input "30.000"
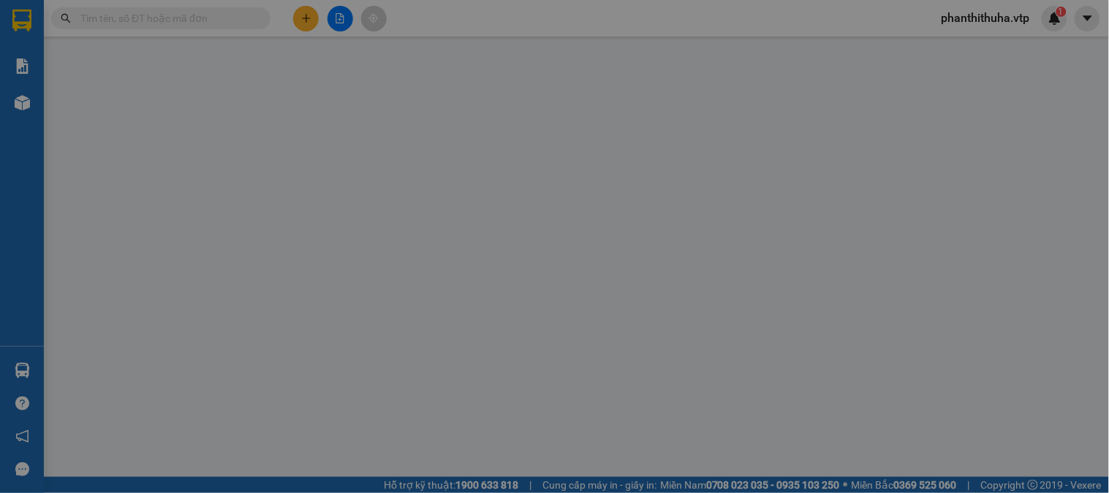
type input "30.000"
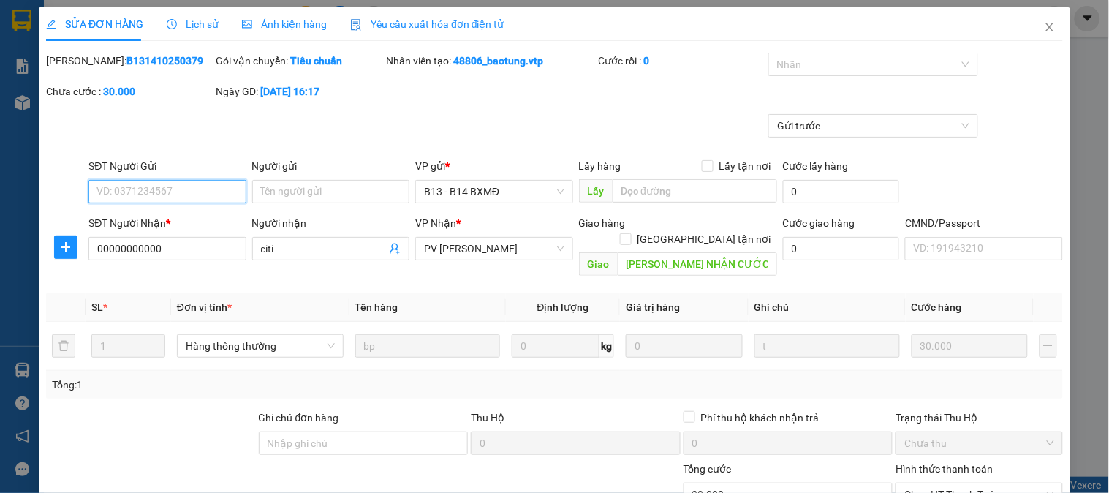
type input "1.500"
click at [1046, 27] on icon "close" at bounding box center [1050, 27] width 8 height 9
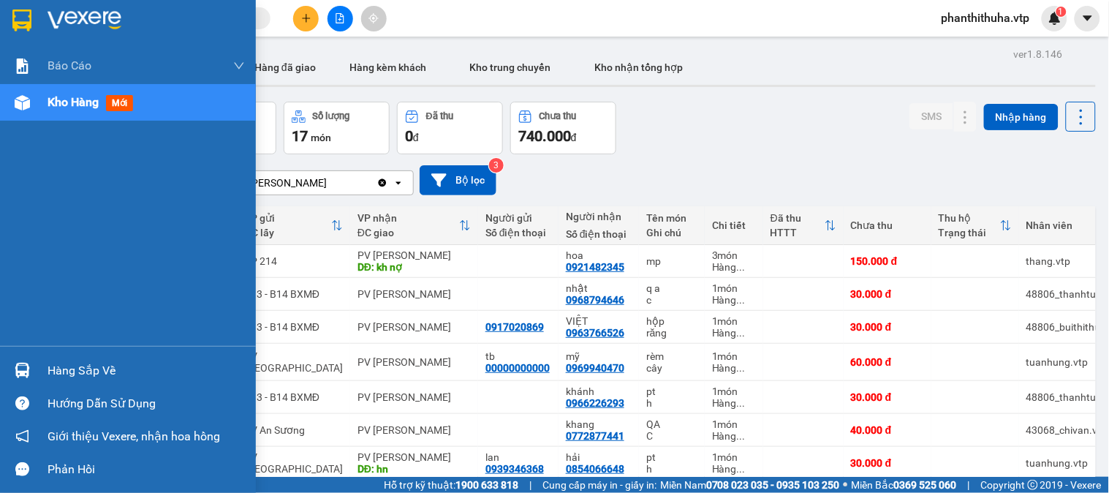
drag, startPoint x: 25, startPoint y: 359, endPoint x: 48, endPoint y: 355, distance: 23.1
click at [27, 359] on div at bounding box center [23, 371] width 26 height 26
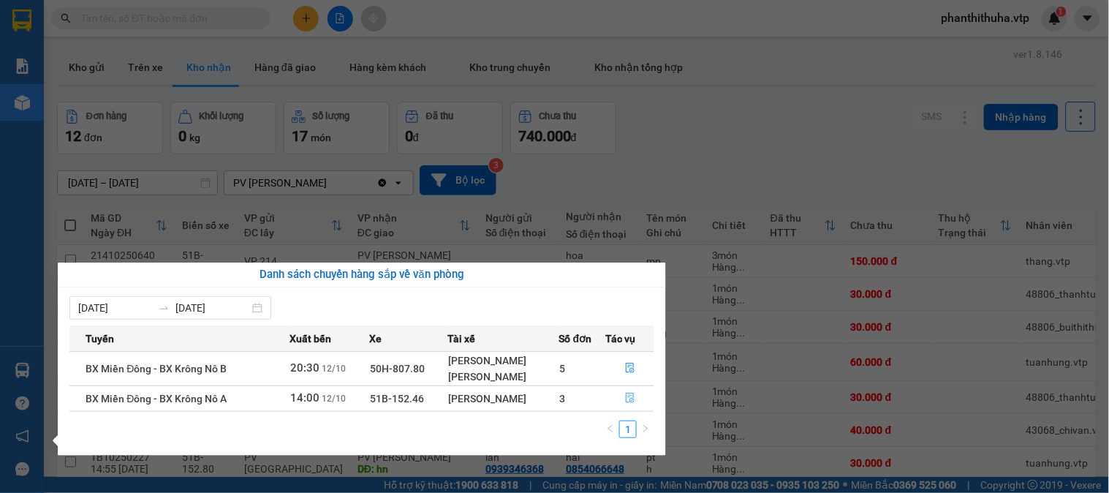
click at [630, 399] on icon "file-done" at bounding box center [630, 398] width 10 height 10
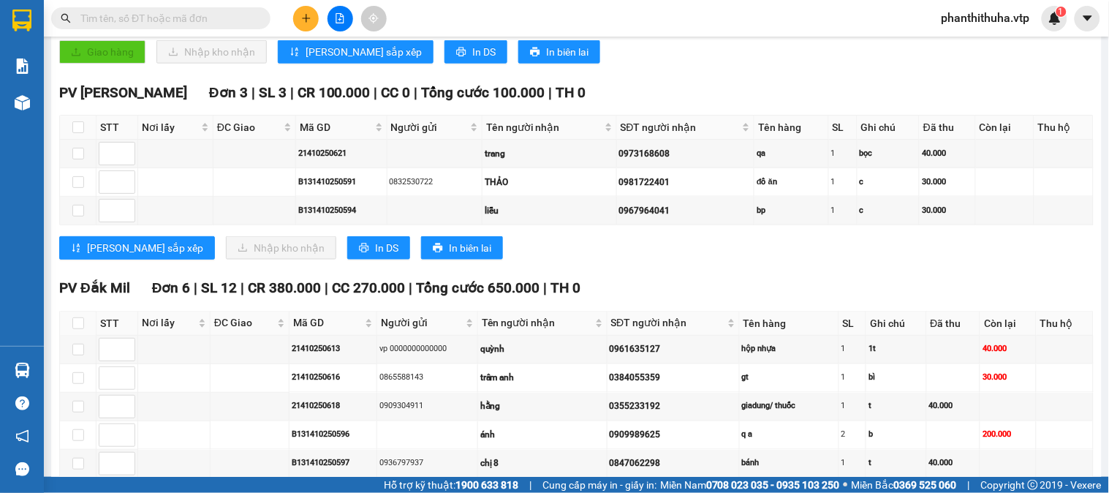
scroll to position [406, 0]
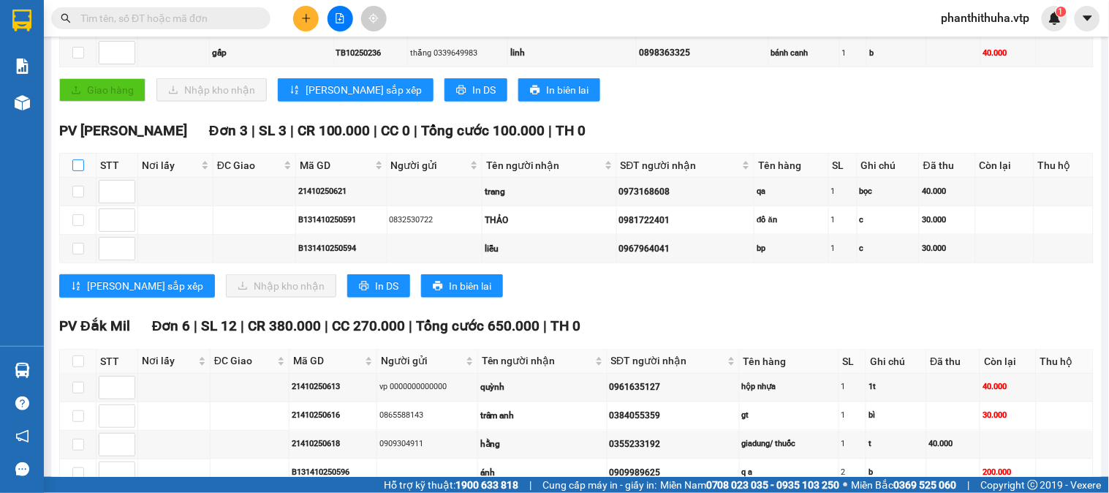
click at [72, 171] on input "checkbox" at bounding box center [78, 165] width 12 height 12
checkbox input "true"
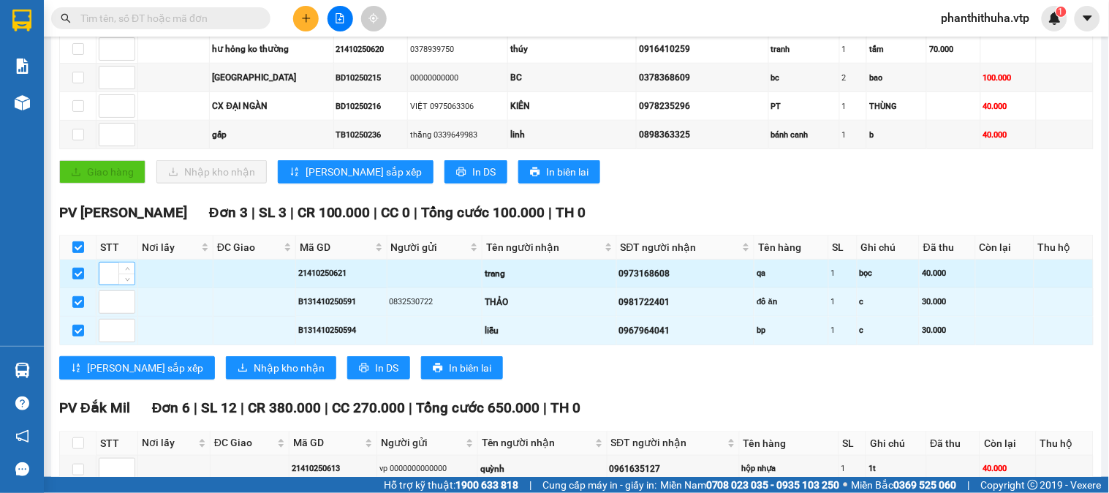
scroll to position [325, 0]
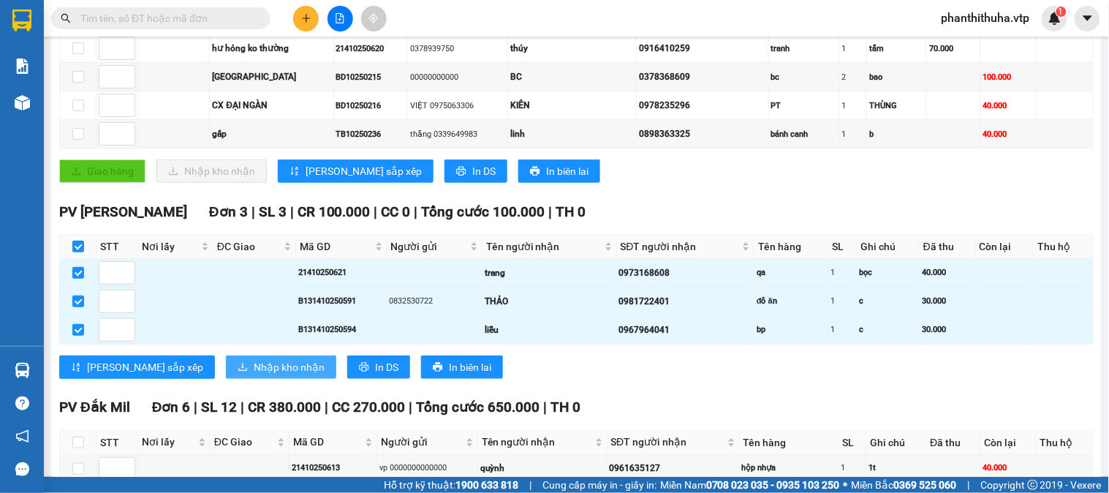
click at [254, 375] on span "Nhập kho nhận" at bounding box center [289, 367] width 71 height 16
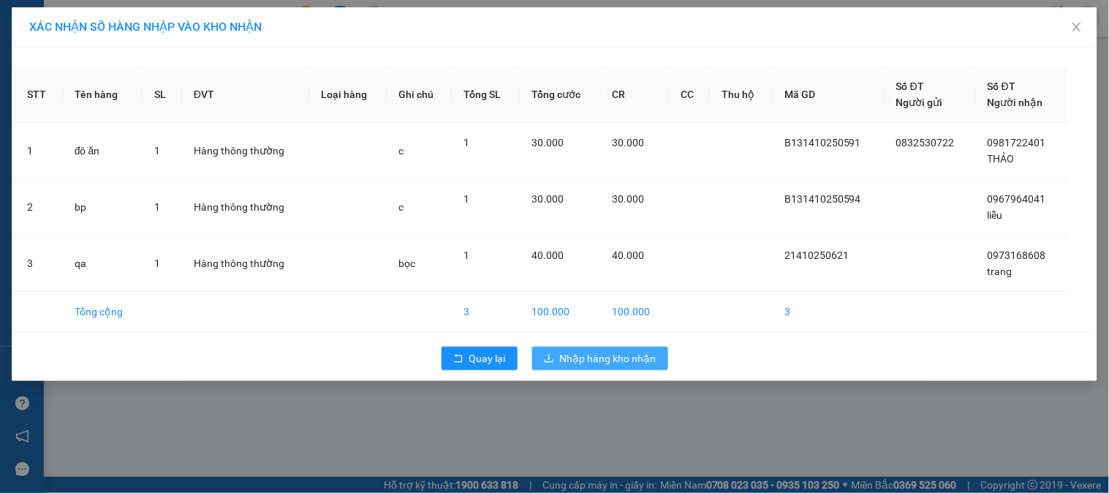
click at [614, 356] on span "Nhập hàng kho nhận" at bounding box center [608, 358] width 97 height 16
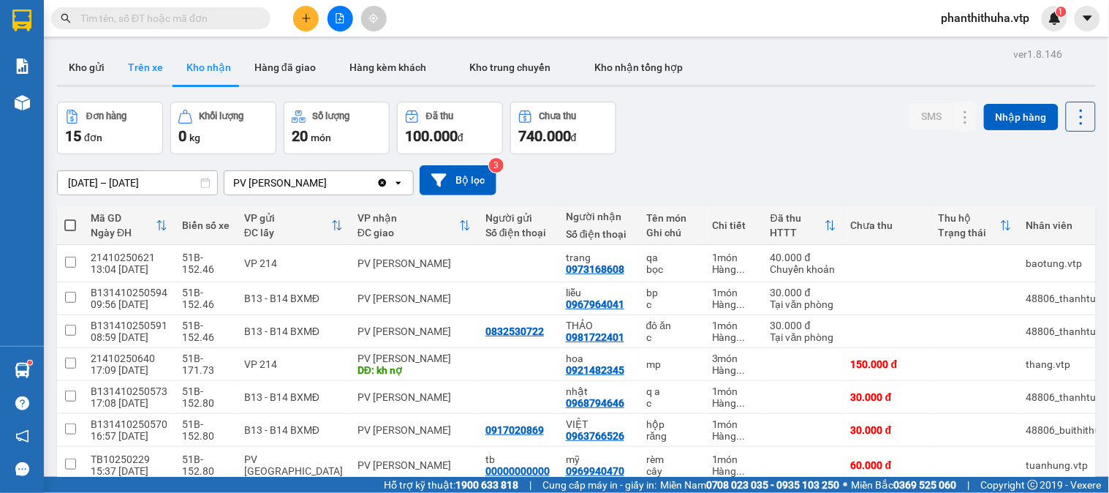
click at [140, 61] on button "Trên xe" at bounding box center [145, 67] width 59 height 35
type input "[DATE] – [DATE]"
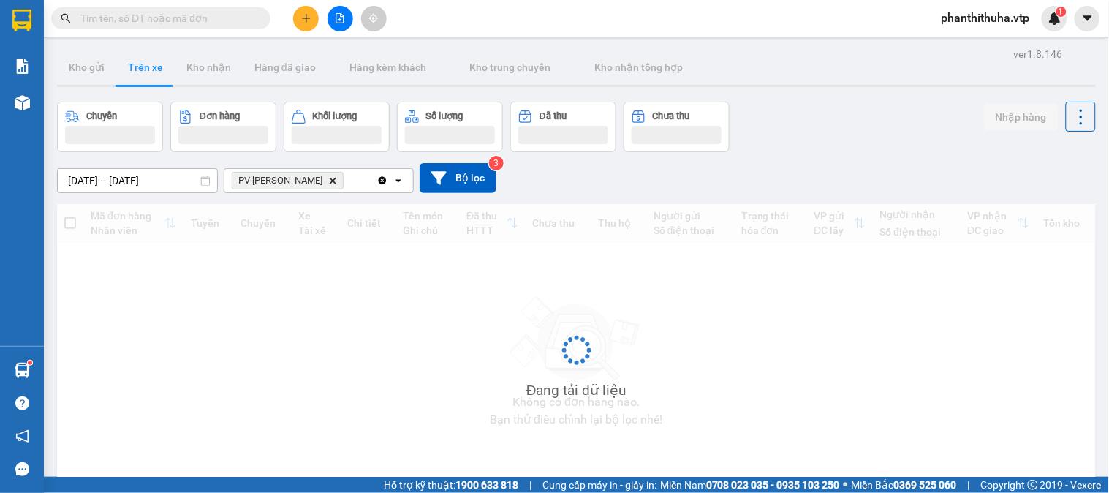
click at [345, 18] on button at bounding box center [341, 19] width 26 height 26
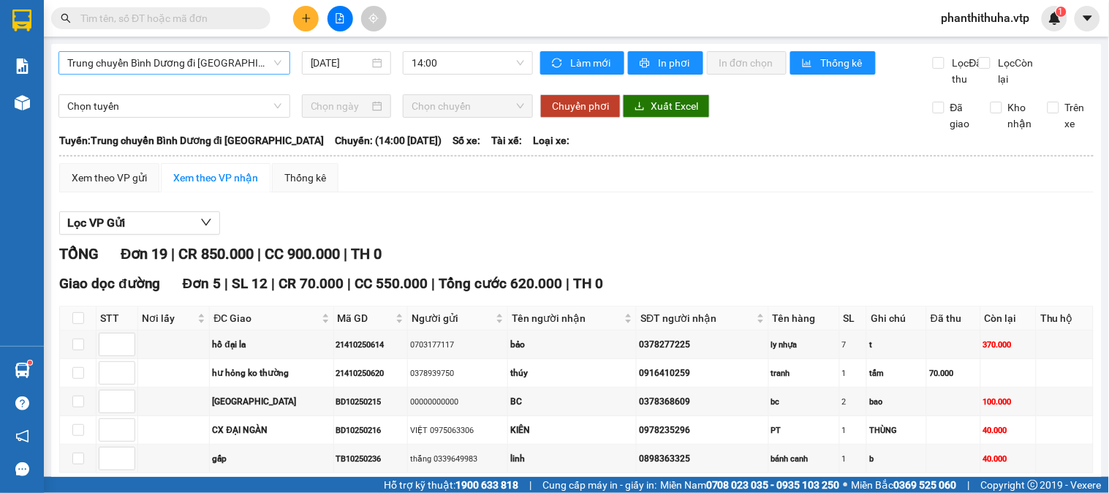
click at [244, 69] on span "Trung chuyển Bình Dương đi [GEOGRAPHIC_DATA]" at bounding box center [174, 63] width 214 height 22
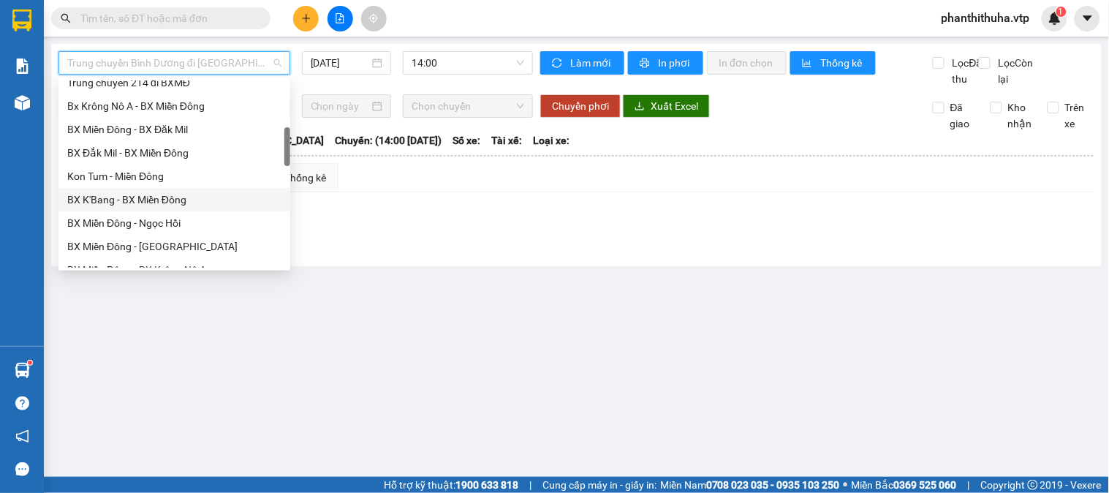
scroll to position [325, 0]
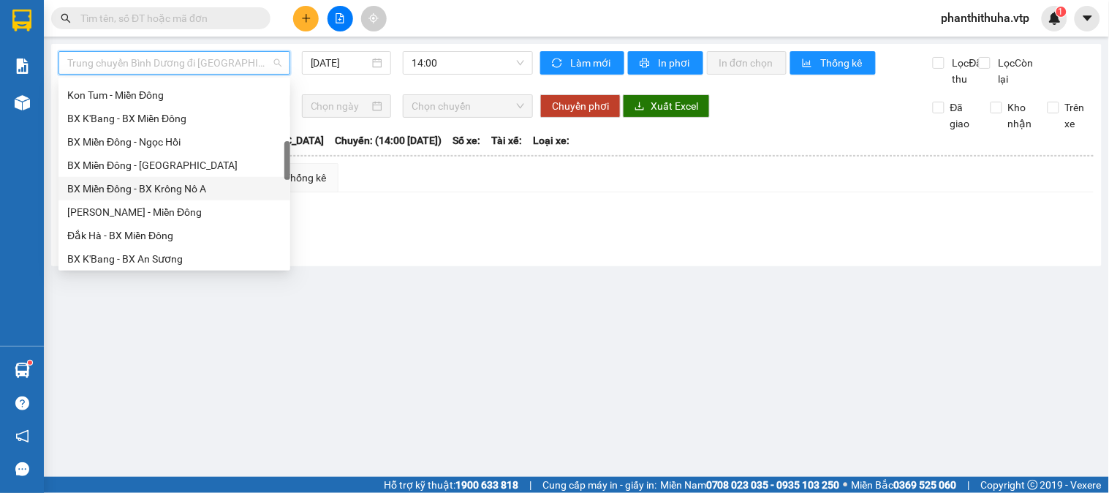
click at [162, 189] on div "BX Miền Đông - BX Krông Nô A" at bounding box center [174, 189] width 214 height 16
type input "[DATE]"
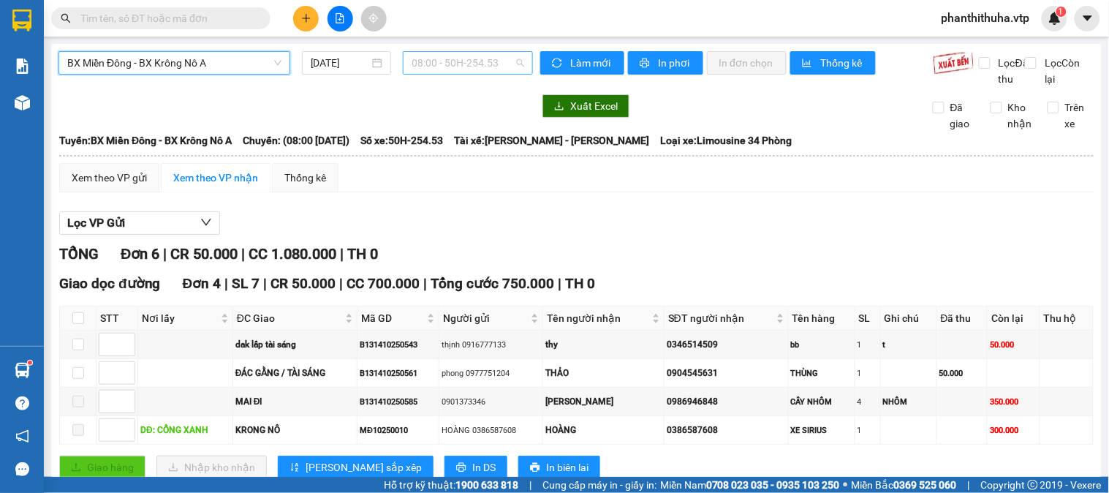
click at [490, 64] on span "08:00 - 50H-254.53" at bounding box center [468, 63] width 113 height 22
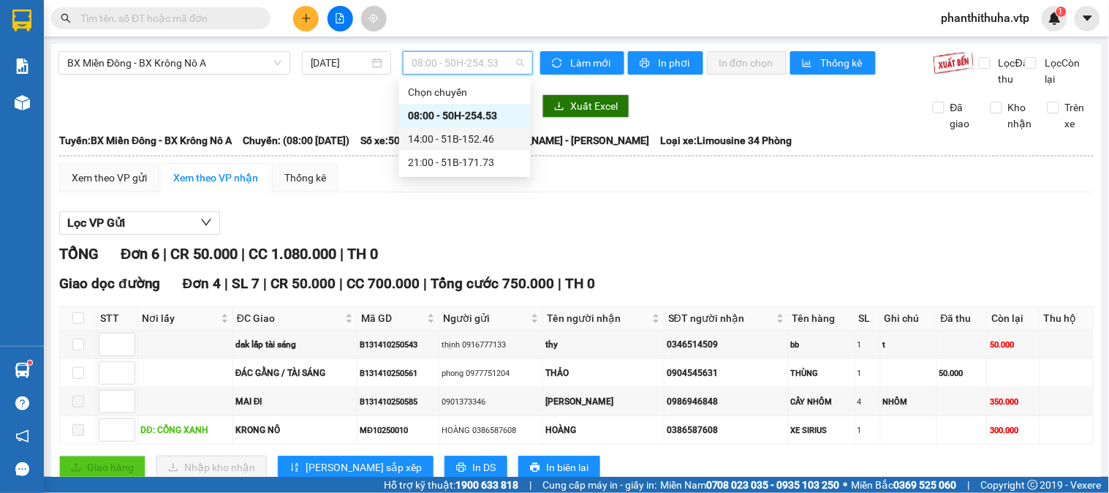
click at [475, 135] on div "14:00 - 51B-152.46" at bounding box center [465, 139] width 114 height 16
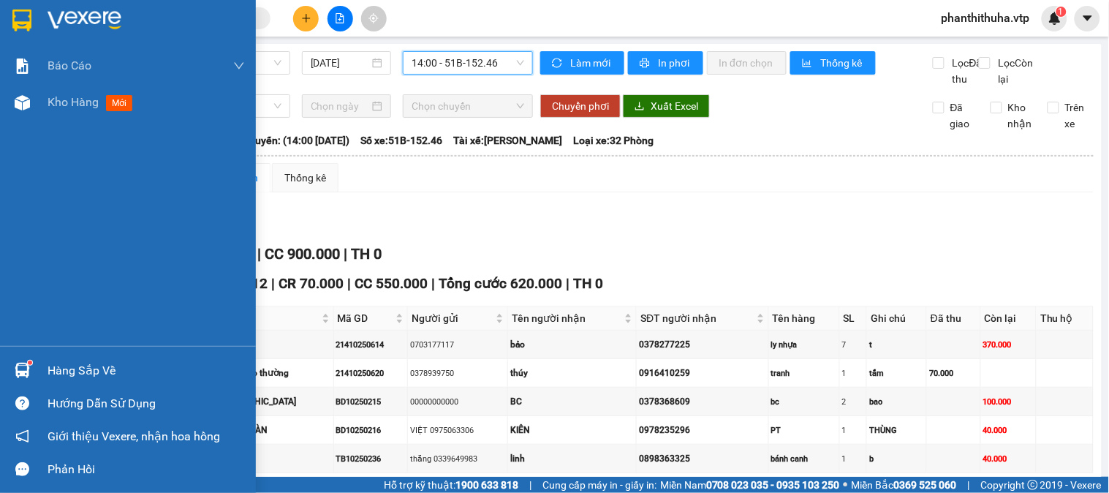
click at [77, 19] on img at bounding box center [85, 21] width 74 height 22
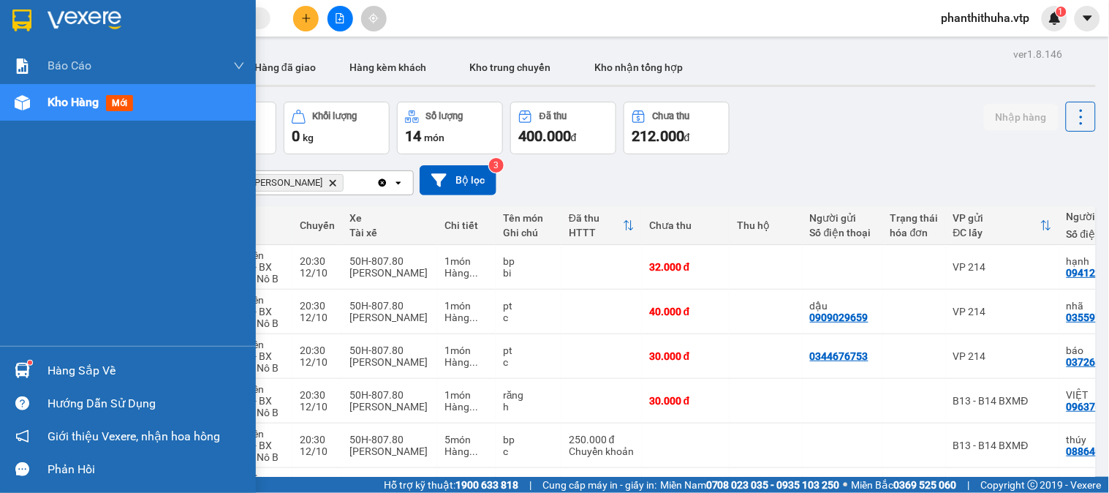
click at [48, 366] on div "Hàng sắp về" at bounding box center [146, 371] width 197 height 22
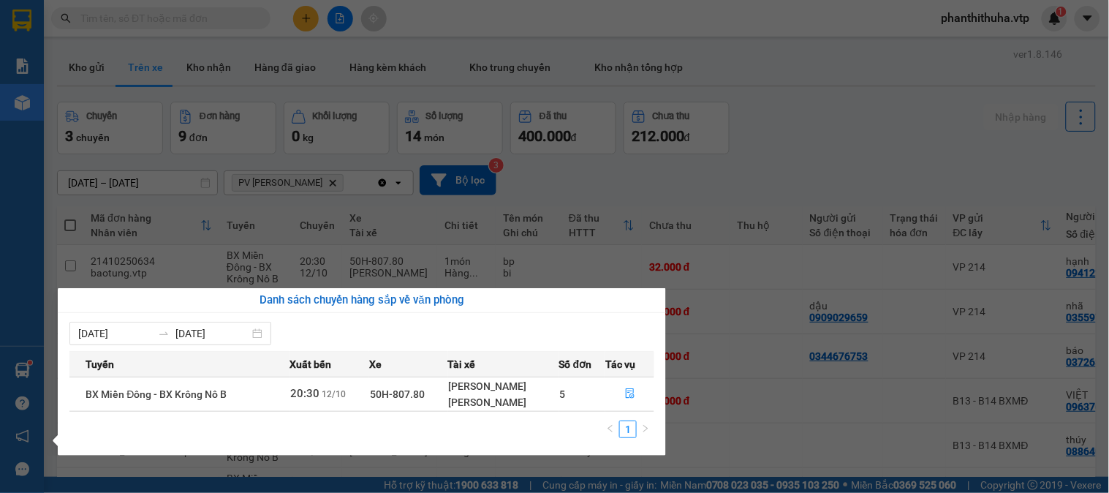
click at [872, 157] on section "Kết quả tìm kiếm ( 1 ) Bộ lọc Mã ĐH Trạng thái Món hàng Thu hộ Tổng cước Chưa c…" at bounding box center [554, 246] width 1109 height 493
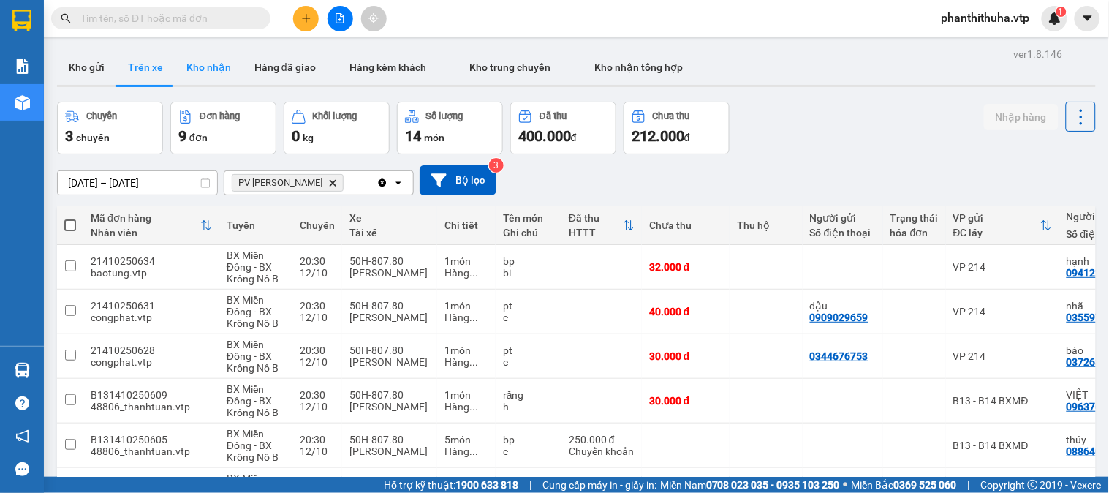
click at [190, 71] on button "Kho nhận" at bounding box center [209, 67] width 68 height 35
type input "[DATE] – [DATE]"
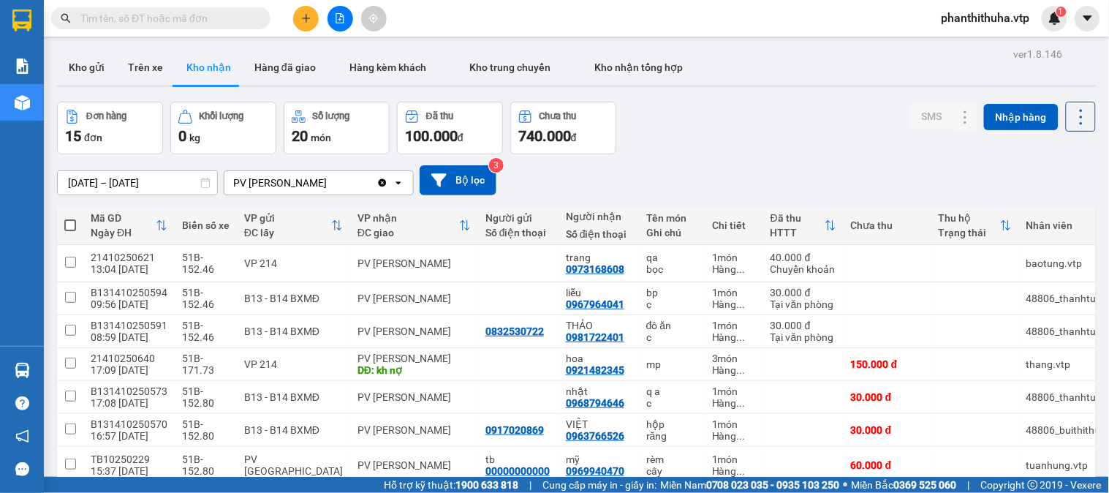
click at [340, 25] on button at bounding box center [341, 19] width 26 height 26
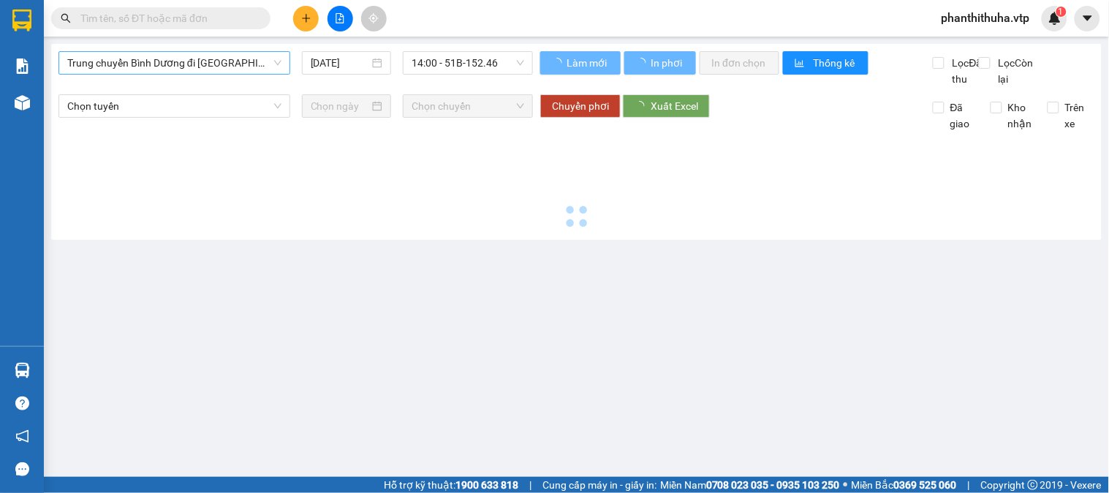
click at [203, 64] on span "Trung chuyển Bình Dương đi [GEOGRAPHIC_DATA]" at bounding box center [174, 63] width 214 height 22
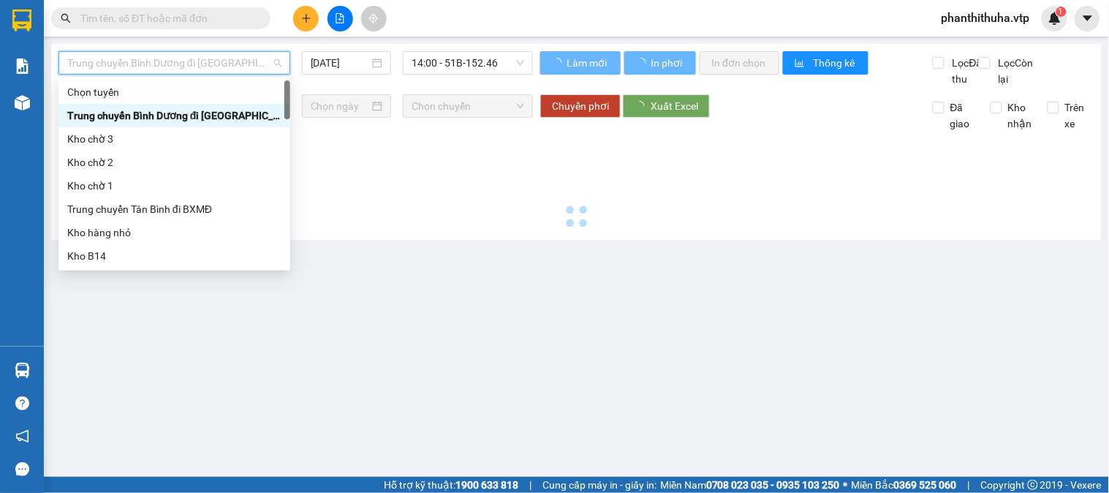
click at [764, 118] on div "Chuyển phơi Xuất Excel" at bounding box center [724, 105] width 369 height 23
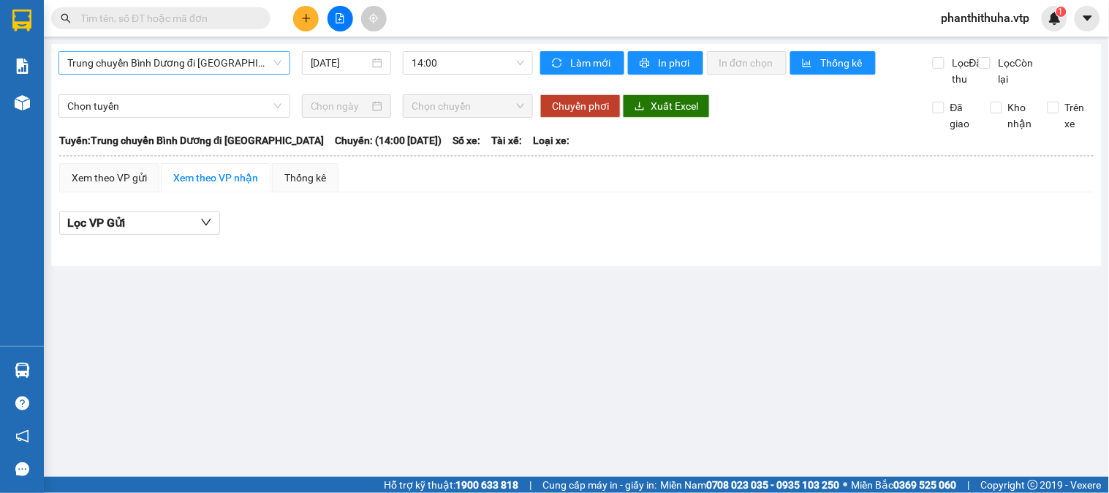
click at [218, 53] on span "Trung chuyển Bình Dương đi [GEOGRAPHIC_DATA]" at bounding box center [174, 63] width 214 height 22
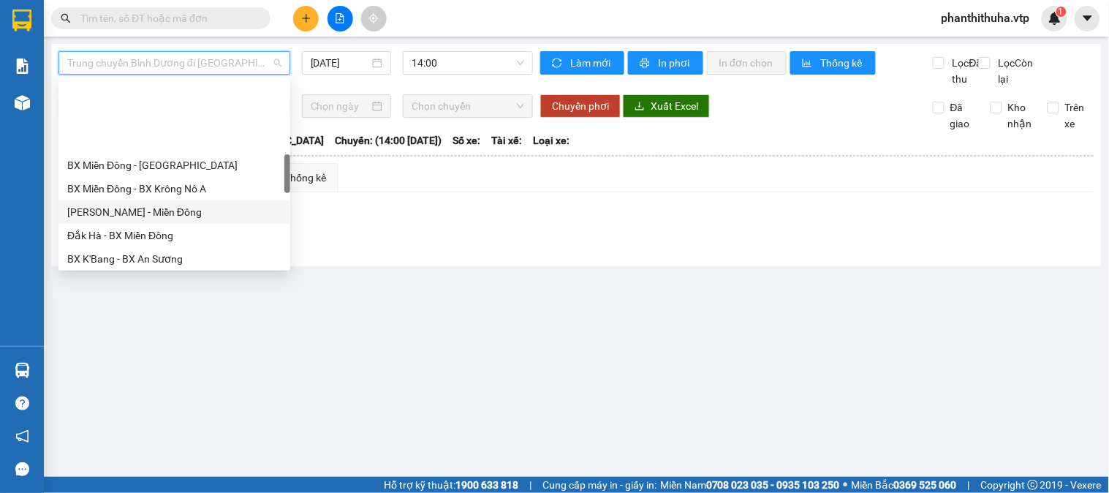
scroll to position [406, 0]
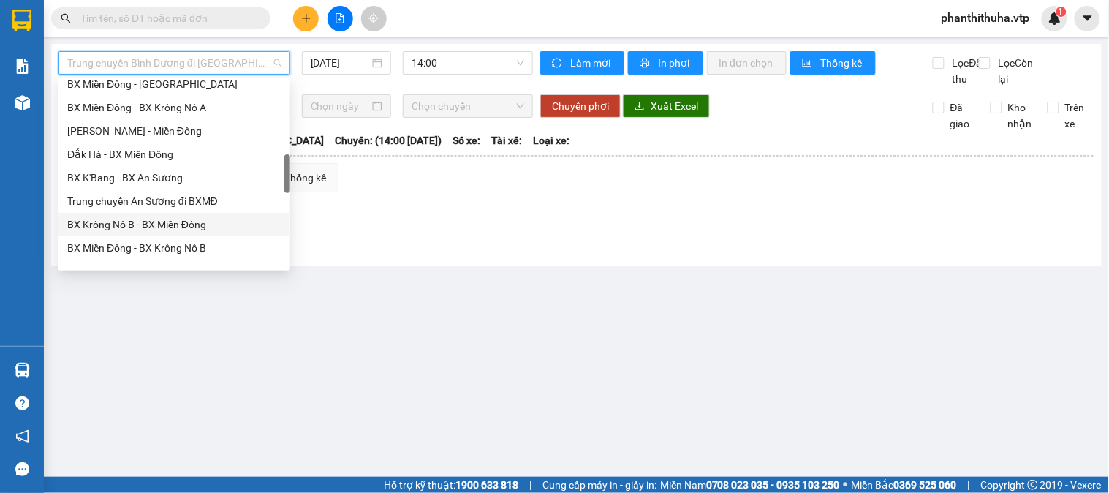
click at [148, 213] on div "BX Krông Nô B - BX Miền Đông" at bounding box center [175, 224] width 232 height 23
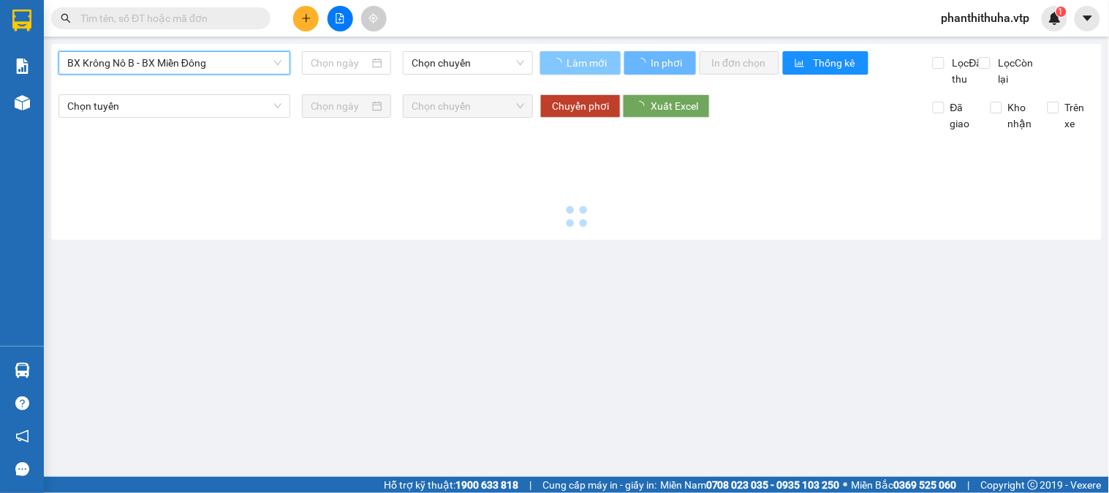
type input "[DATE]"
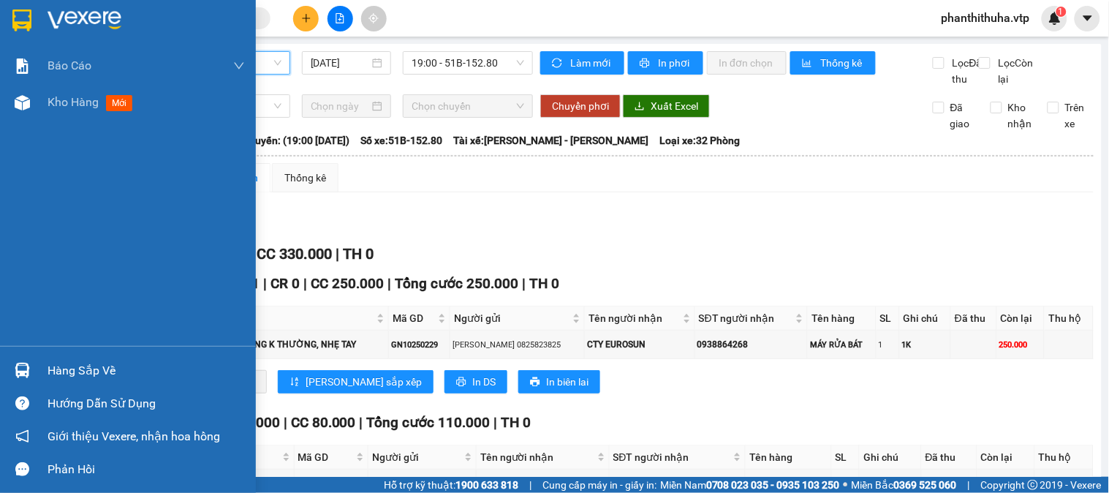
click at [40, 378] on div "Hàng sắp về" at bounding box center [128, 370] width 256 height 33
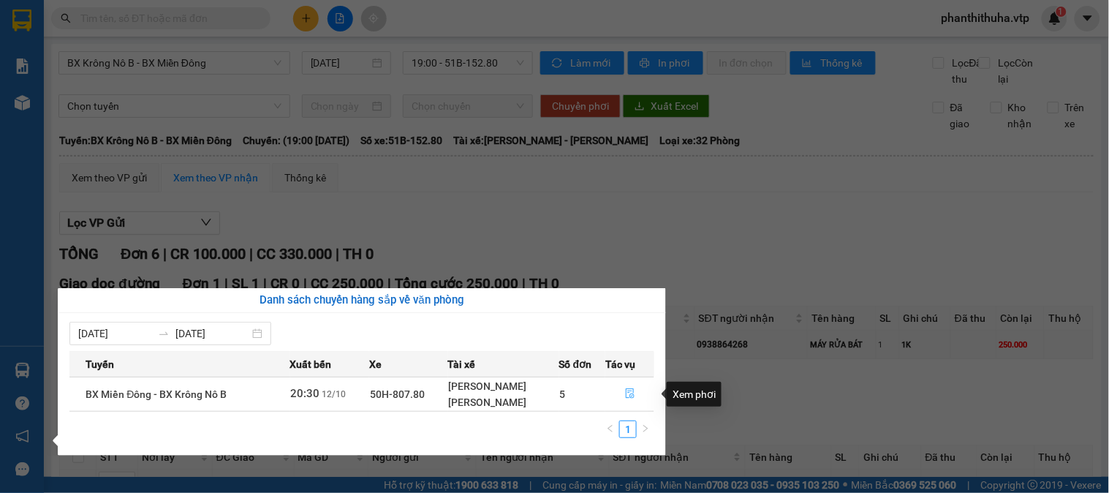
click at [629, 397] on icon "file-done" at bounding box center [630, 393] width 10 height 10
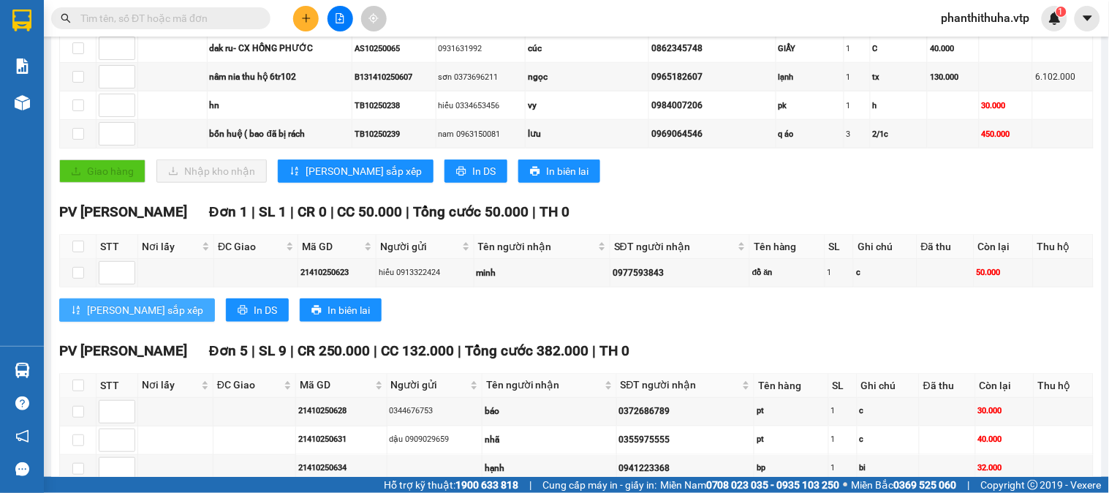
scroll to position [483, 0]
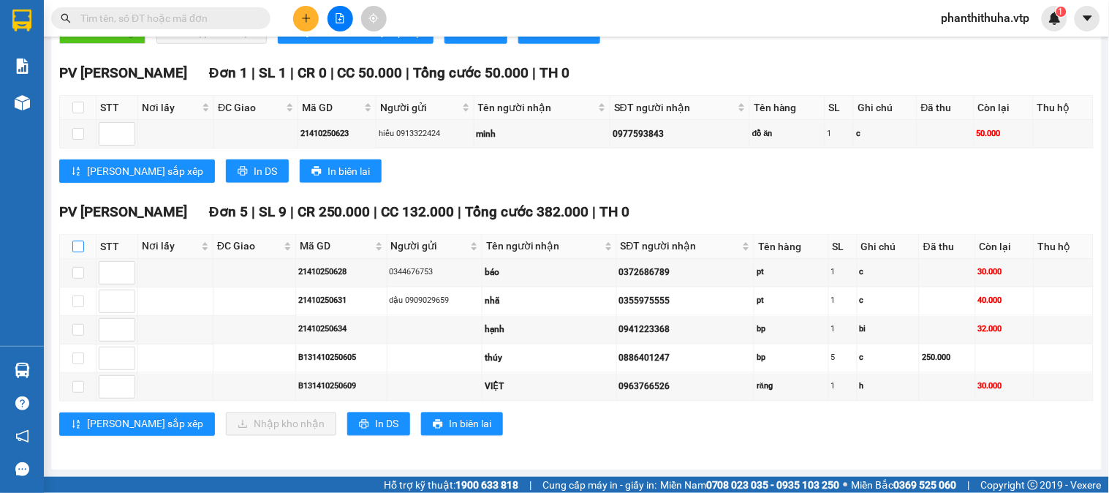
click at [83, 238] on label at bounding box center [78, 246] width 12 height 16
click at [83, 241] on input "checkbox" at bounding box center [78, 247] width 12 height 12
checkbox input "true"
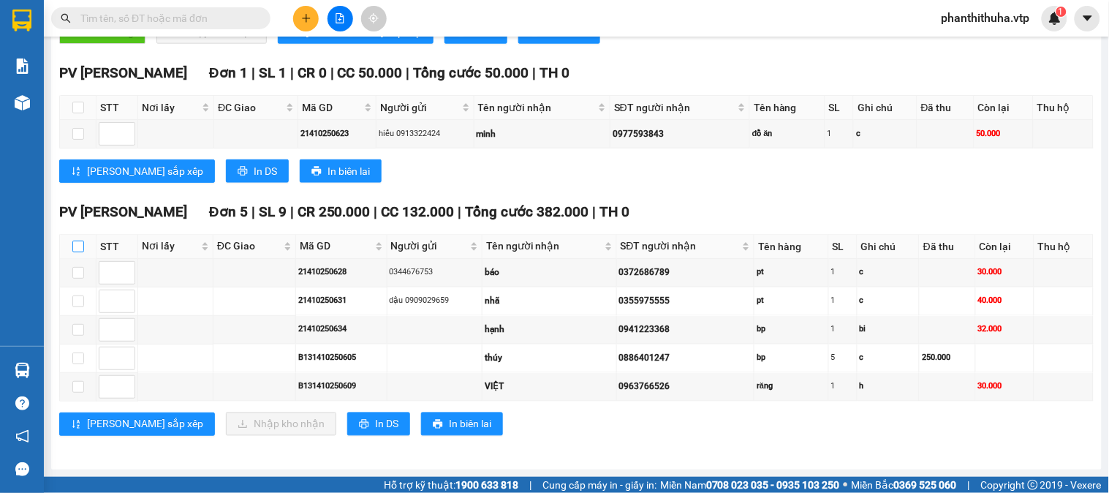
checkbox input "true"
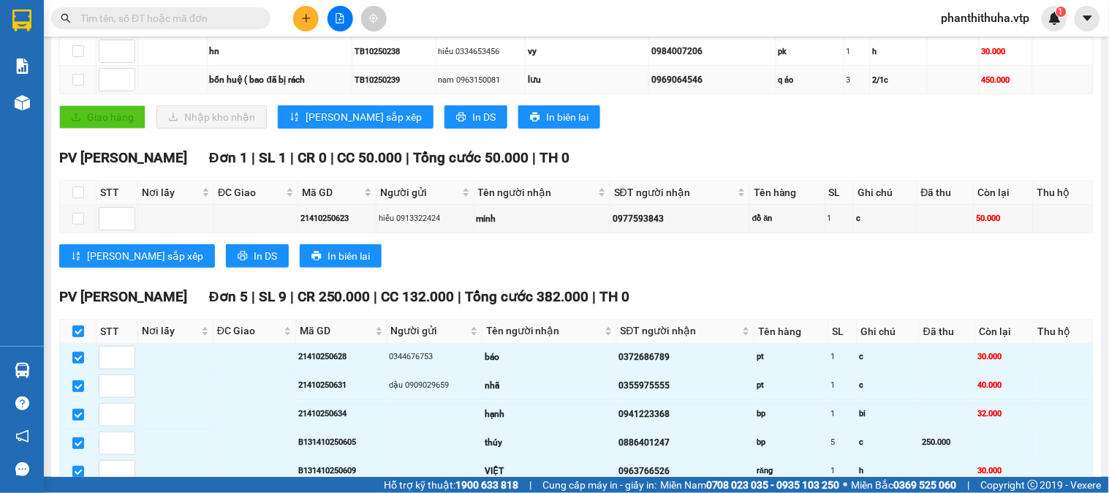
scroll to position [238, 0]
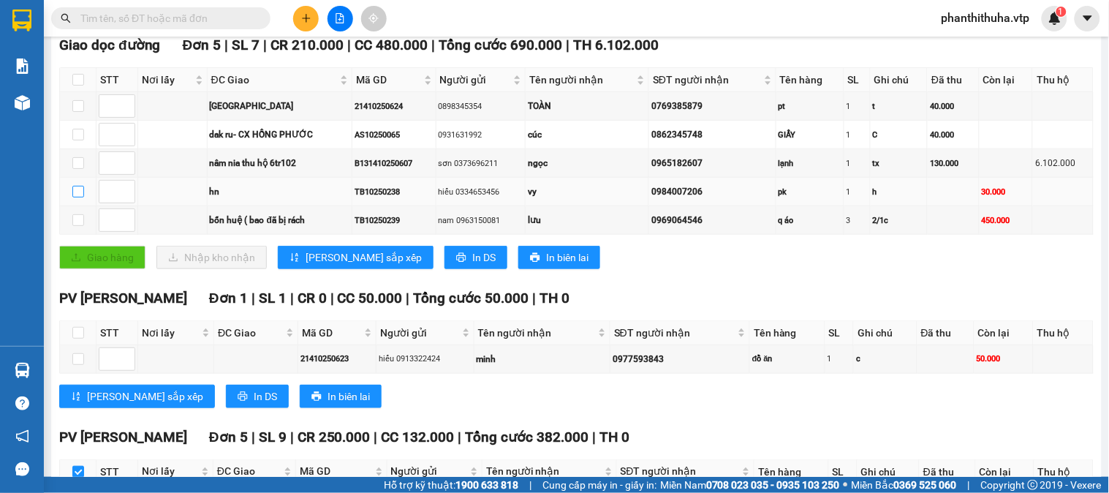
click at [79, 197] on input "checkbox" at bounding box center [78, 192] width 12 height 12
checkbox input "true"
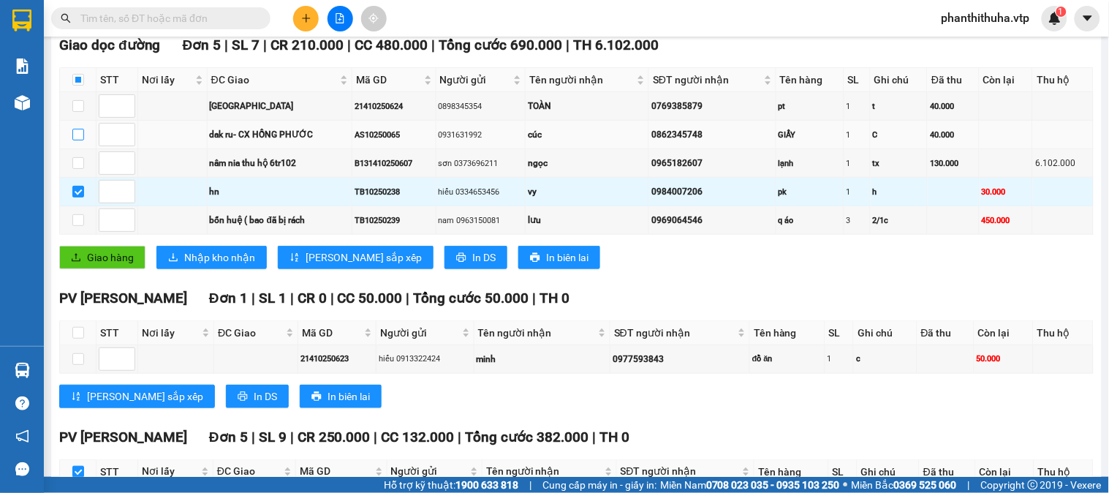
click at [80, 140] on input "checkbox" at bounding box center [78, 135] width 12 height 12
checkbox input "true"
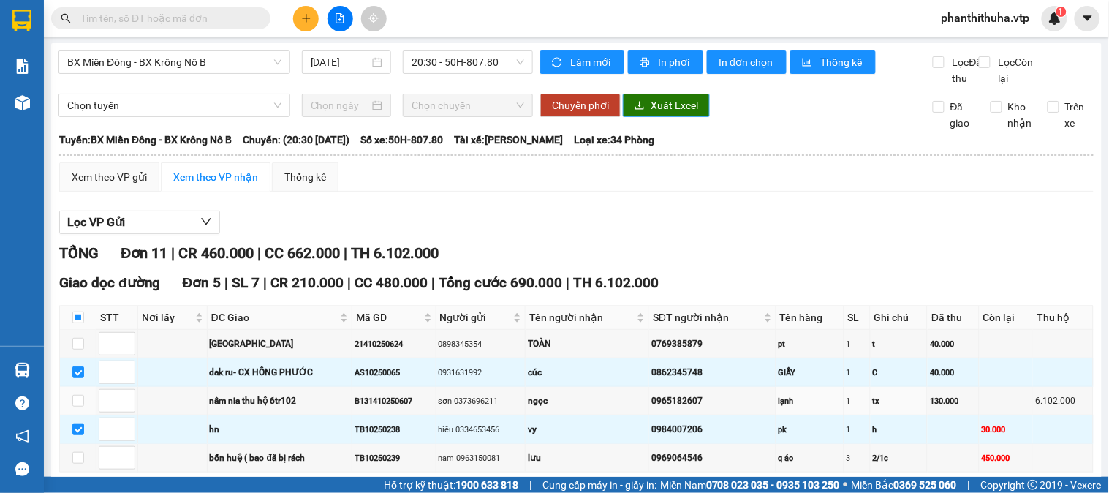
scroll to position [0, 0]
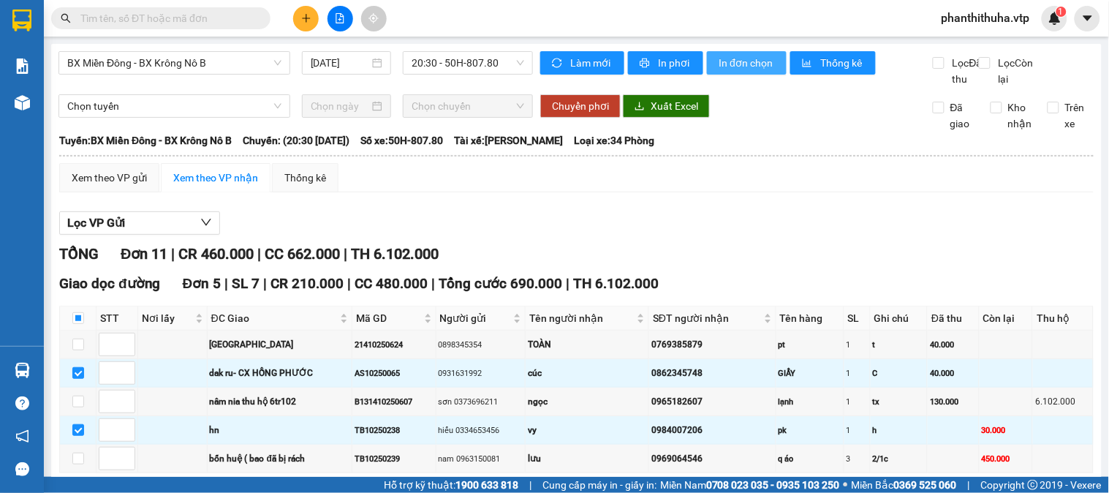
click at [740, 67] on span "In đơn chọn" at bounding box center [747, 63] width 56 height 16
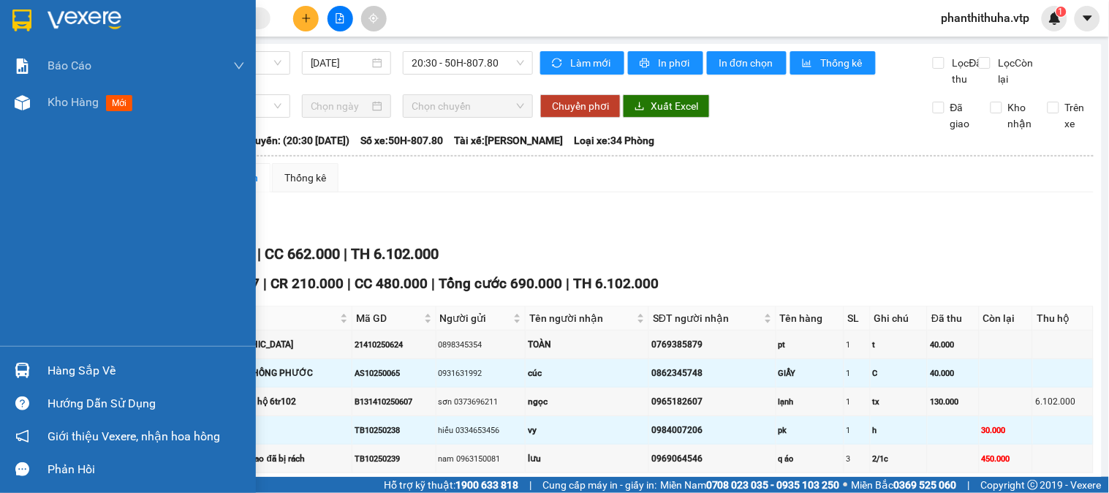
click at [110, 23] on img at bounding box center [85, 21] width 74 height 22
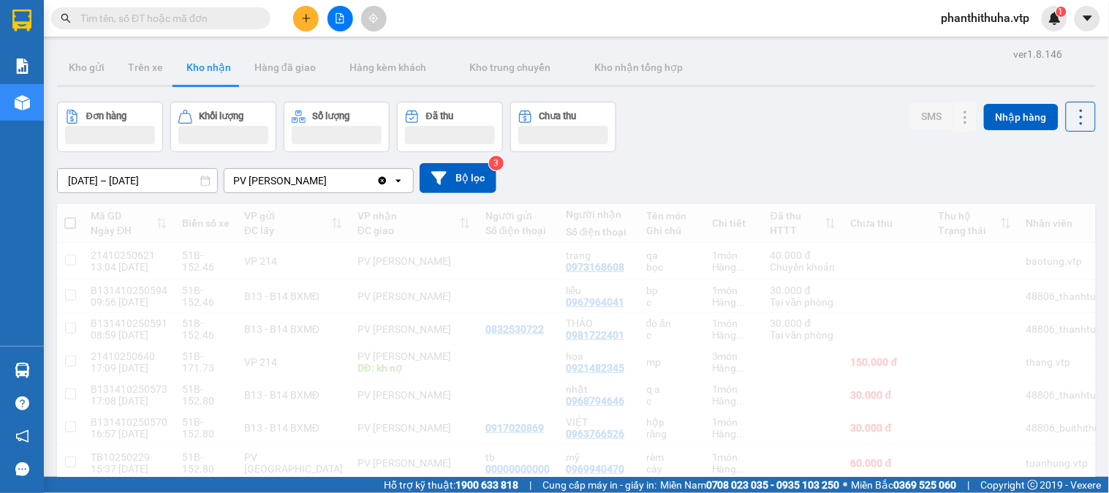
click at [342, 22] on icon "file-add" at bounding box center [340, 18] width 10 height 10
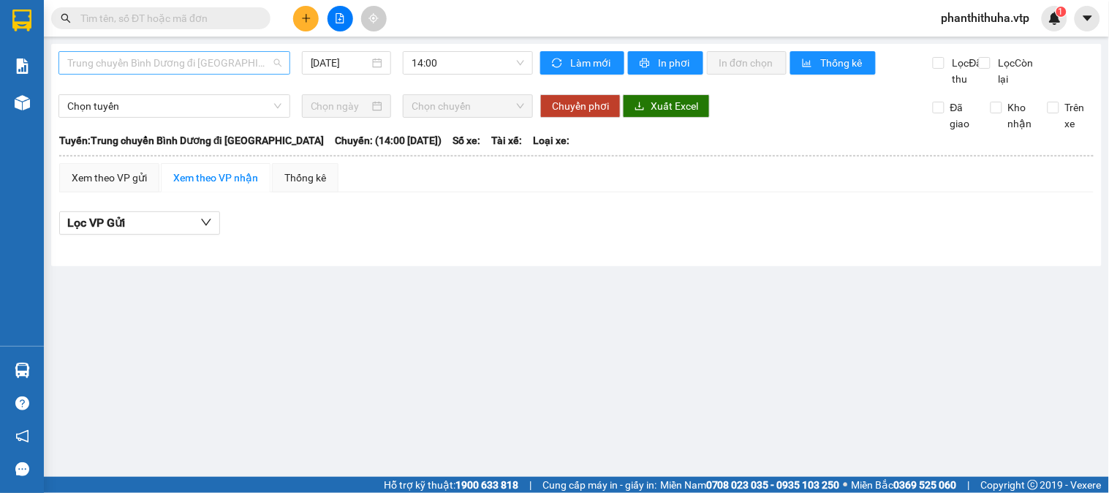
click at [178, 63] on span "Trung chuyển Bình Dương đi [GEOGRAPHIC_DATA]" at bounding box center [174, 63] width 214 height 22
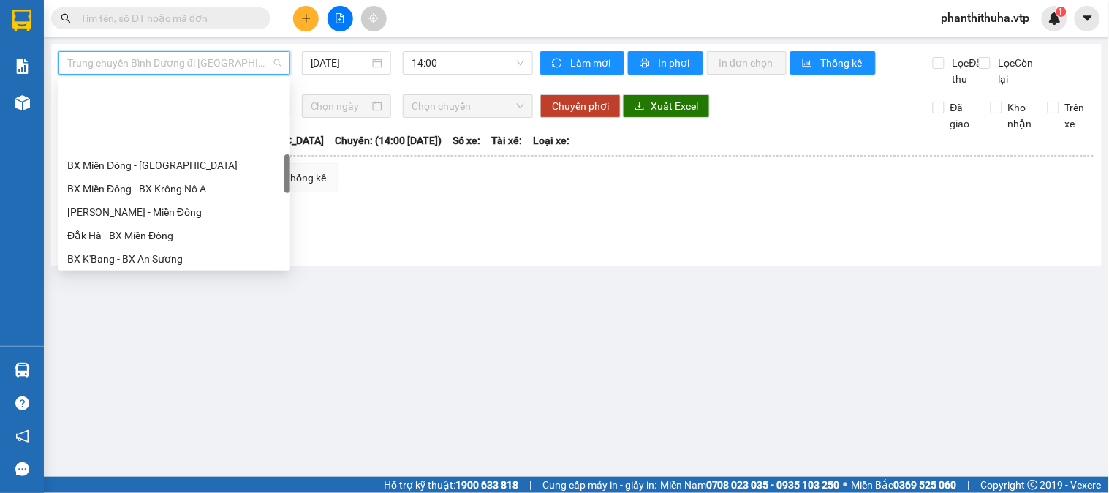
scroll to position [406, 0]
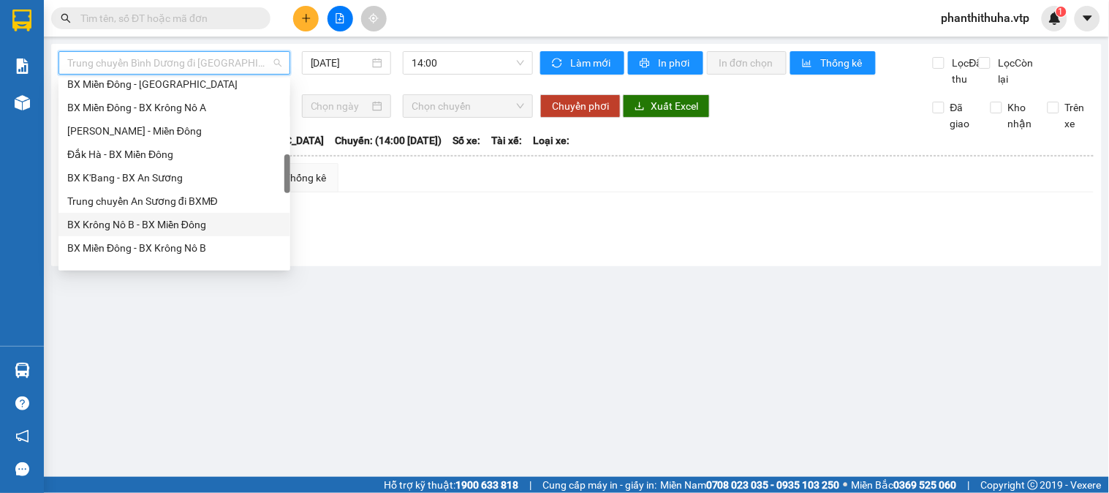
click at [136, 214] on div "BX Krông Nô B - BX Miền Đông" at bounding box center [175, 224] width 232 height 23
type input "[DATE]"
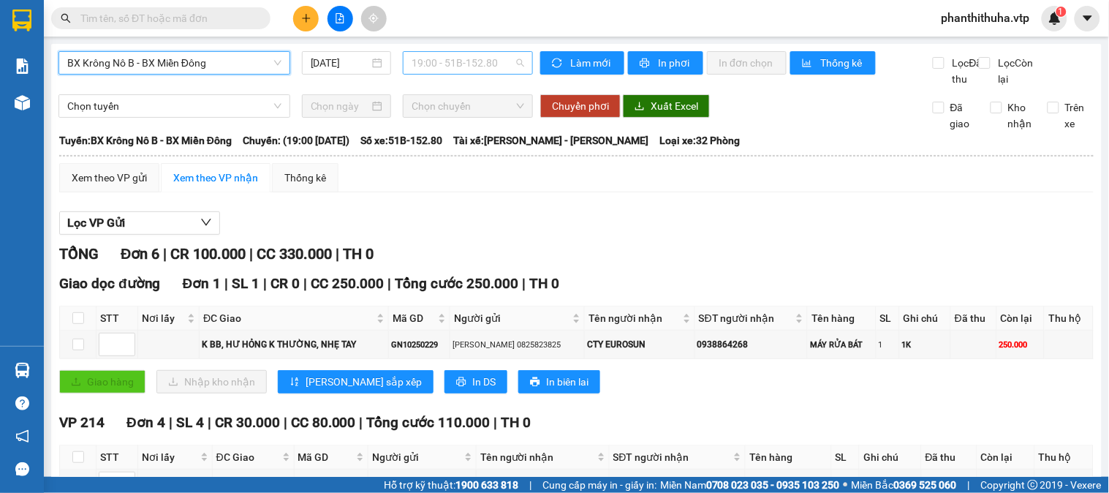
click at [469, 66] on span "19:00 - 51B-152.80" at bounding box center [468, 63] width 113 height 22
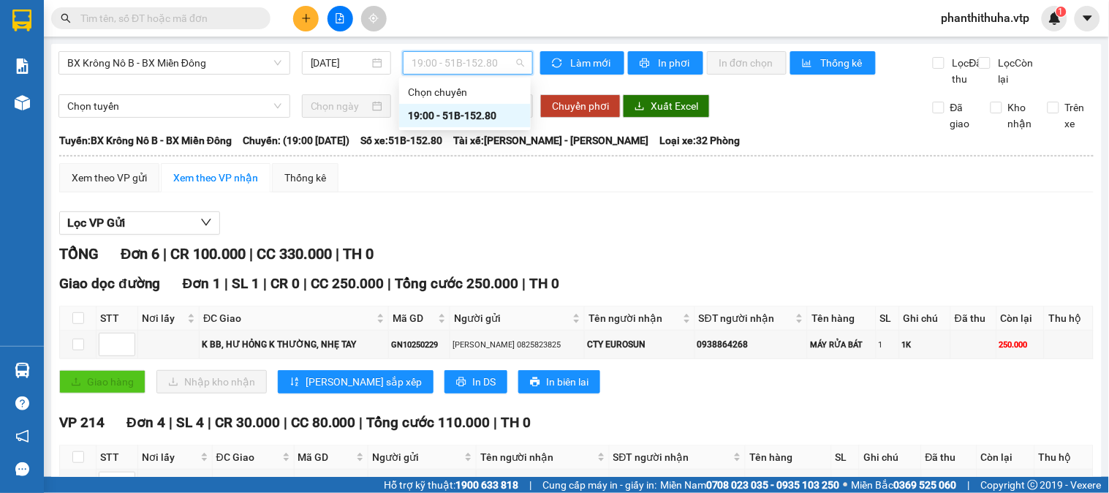
click at [456, 113] on div "19:00 - 51B-152.80" at bounding box center [465, 116] width 114 height 16
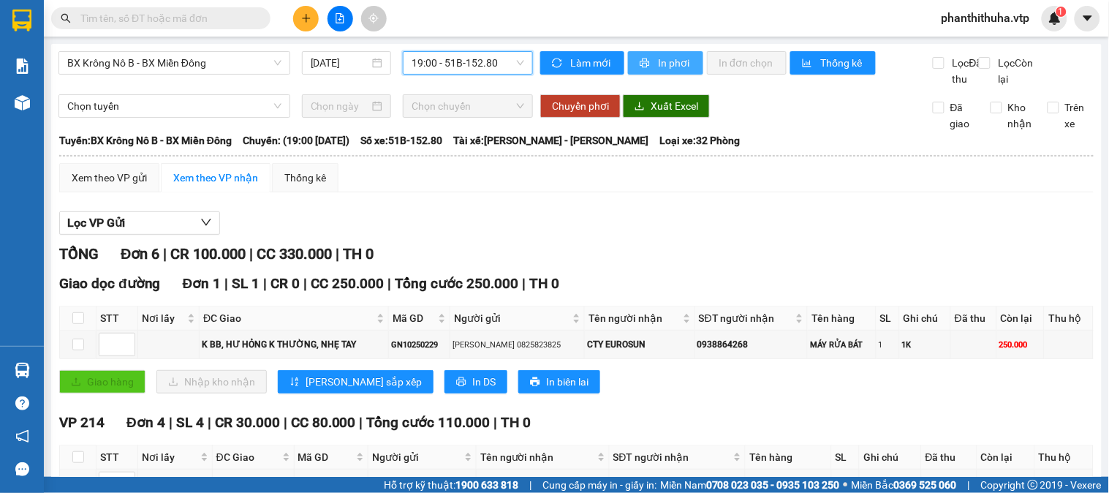
click at [641, 61] on icon "printer" at bounding box center [646, 64] width 10 height 10
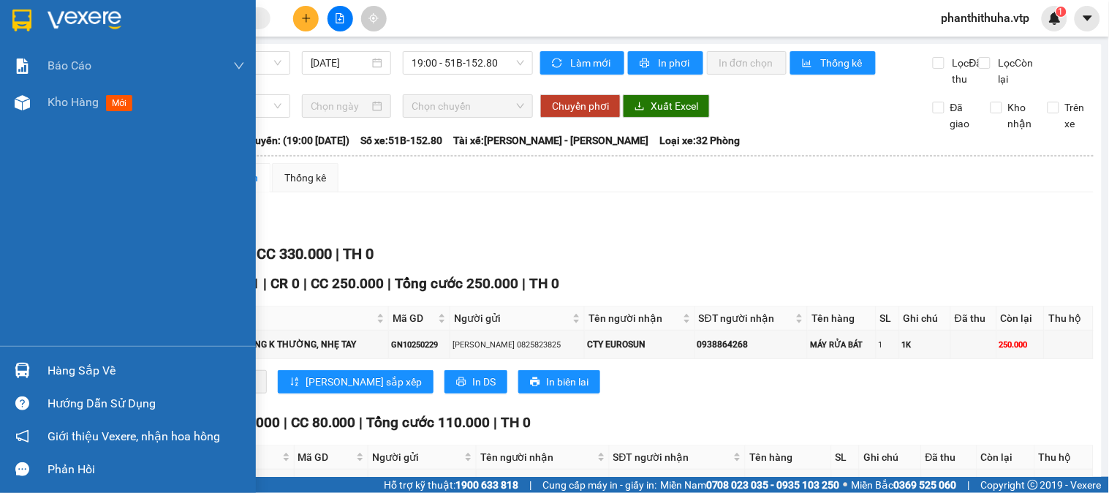
drag, startPoint x: 67, startPoint y: 6, endPoint x: 99, endPoint y: 235, distance: 231.9
click at [70, 6] on div at bounding box center [128, 24] width 256 height 48
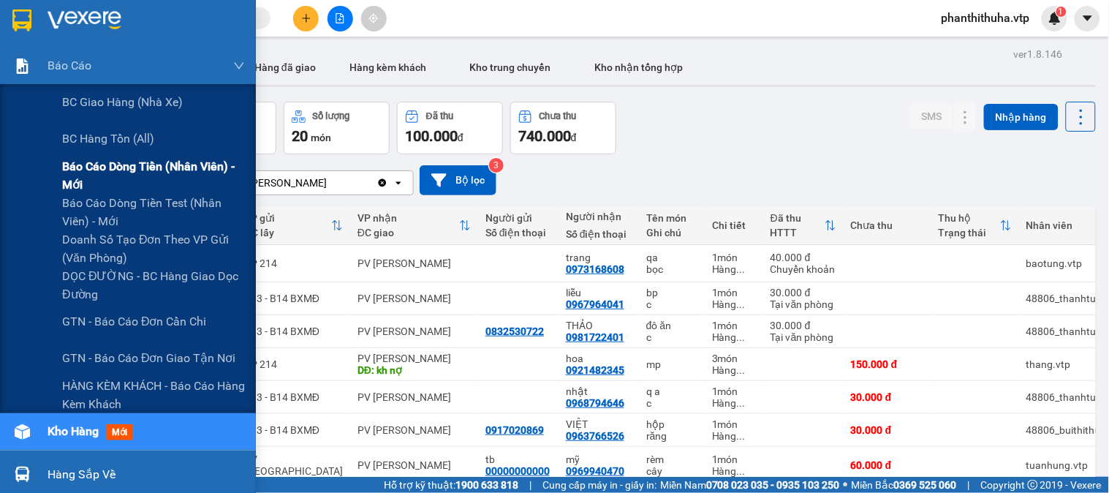
click at [119, 172] on span "Báo cáo dòng tiền (nhân viên) - mới" at bounding box center [153, 175] width 183 height 37
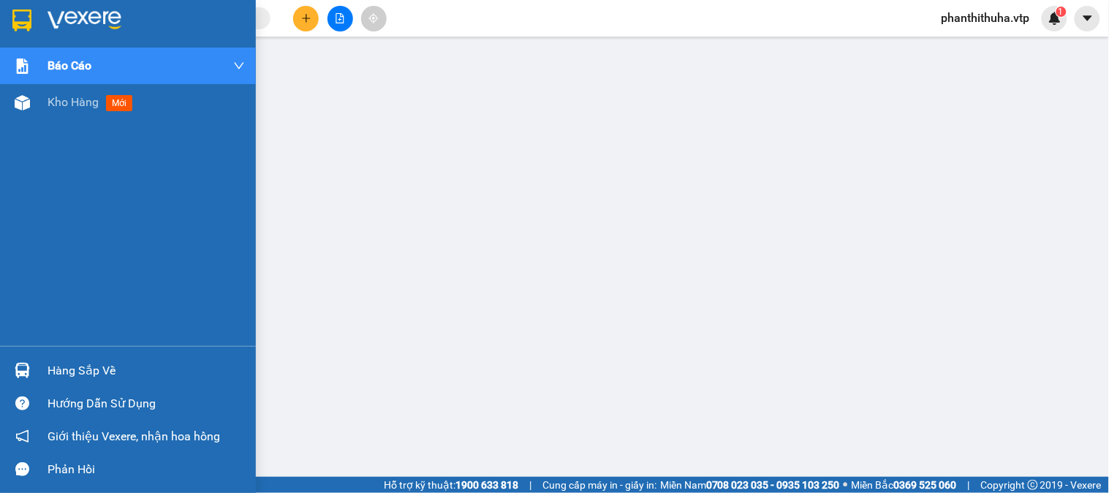
click at [68, 16] on img at bounding box center [85, 21] width 74 height 22
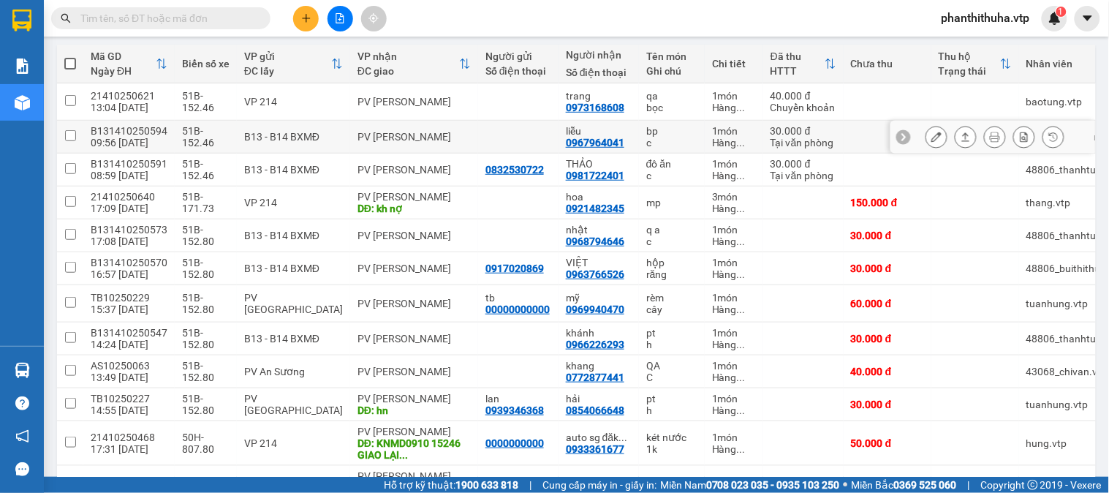
scroll to position [162, 0]
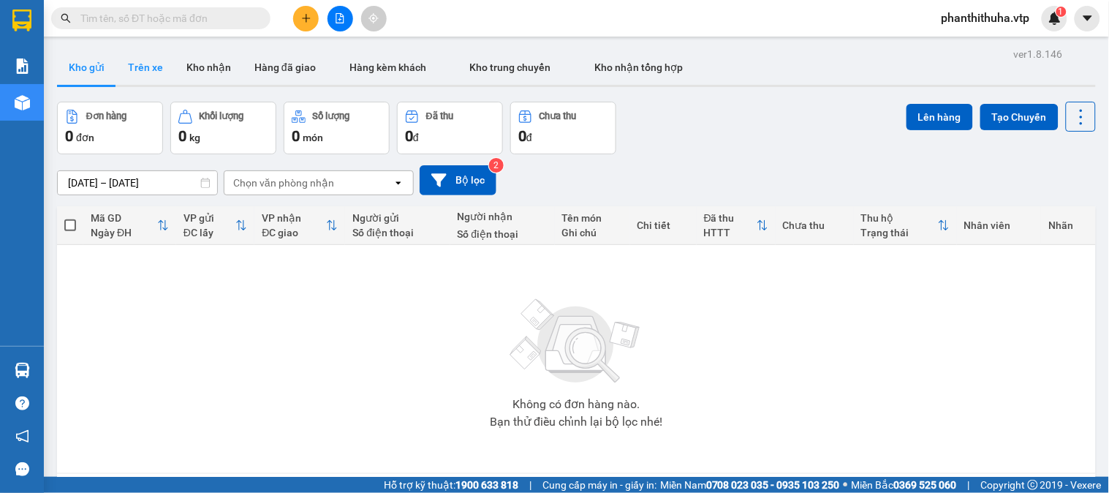
click at [142, 73] on button "Trên xe" at bounding box center [145, 67] width 59 height 35
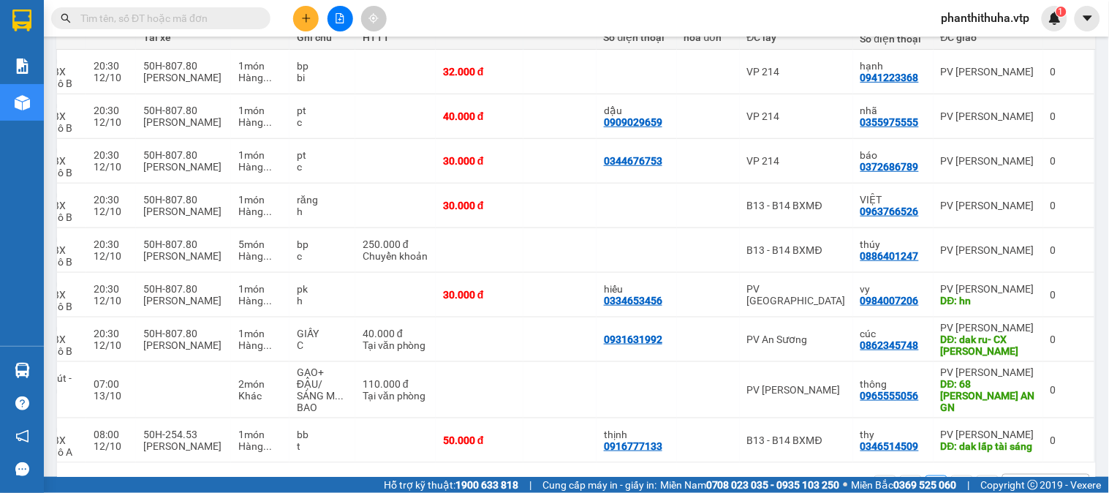
scroll to position [166, 0]
